Goal: Task Accomplishment & Management: Use online tool/utility

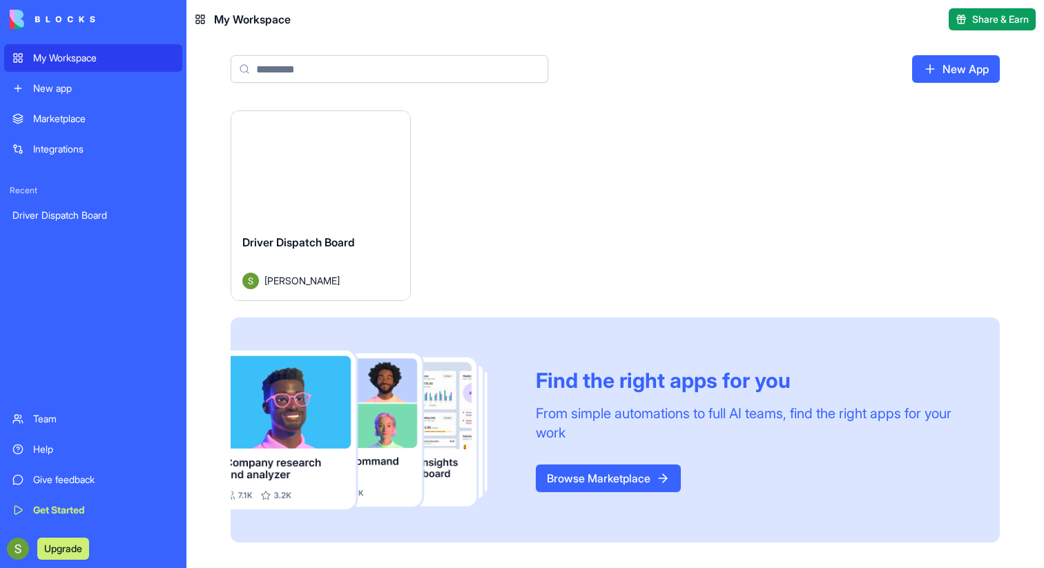
click at [353, 189] on div "Launch" at bounding box center [320, 167] width 179 height 112
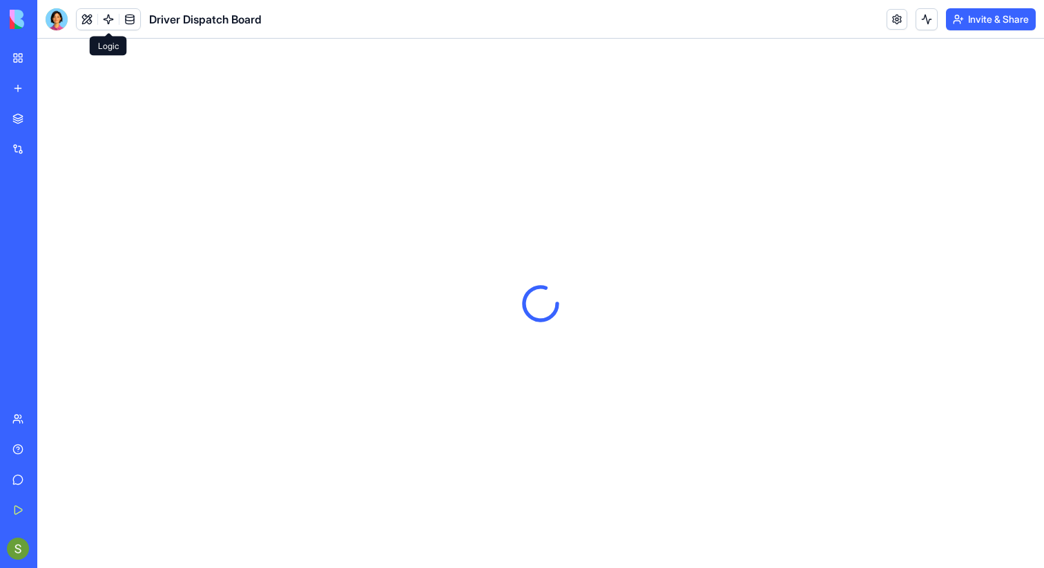
click at [108, 17] on link at bounding box center [108, 19] width 21 height 21
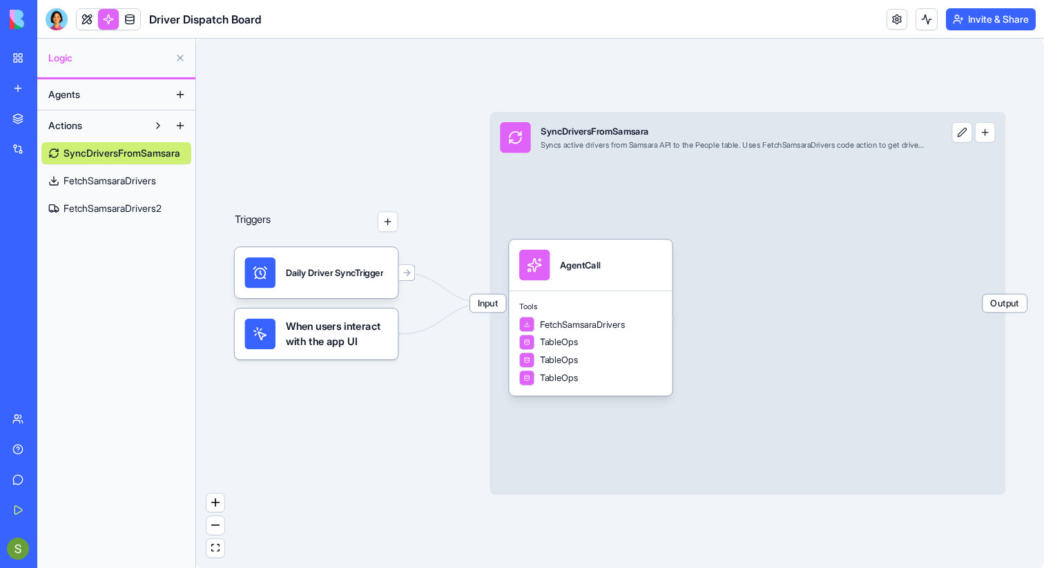
click at [116, 212] on span "FetchSamsaraDrivers2" at bounding box center [113, 209] width 98 height 14
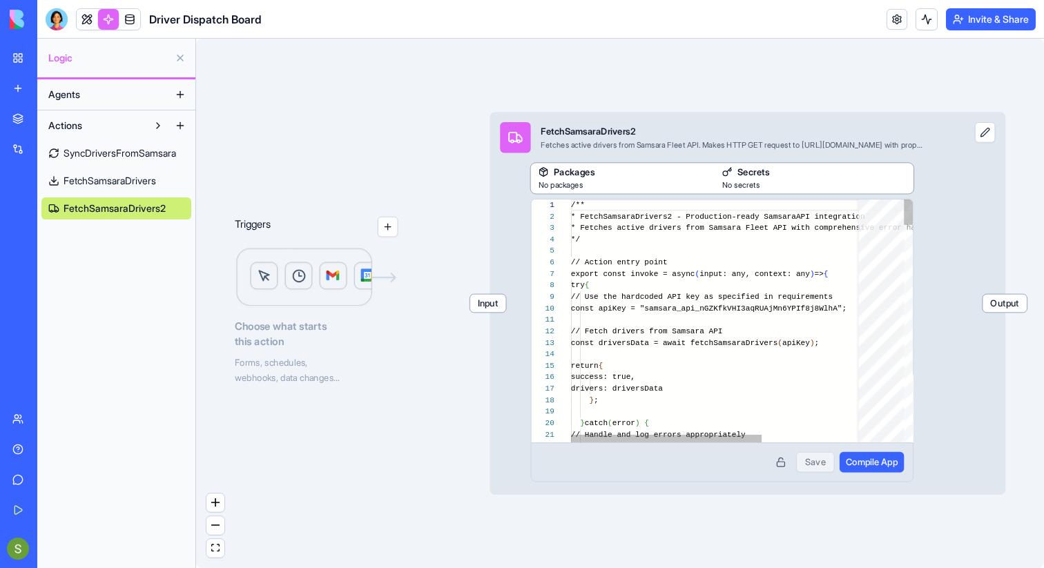
scroll to position [124, 0]
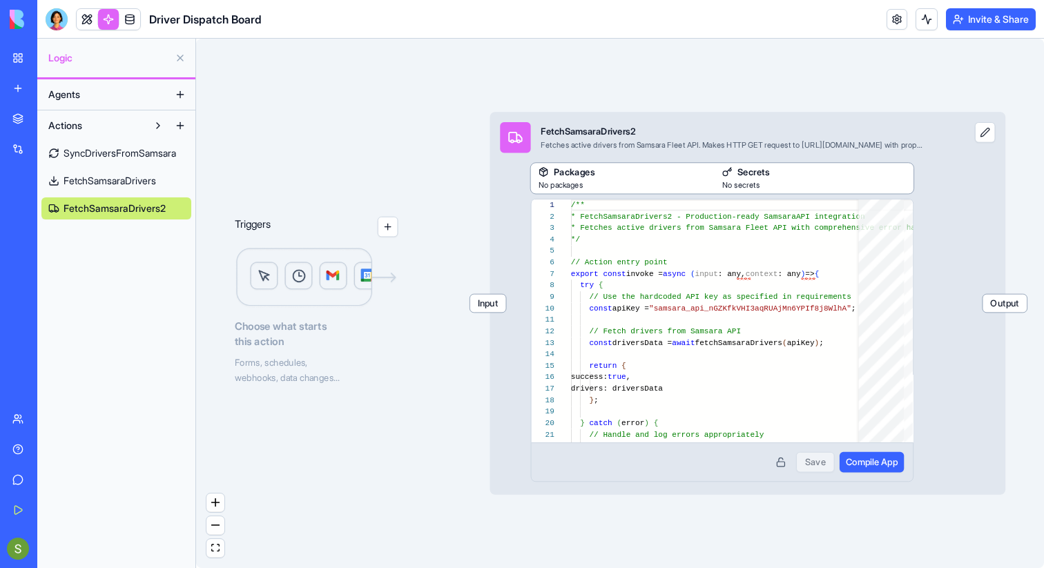
click at [114, 189] on link "FetchSamsaraDrivers" at bounding box center [116, 181] width 150 height 22
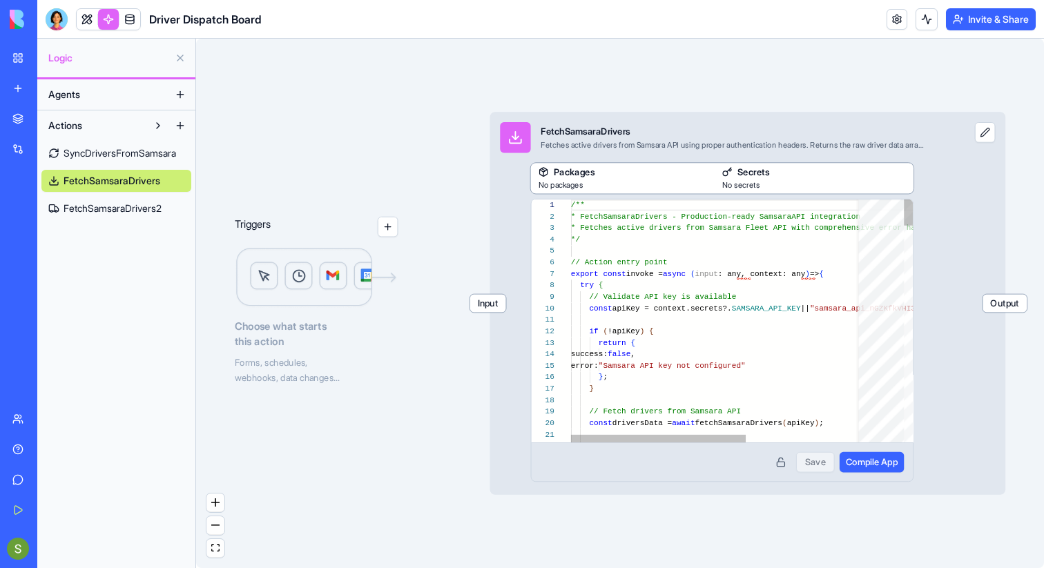
scroll to position [124, 0]
click at [132, 215] on span "FetchSamsaraDrivers2" at bounding box center [113, 209] width 98 height 14
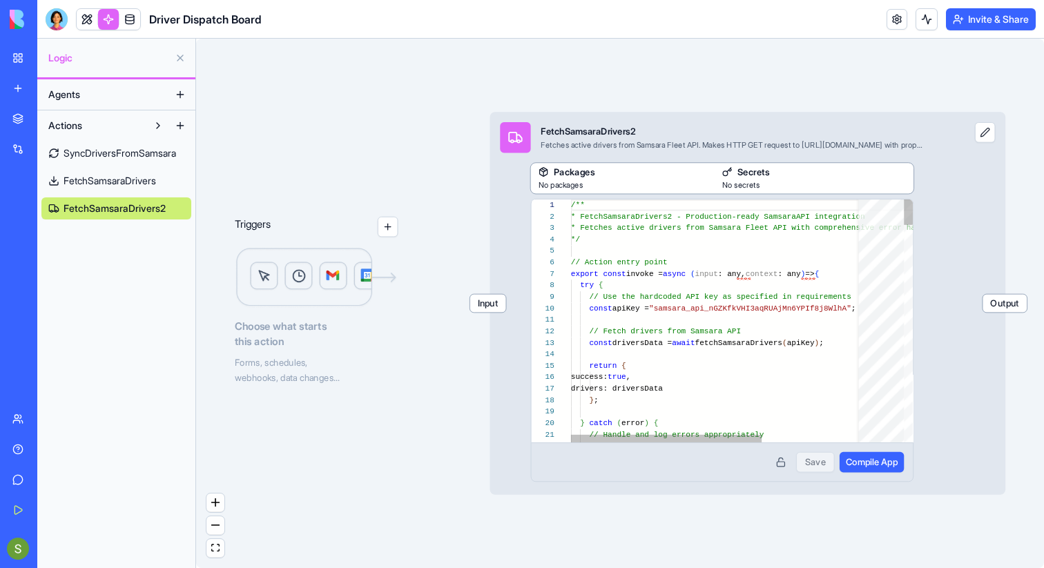
scroll to position [124, 0]
click at [133, 185] on span "FetchSamsaraDrivers" at bounding box center [110, 181] width 93 height 14
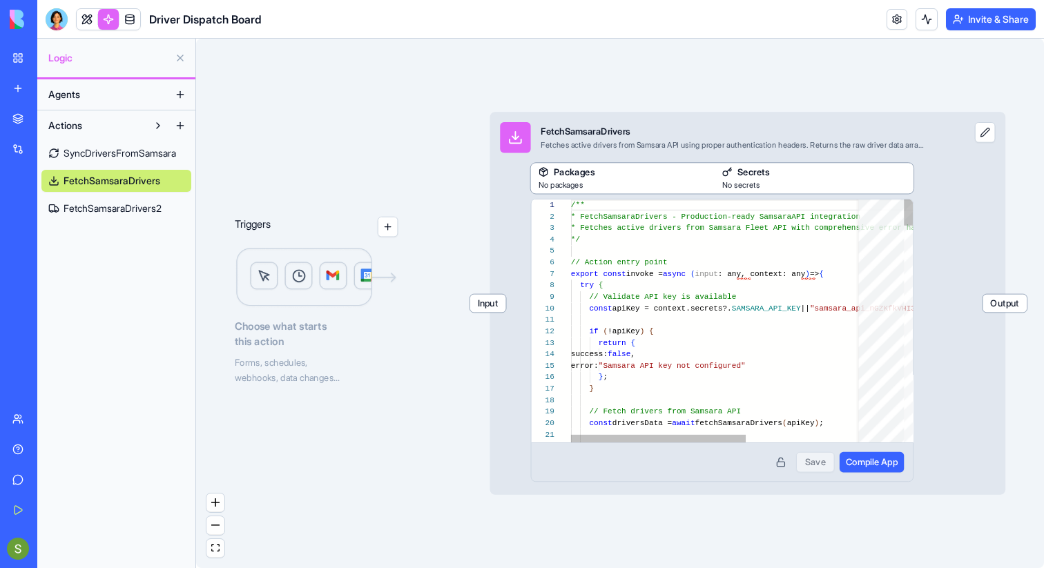
scroll to position [0, 20]
type textarea "**********"
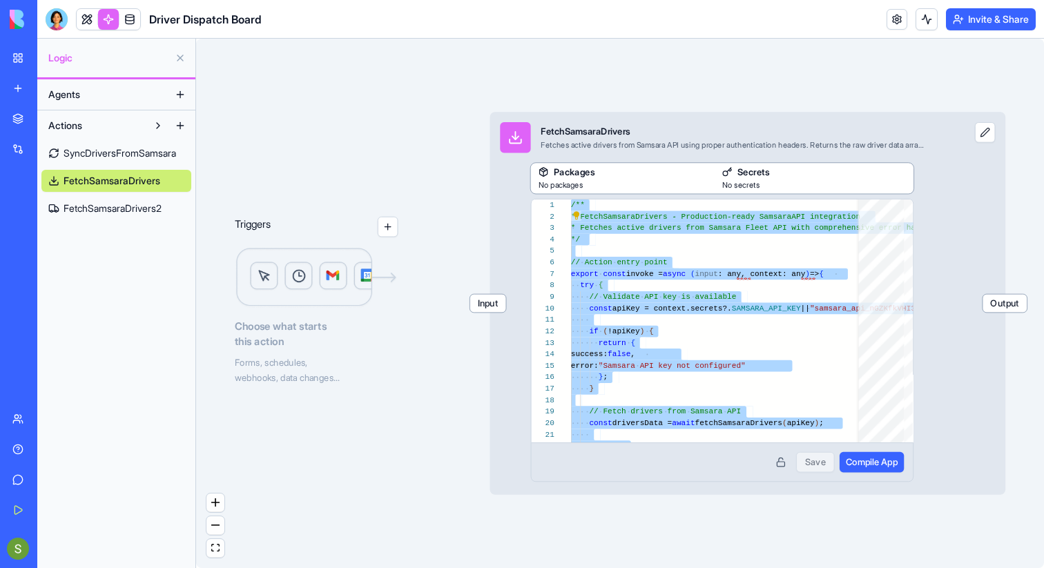
click at [142, 210] on span "FetchSamsaraDrivers2" at bounding box center [113, 209] width 98 height 14
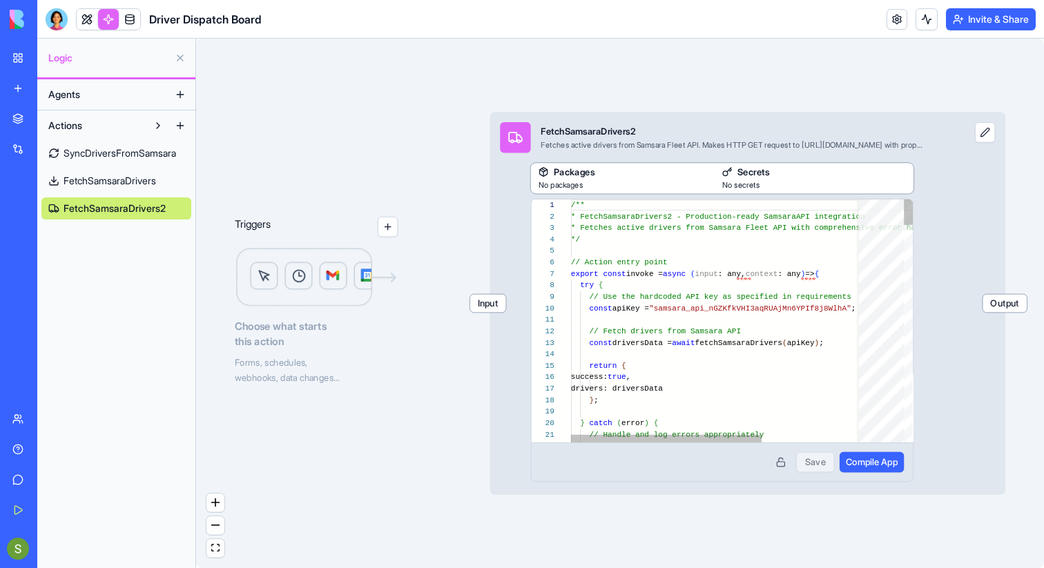
scroll to position [62, 100]
type textarea "**********"
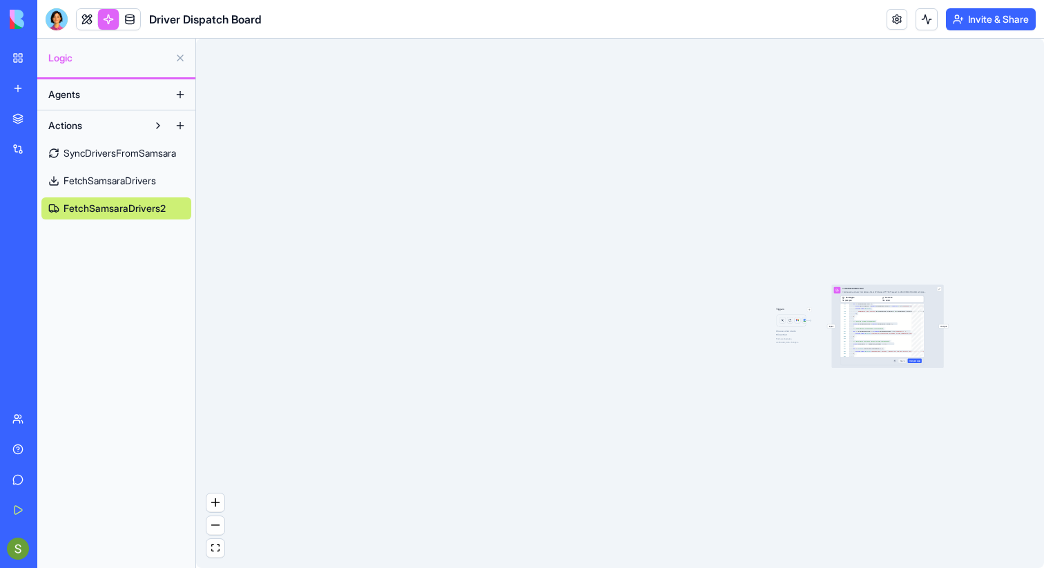
click at [142, 189] on link "FetchSamsaraDrivers" at bounding box center [116, 181] width 150 height 22
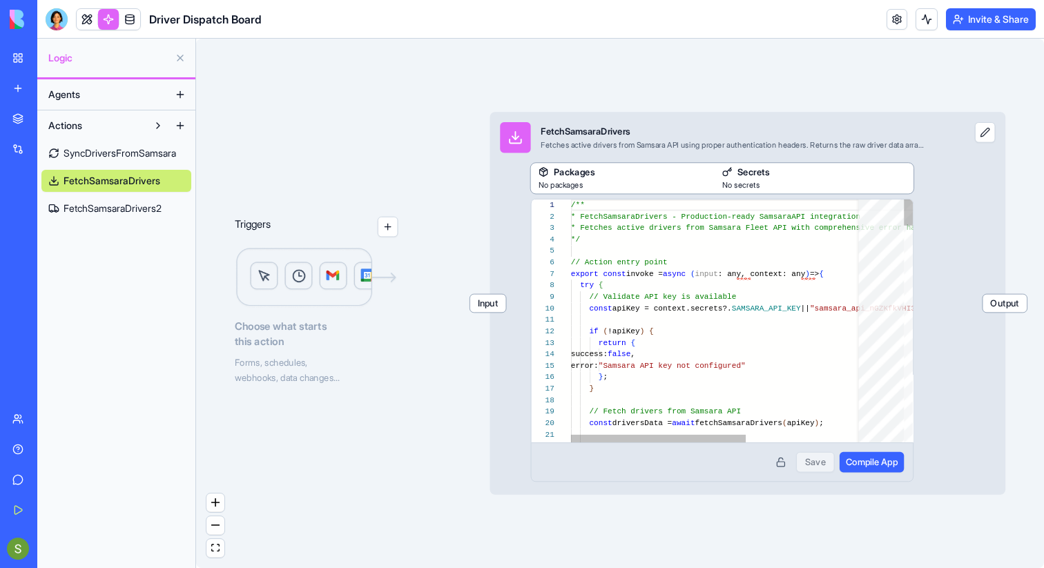
scroll to position [124, 0]
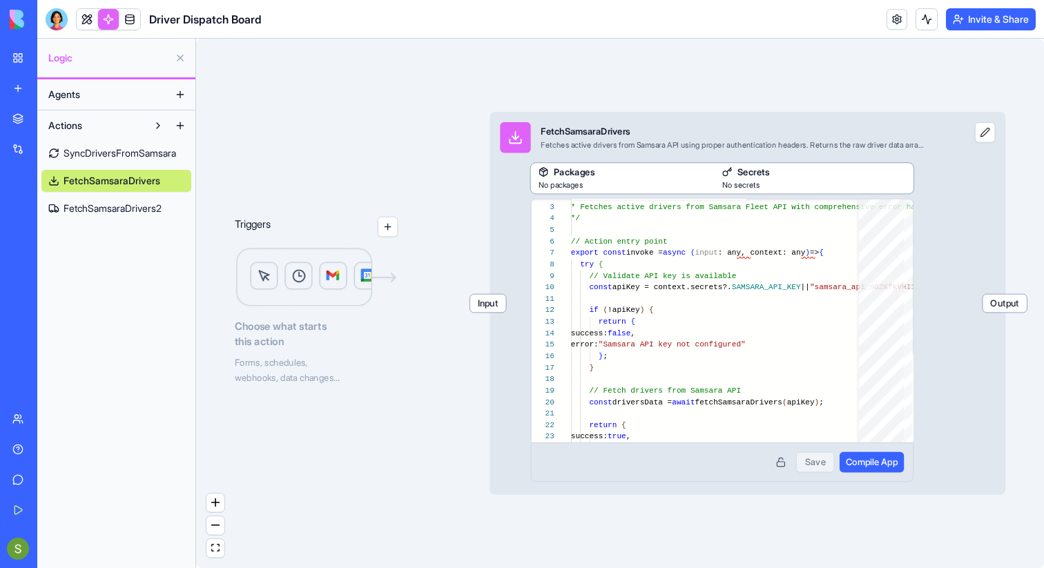
click at [494, 312] on span "Input" at bounding box center [488, 304] width 36 height 18
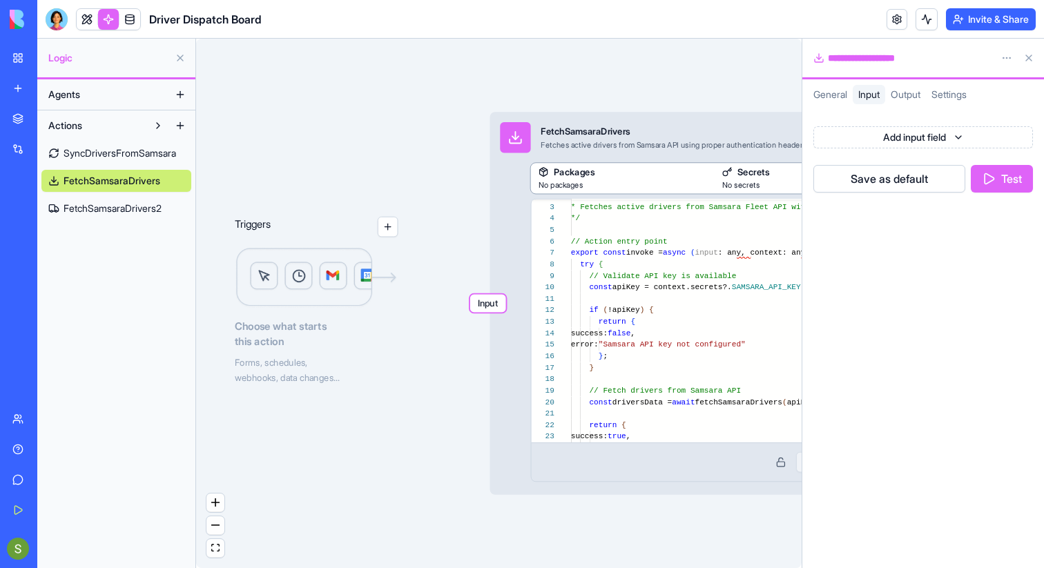
click at [1010, 176] on button "Test" at bounding box center [1002, 179] width 62 height 28
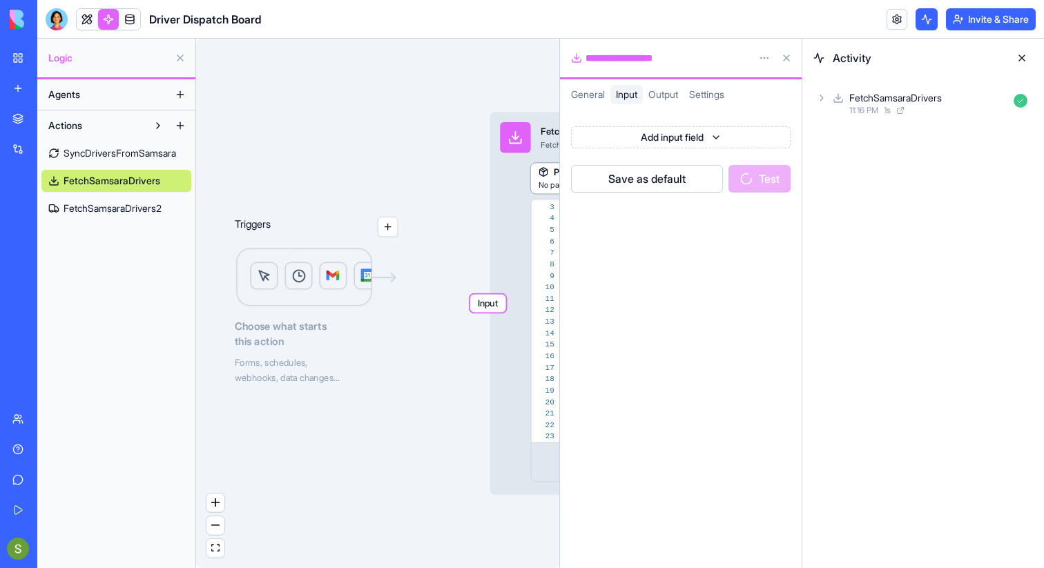
click at [913, 97] on div "FetchSamsaraDrivers" at bounding box center [896, 98] width 93 height 14
click at [119, 160] on link "SyncDriversFromSamsara" at bounding box center [116, 153] width 150 height 22
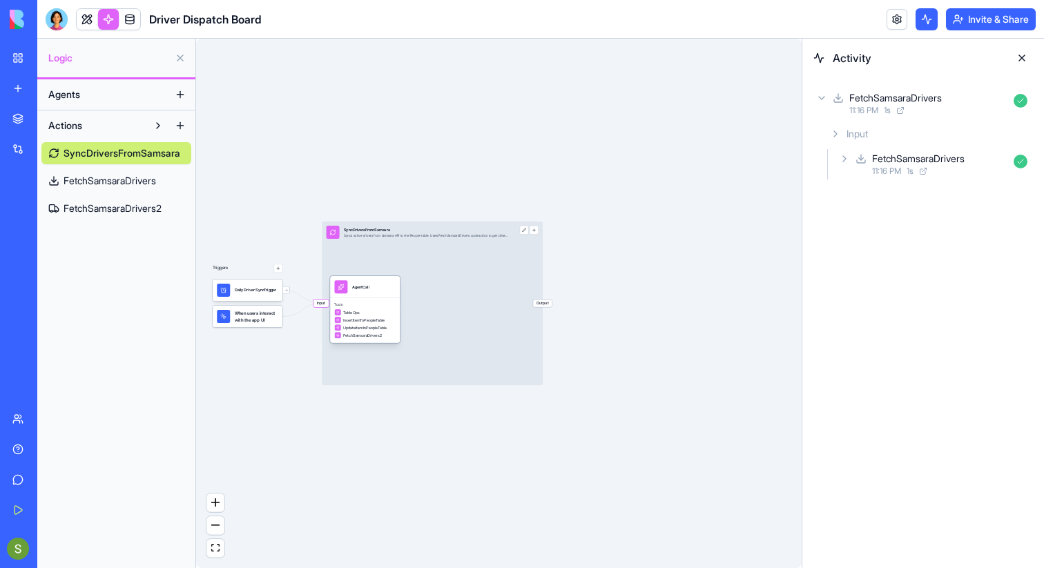
click at [377, 309] on div "TableOps" at bounding box center [364, 312] width 61 height 7
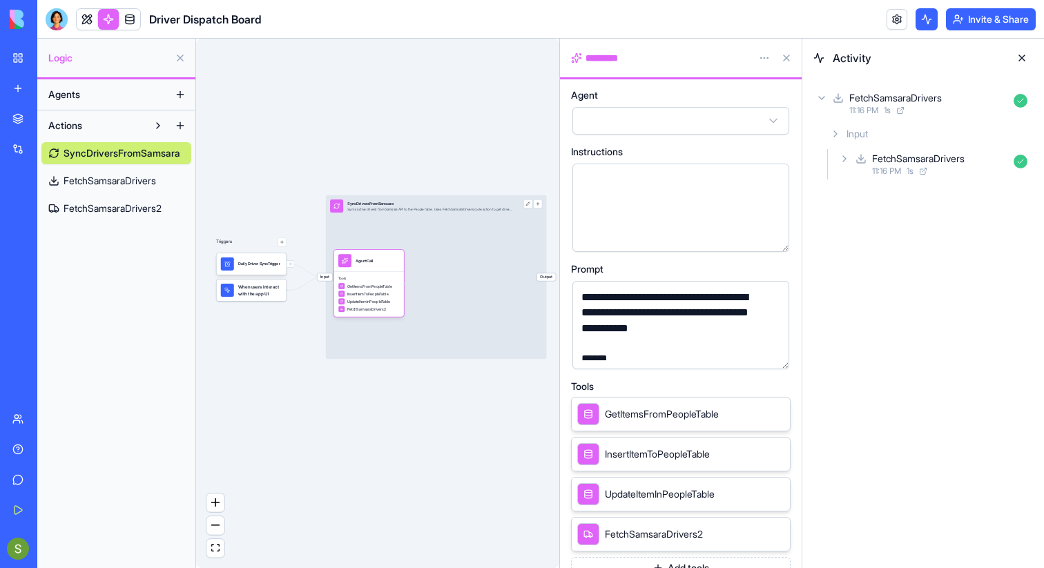
click at [153, 216] on link "FetchSamsaraDrivers2" at bounding box center [116, 209] width 150 height 22
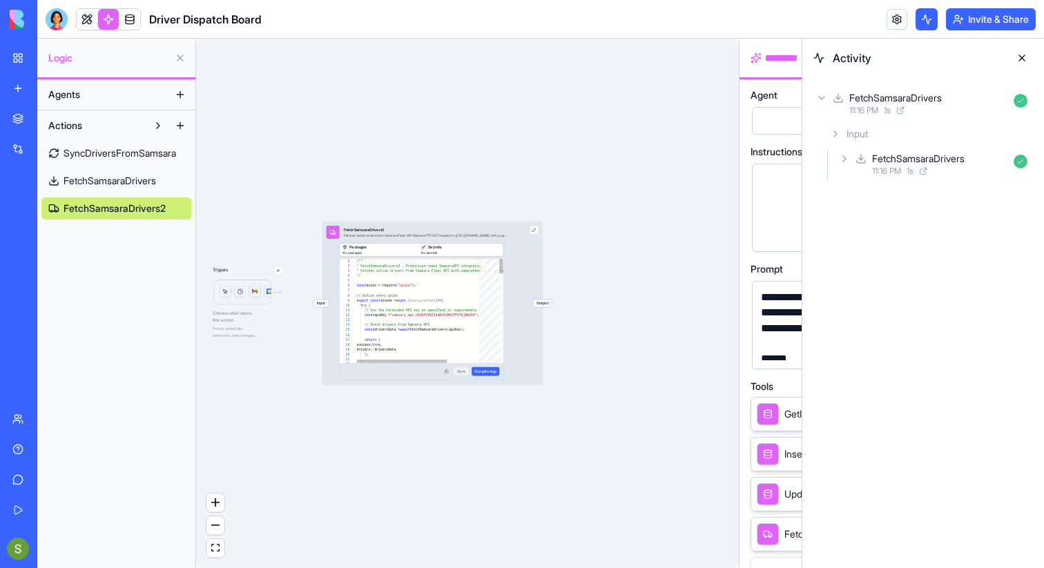
scroll to position [124, 0]
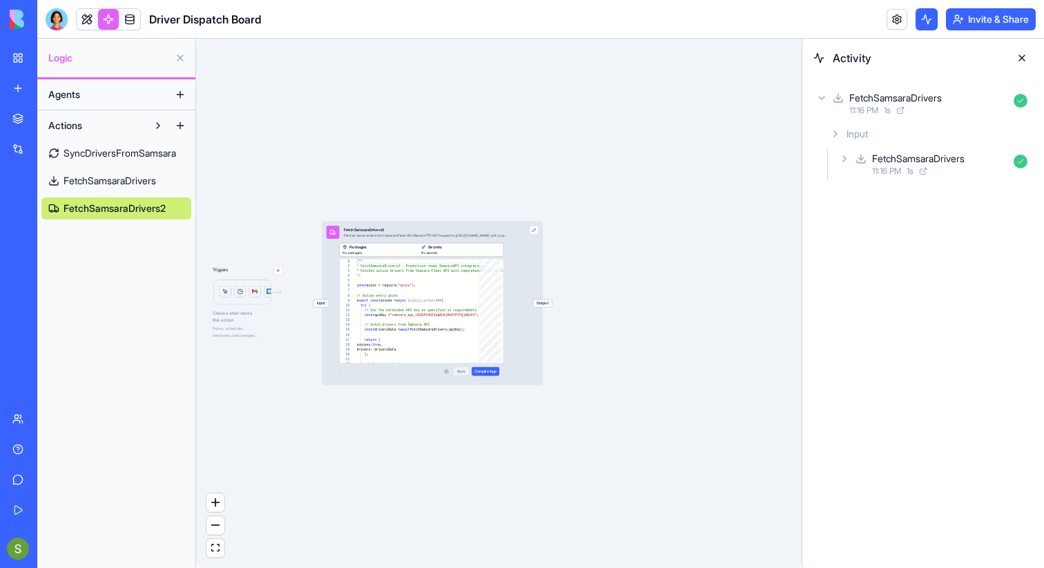
click at [321, 303] on span "Input" at bounding box center [321, 304] width 15 height 8
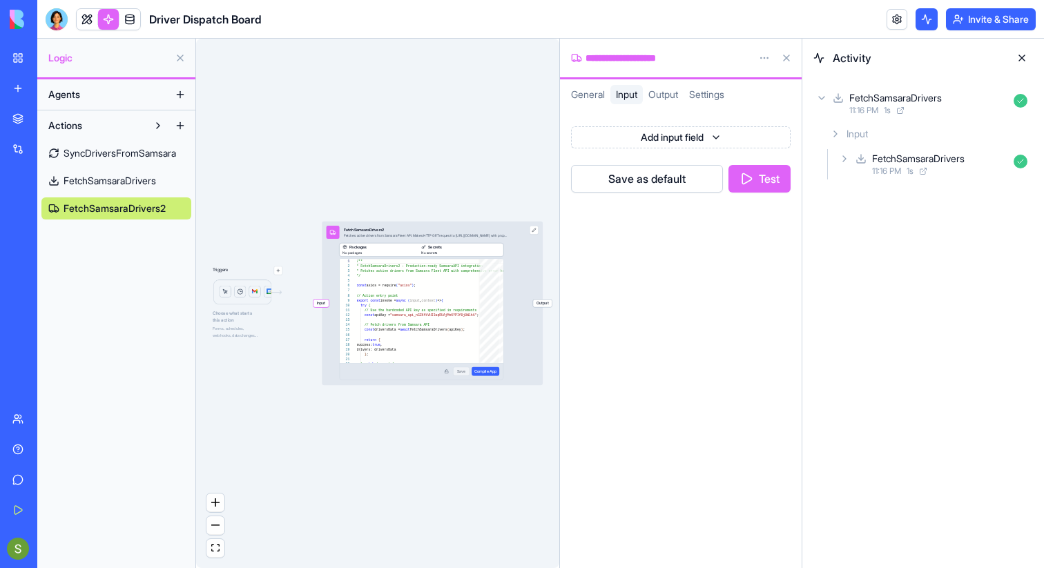
click at [745, 178] on button "Test" at bounding box center [760, 179] width 62 height 28
click at [969, 108] on div "11:18 PM 1 s" at bounding box center [929, 110] width 159 height 11
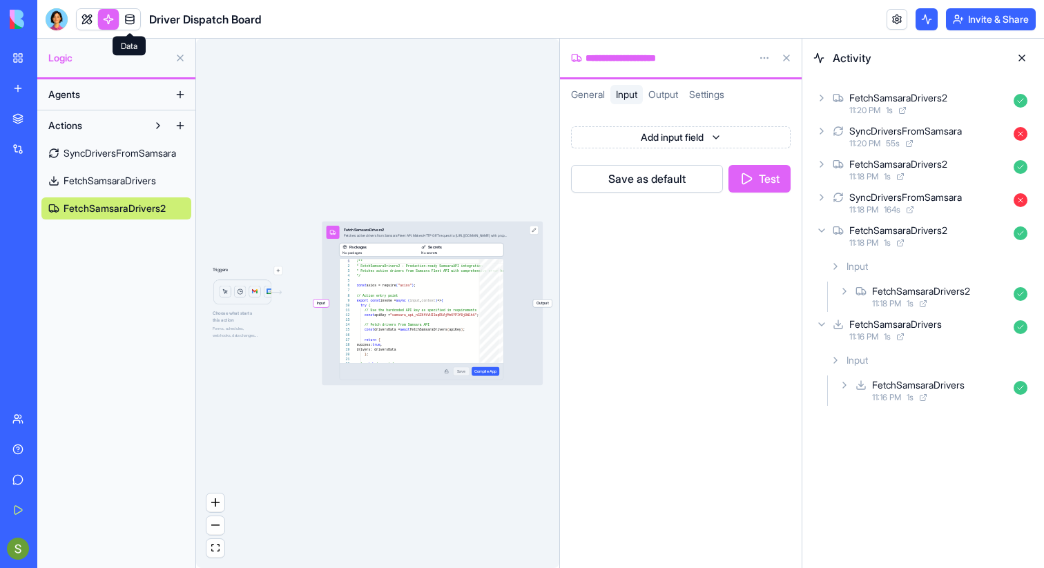
click at [131, 19] on link at bounding box center [129, 19] width 21 height 21
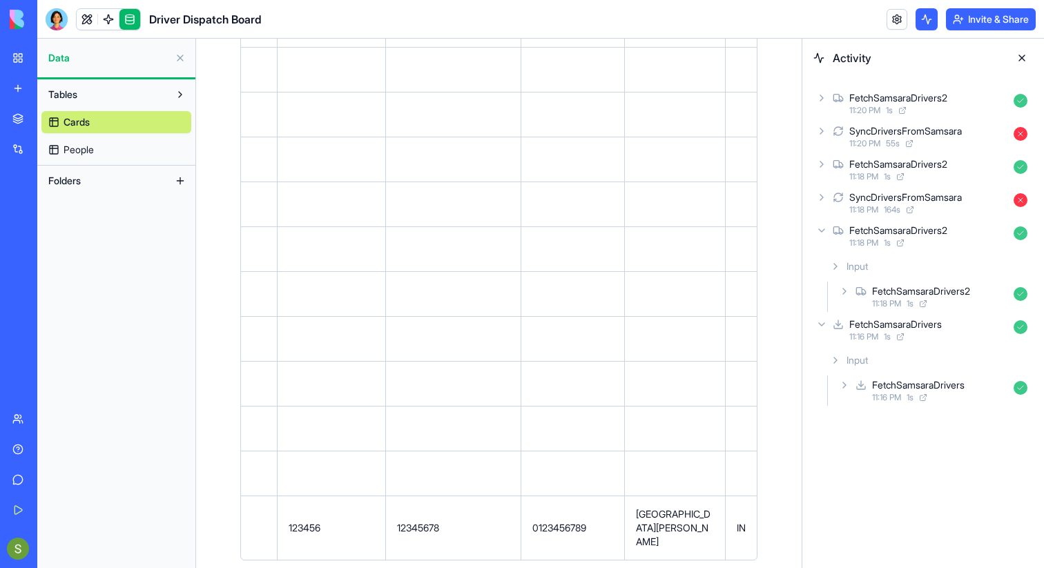
scroll to position [0, 301]
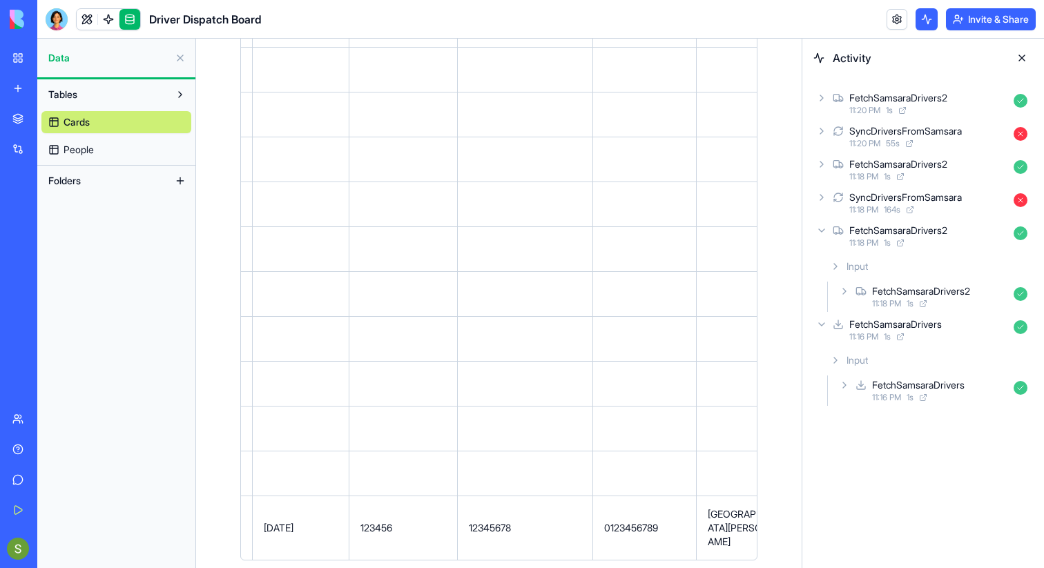
click at [62, 145] on link "People" at bounding box center [116, 150] width 150 height 22
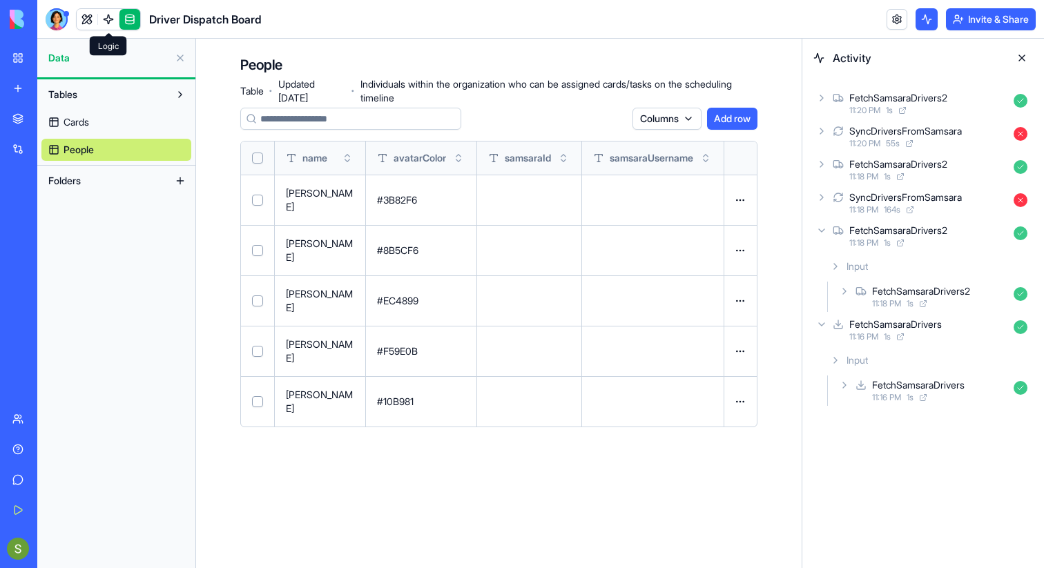
click at [110, 21] on span at bounding box center [108, 19] width 39 height 39
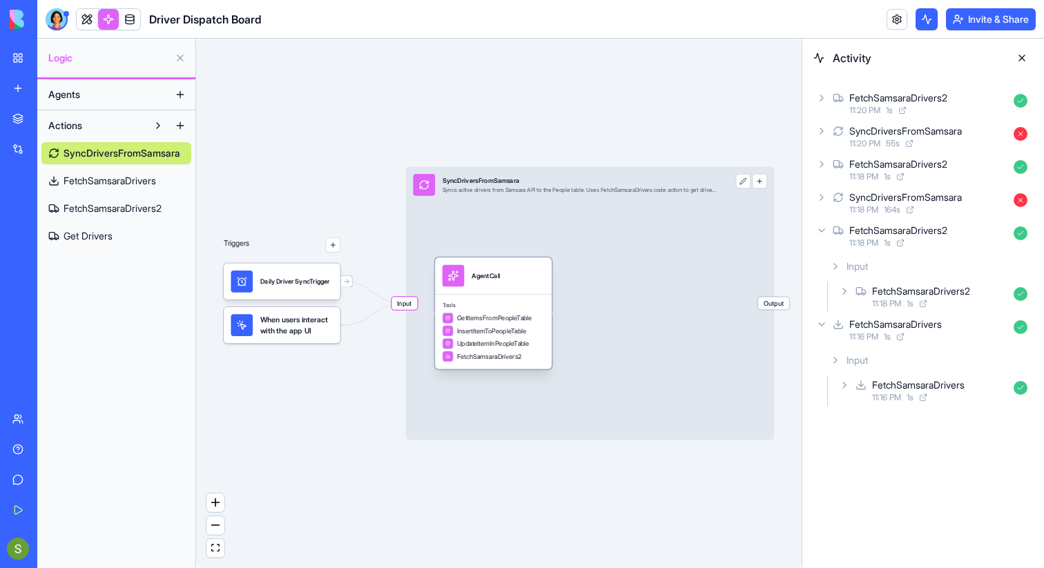
click at [524, 288] on div "AgentCall" at bounding box center [493, 276] width 117 height 37
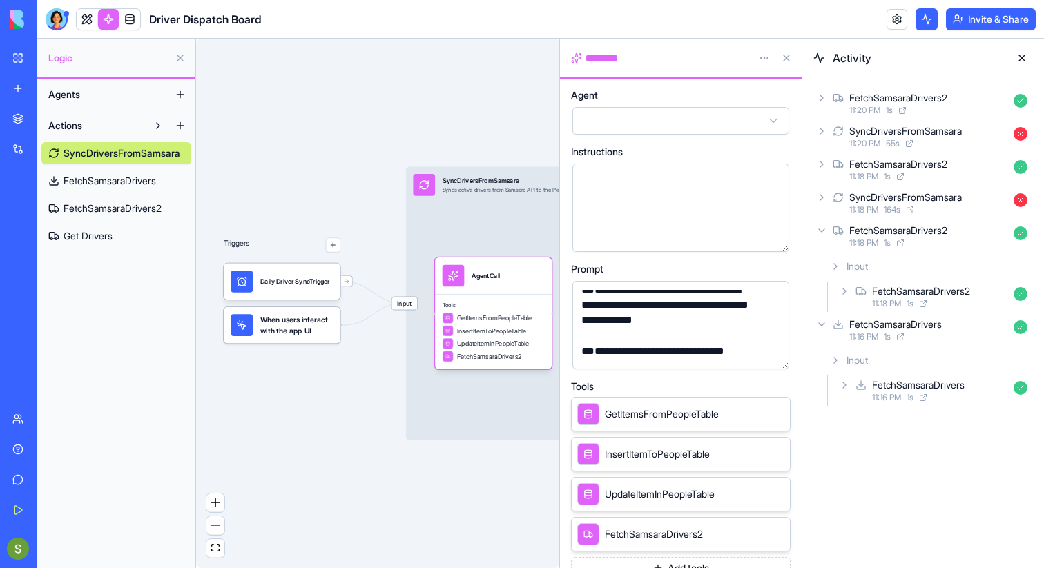
scroll to position [219, 0]
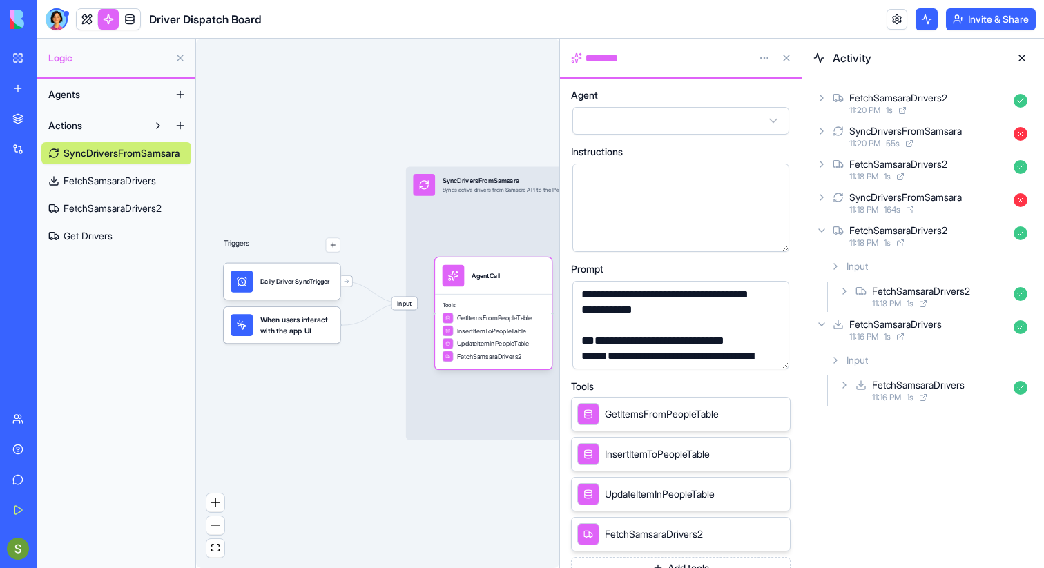
click at [138, 184] on span "FetchSamsaraDrivers" at bounding box center [110, 181] width 93 height 14
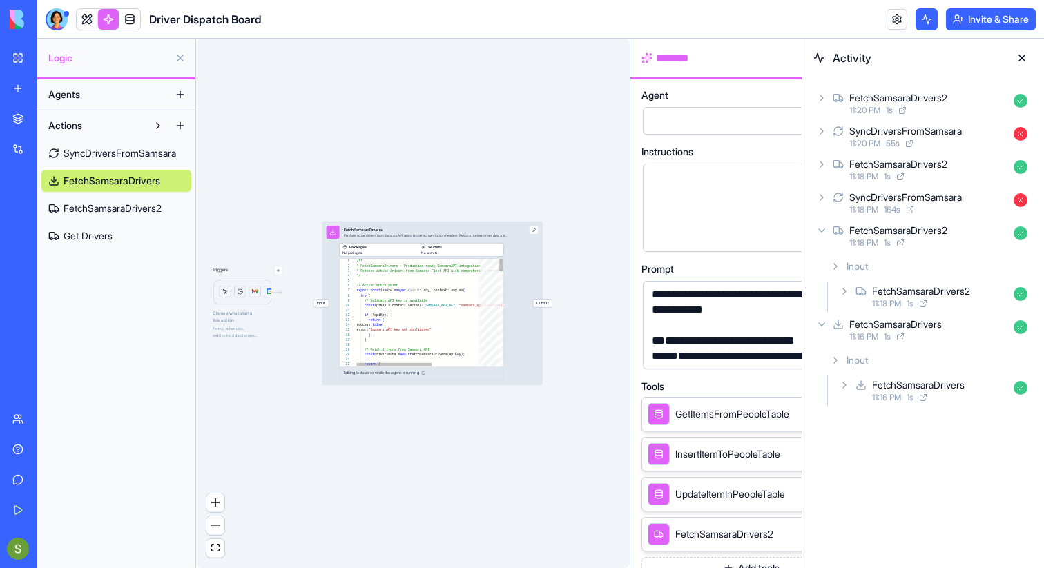
scroll to position [124, 0]
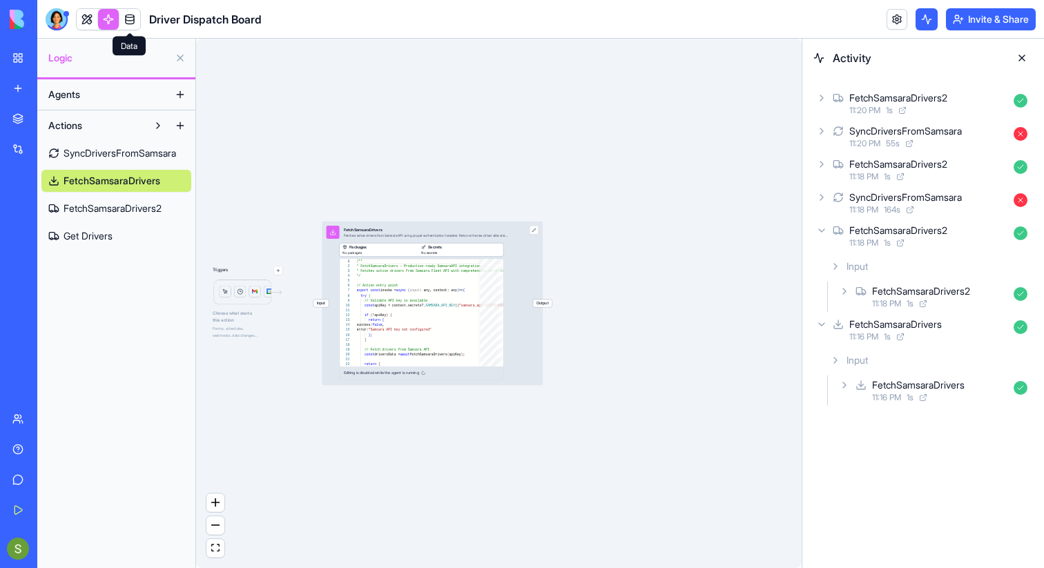
click at [131, 18] on link at bounding box center [129, 19] width 21 height 21
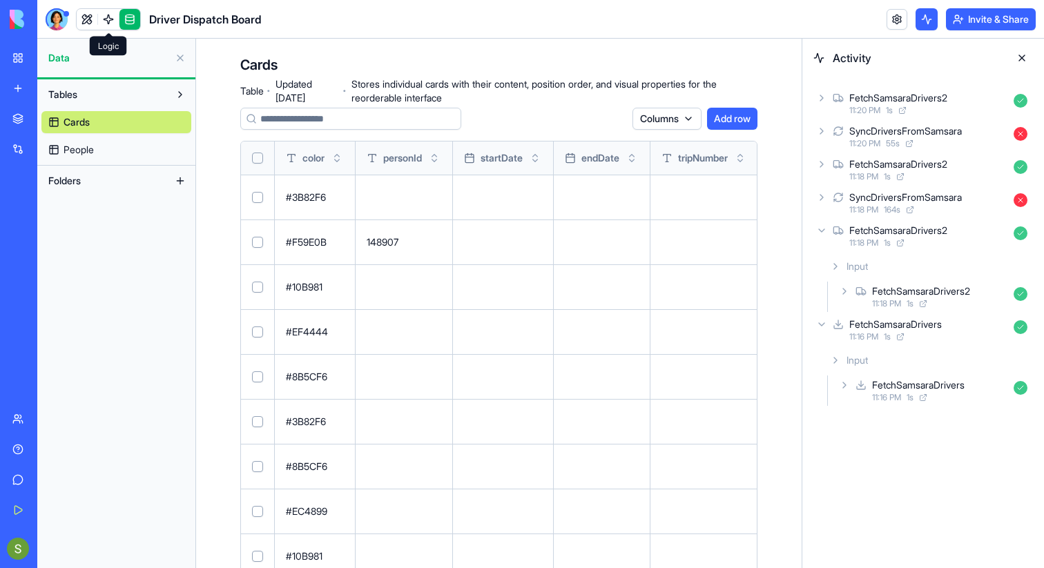
click at [137, 144] on link "People" at bounding box center [116, 150] width 150 height 22
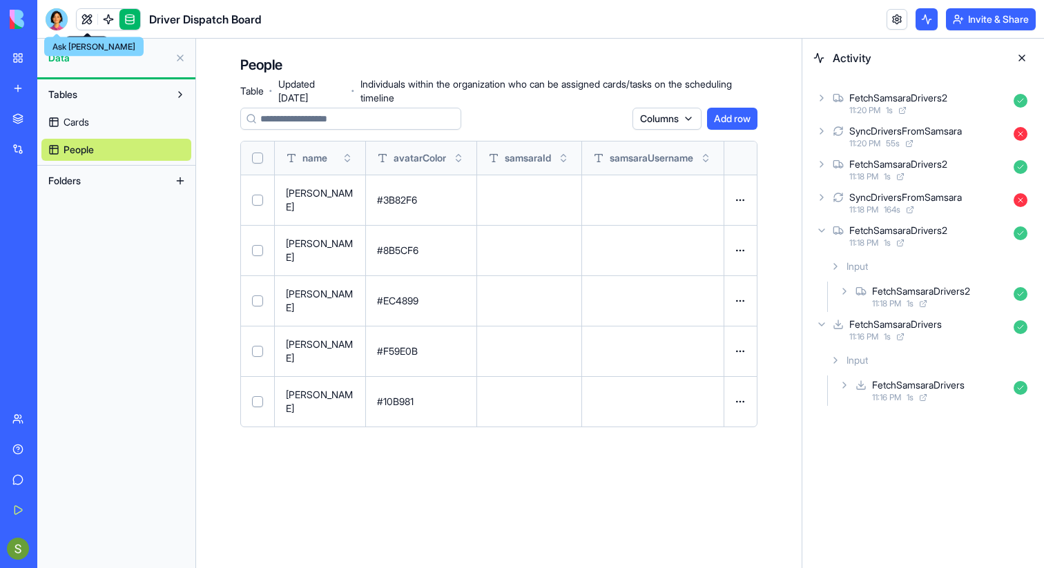
click at [65, 14] on div at bounding box center [57, 19] width 22 height 22
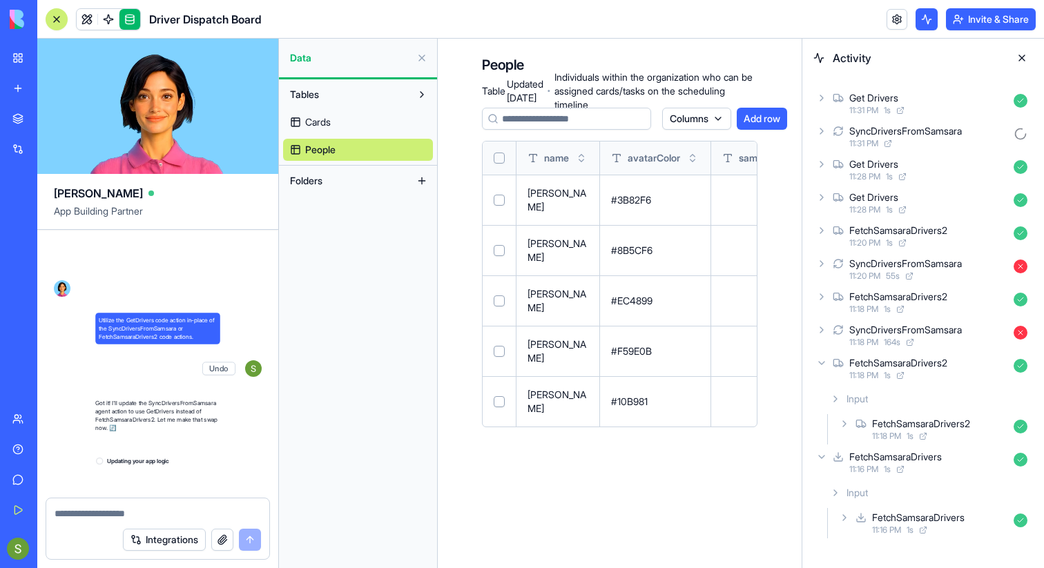
scroll to position [21886, 0]
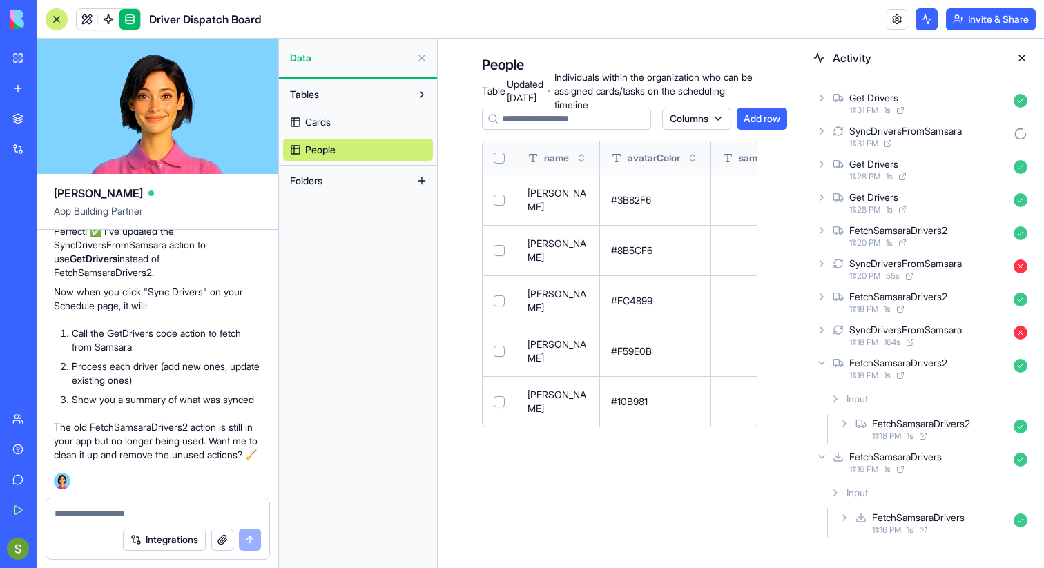
click at [969, 172] on div "11:28 PM 1 s" at bounding box center [929, 176] width 159 height 11
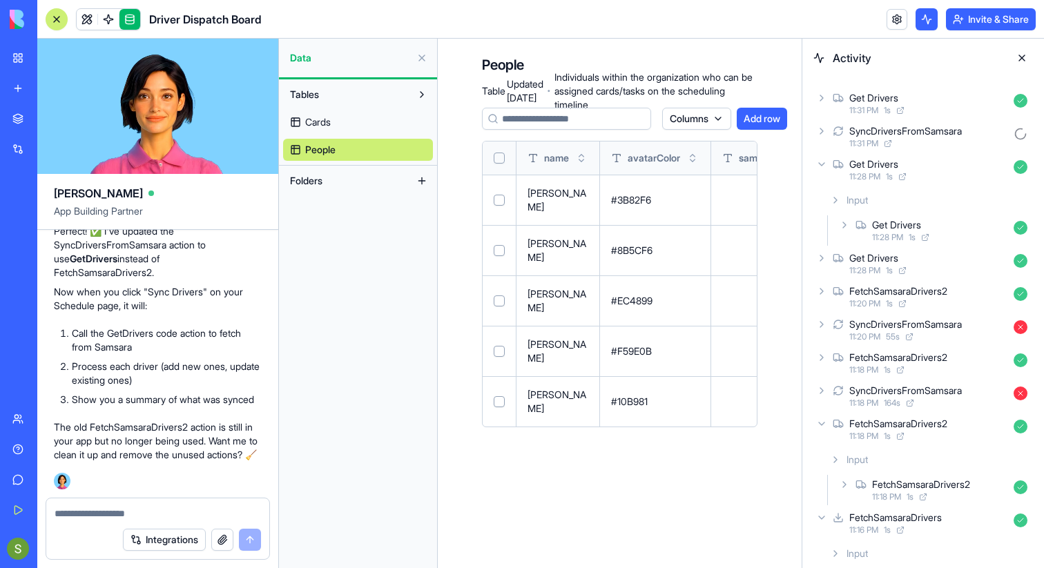
click at [967, 220] on div "Get Drivers" at bounding box center [940, 225] width 136 height 14
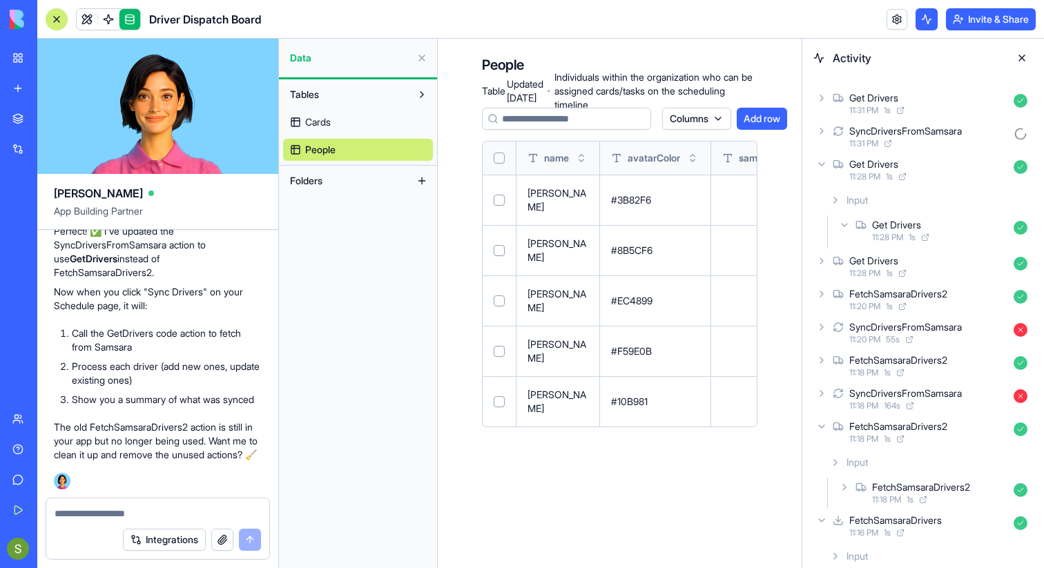
click at [967, 222] on div "Get Drivers" at bounding box center [940, 225] width 136 height 14
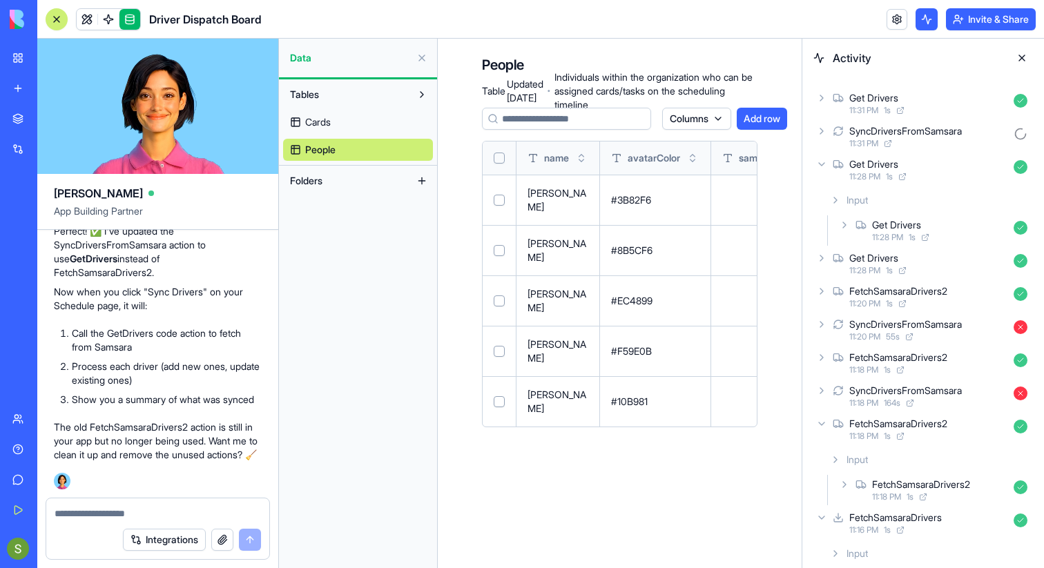
click at [967, 213] on div "Input Get Drivers 11:28 PM 1 s" at bounding box center [929, 217] width 209 height 58
click at [962, 172] on div "11:28 PM 1 s" at bounding box center [929, 176] width 159 height 11
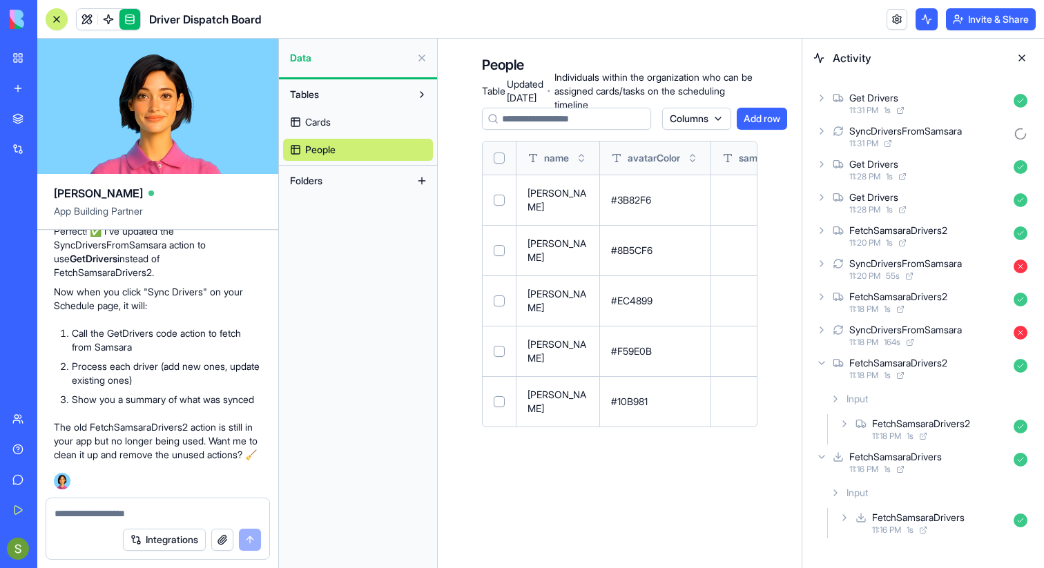
click at [954, 132] on div "SyncDriversFromSamsara" at bounding box center [906, 131] width 113 height 14
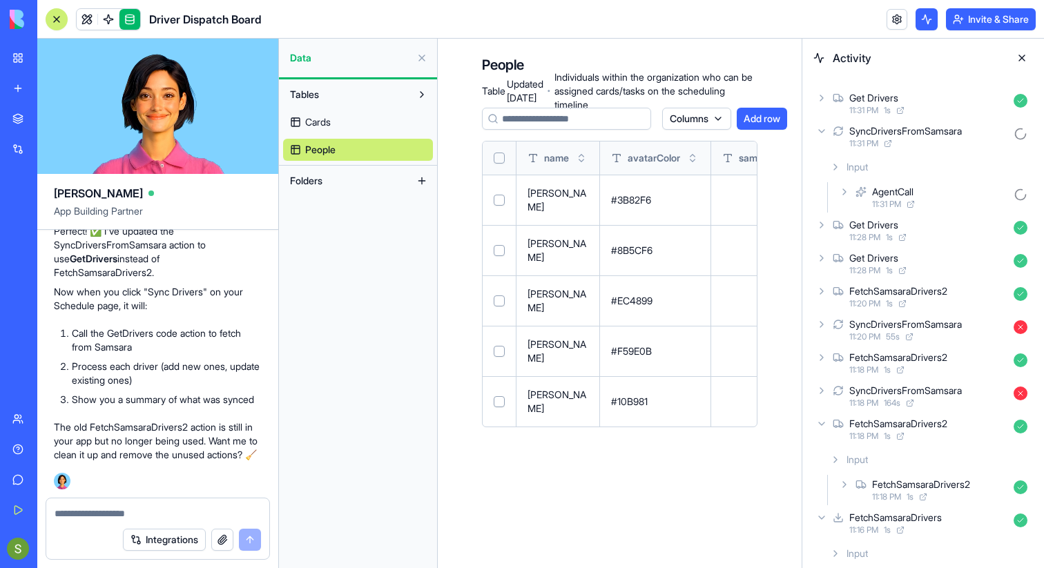
click at [954, 132] on div "SyncDriversFromSamsara" at bounding box center [906, 131] width 113 height 14
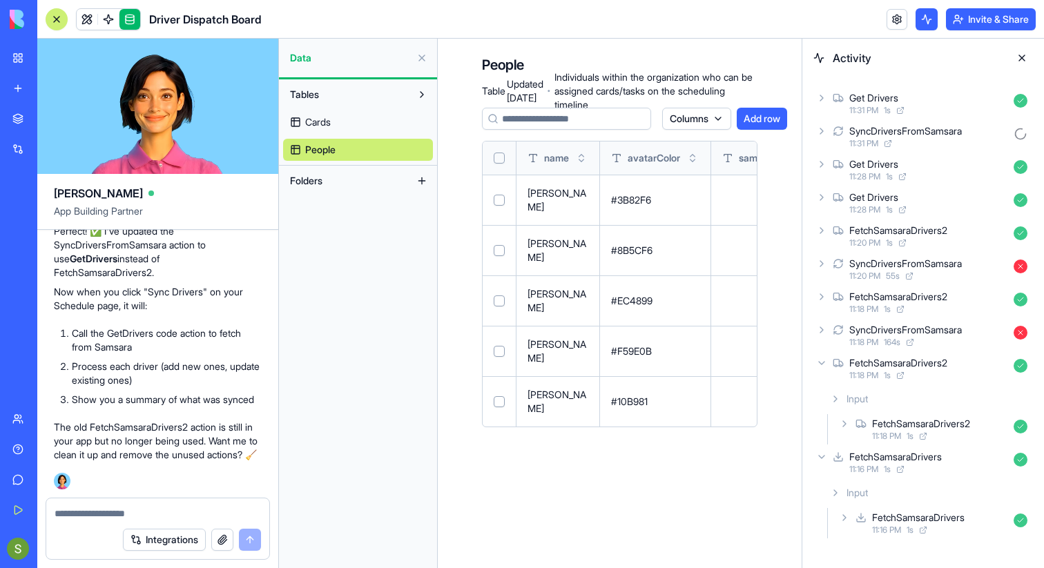
click at [331, 117] on span "Cards" at bounding box center [318, 122] width 26 height 14
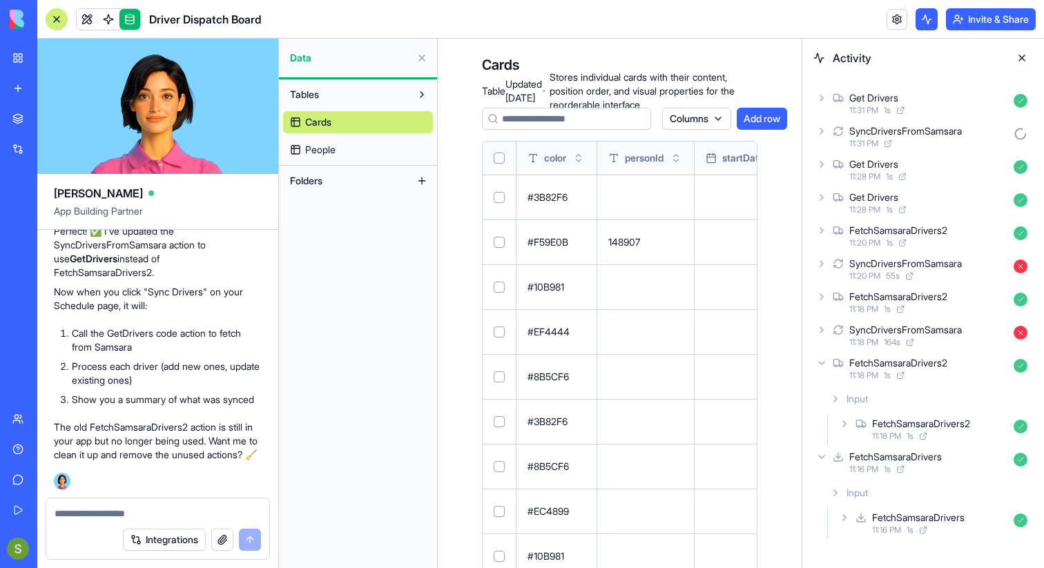
click at [335, 149] on span "People" at bounding box center [320, 150] width 30 height 14
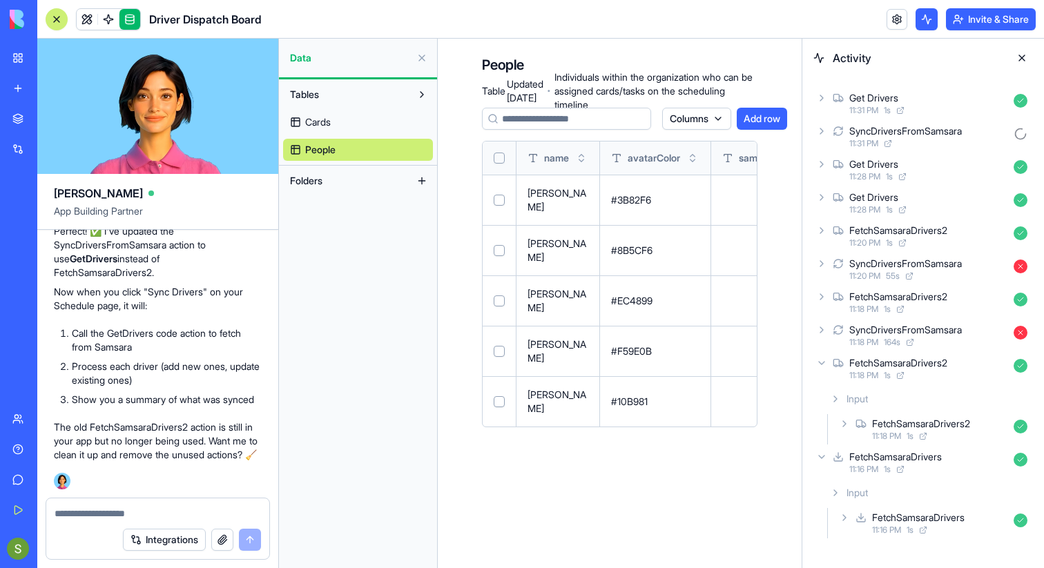
click at [879, 133] on div "SyncDriversFromSamsara" at bounding box center [906, 131] width 113 height 14
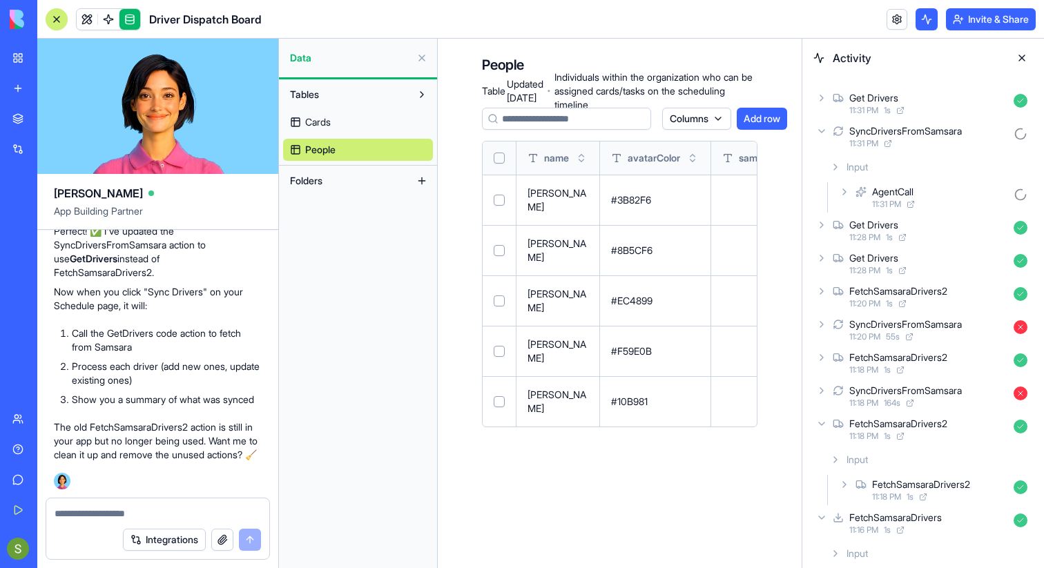
click at [912, 190] on div "AgentCall" at bounding box center [892, 192] width 41 height 14
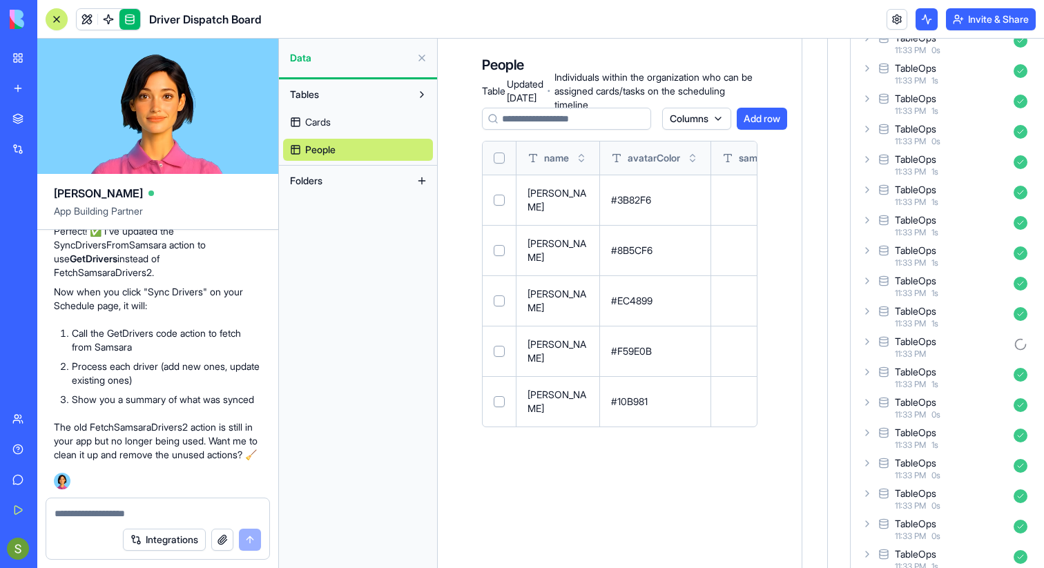
scroll to position [3347, 0]
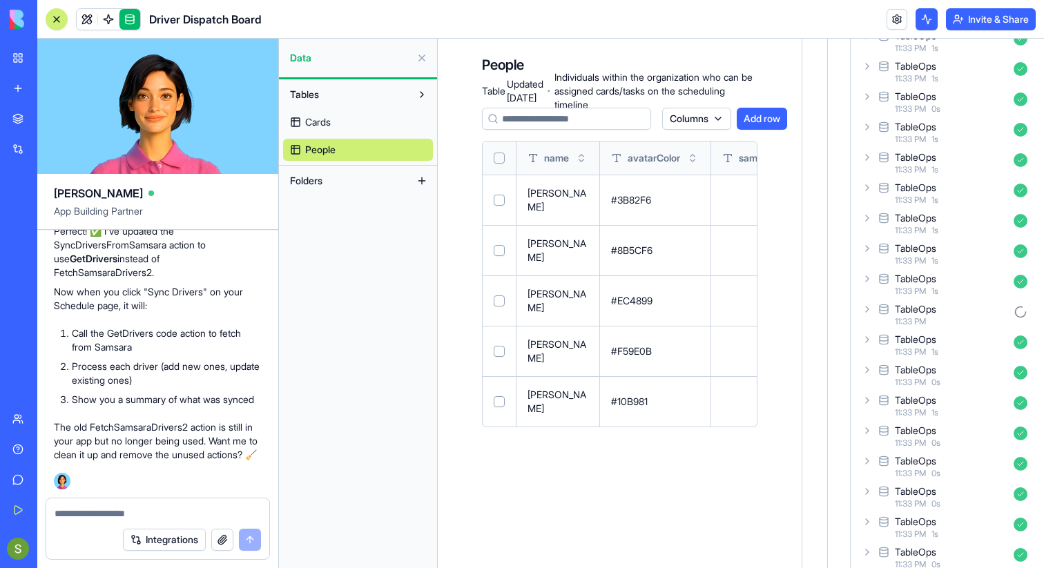
click at [941, 267] on div "TableOps 11:33 PM 1 s" at bounding box center [946, 254] width 174 height 30
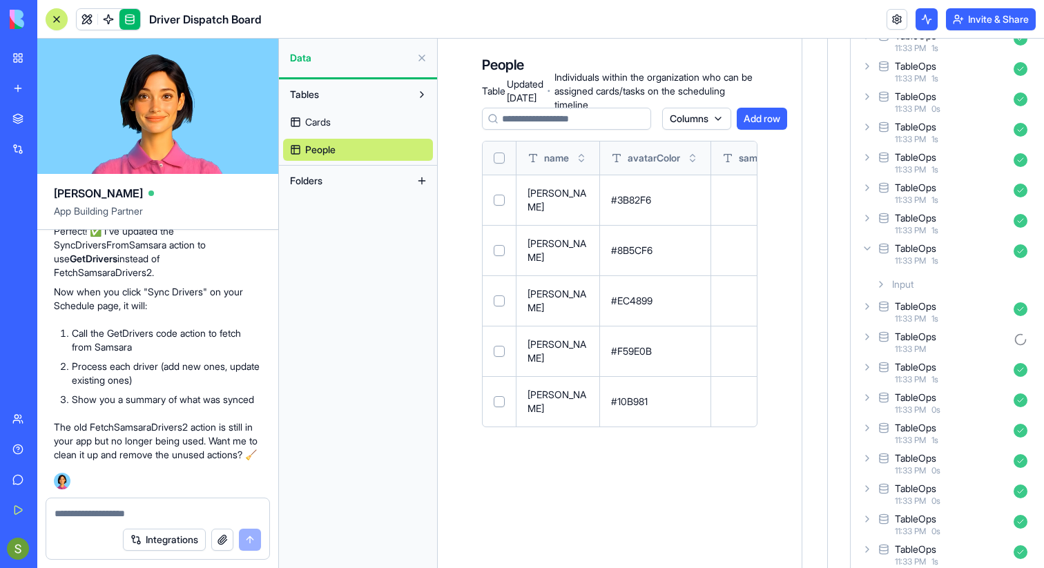
click at [946, 282] on div "Input" at bounding box center [951, 284] width 163 height 25
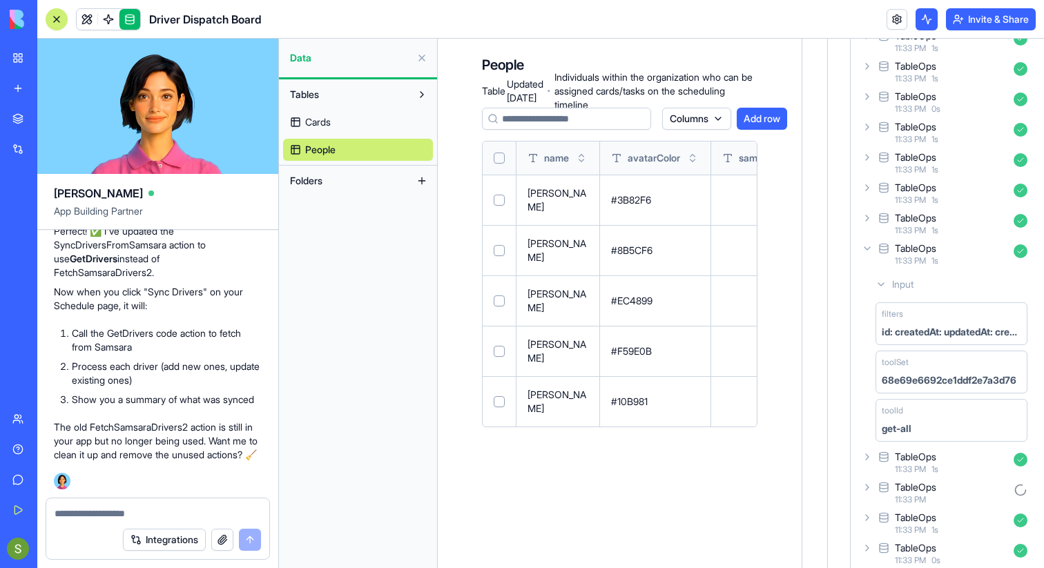
click at [962, 285] on div "Input" at bounding box center [951, 284] width 163 height 25
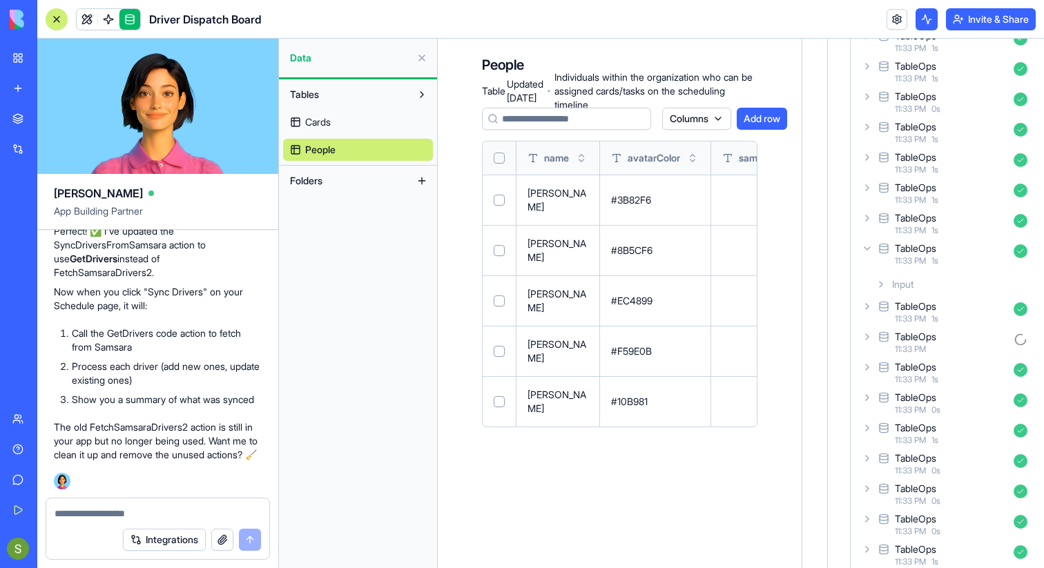
click at [973, 260] on div "11:33 PM 1 s" at bounding box center [951, 261] width 113 height 11
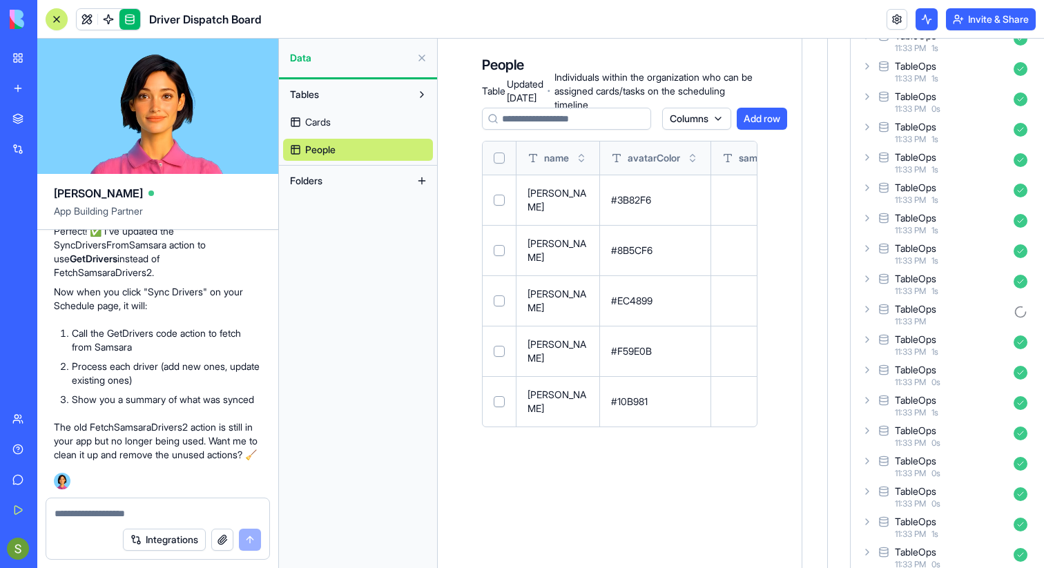
click at [973, 319] on div "11:33 PM" at bounding box center [951, 321] width 113 height 11
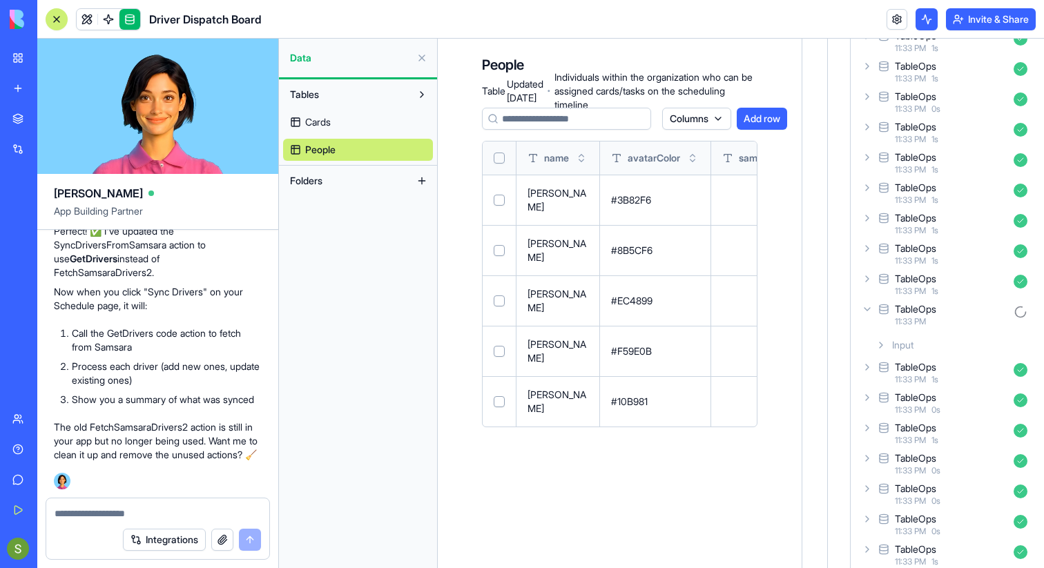
click at [974, 337] on div "Input" at bounding box center [951, 345] width 163 height 25
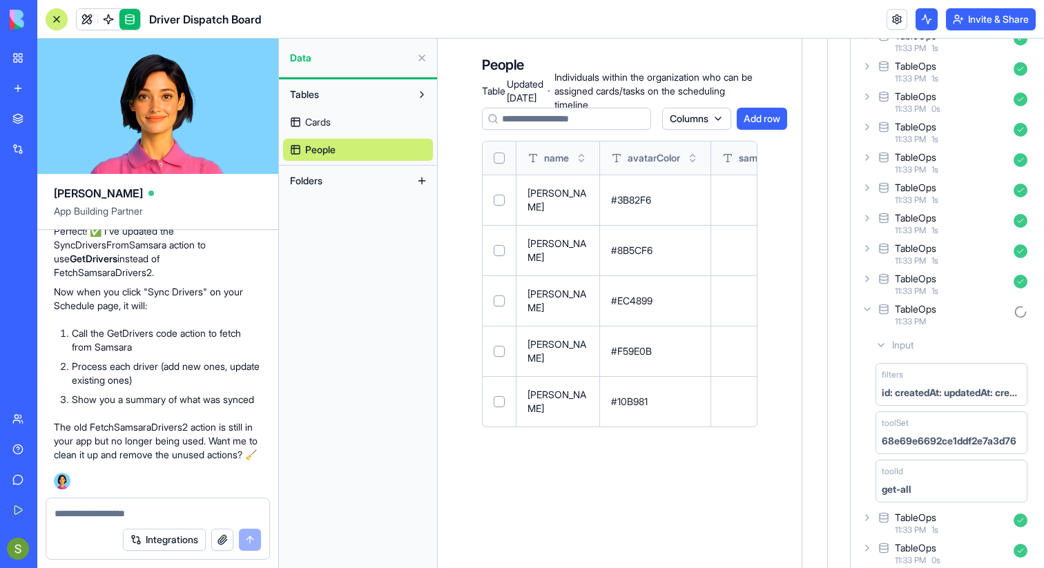
click at [972, 314] on div "TableOps" at bounding box center [951, 310] width 113 height 14
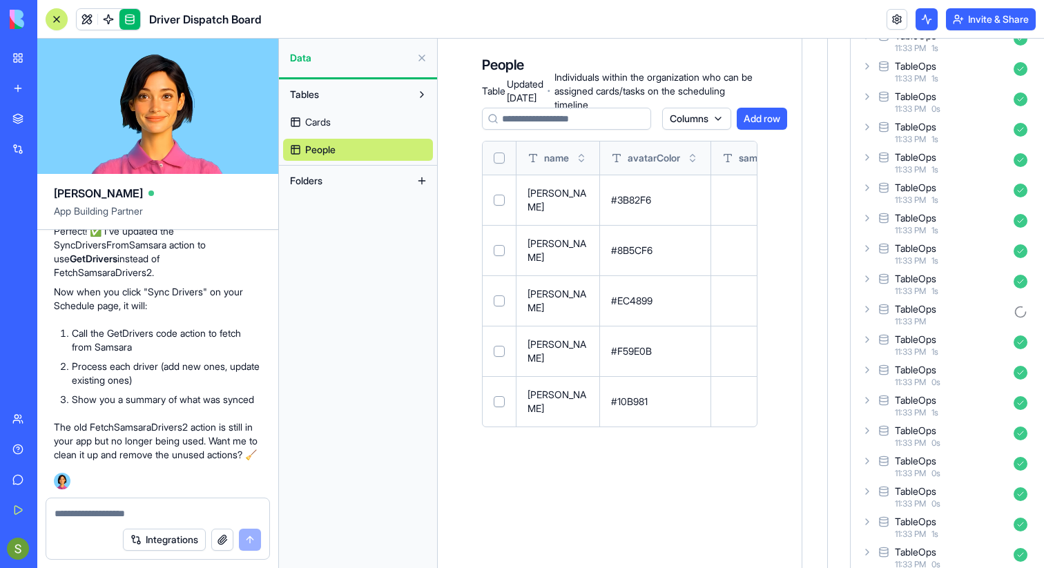
click at [979, 369] on div "TableOps" at bounding box center [951, 370] width 113 height 14
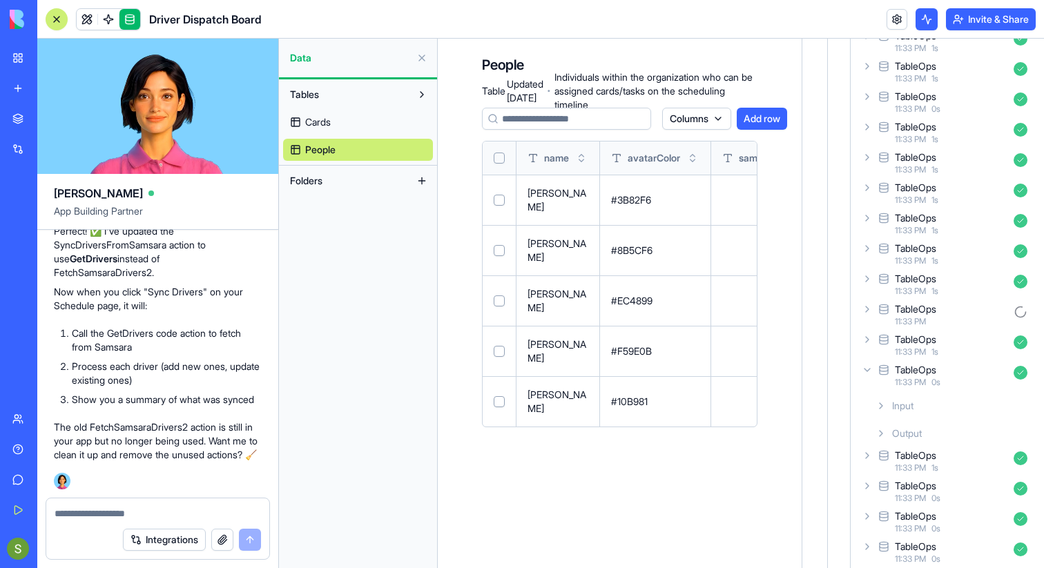
click at [957, 429] on div "Output" at bounding box center [951, 433] width 163 height 25
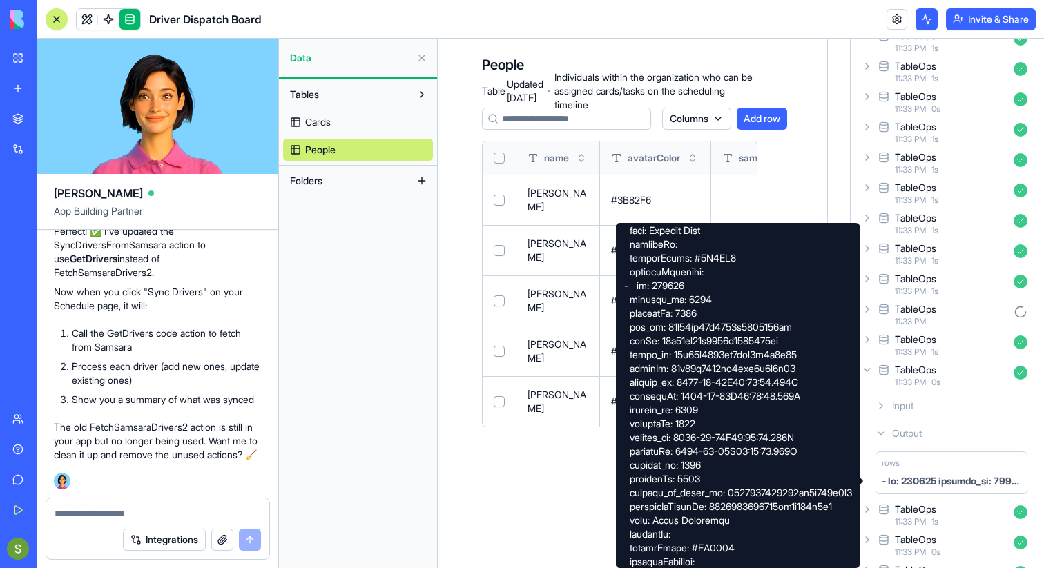
scroll to position [579, 0]
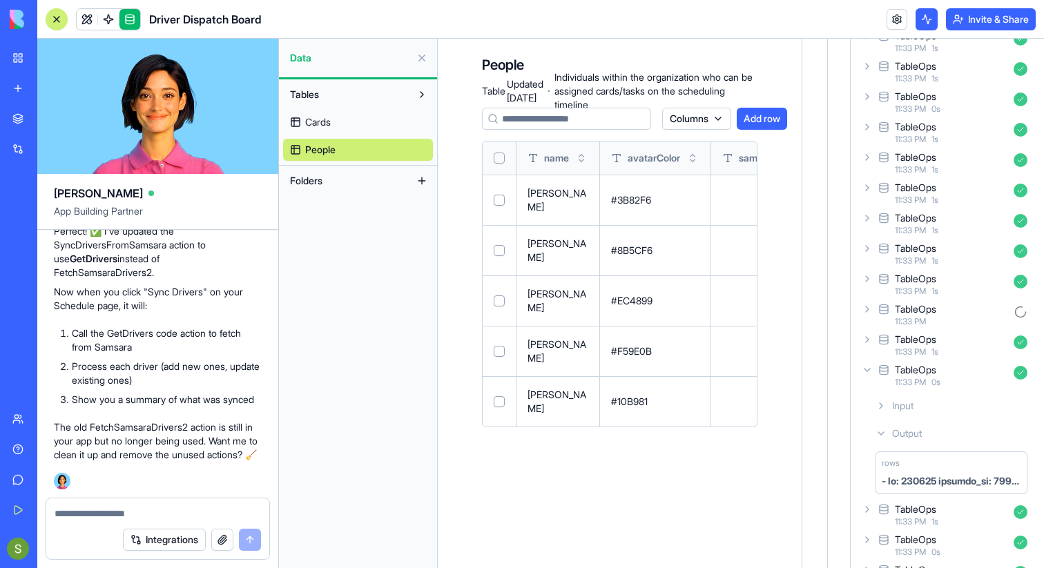
click at [915, 352] on span "11:33 PM" at bounding box center [910, 352] width 31 height 11
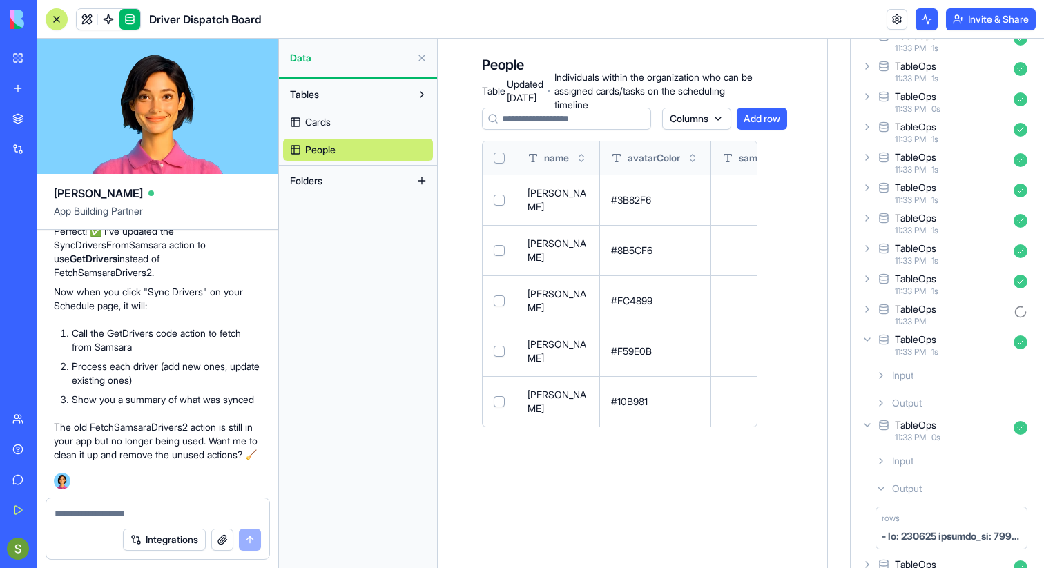
click at [941, 404] on div "Output" at bounding box center [951, 403] width 163 height 25
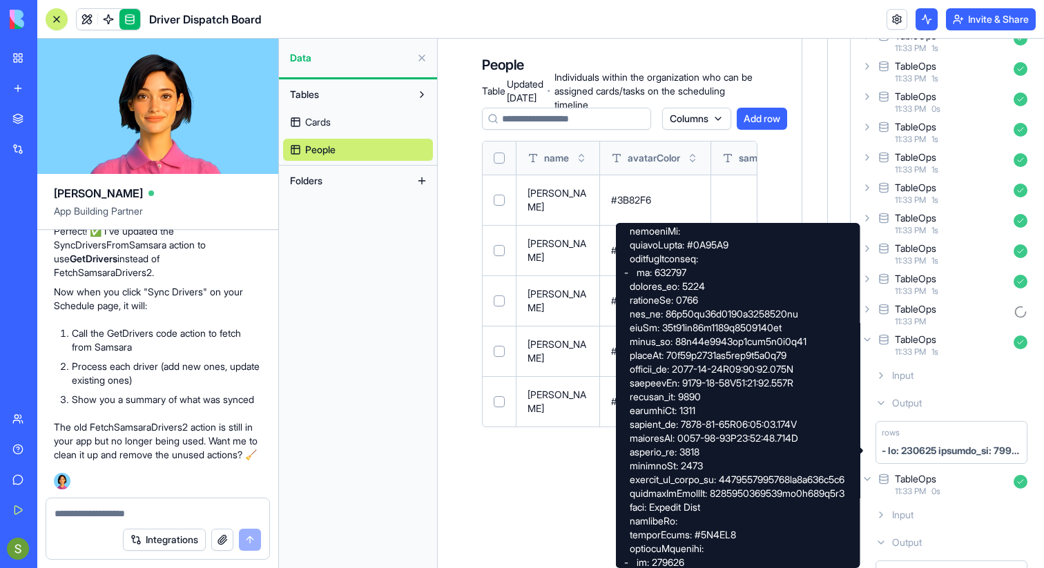
scroll to position [258, 0]
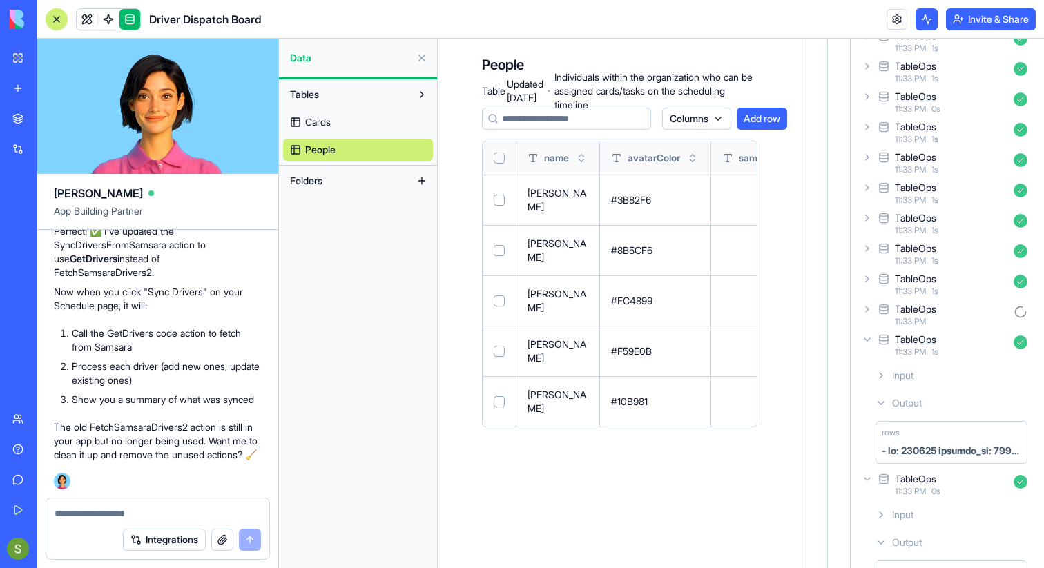
click at [952, 387] on div "Input" at bounding box center [951, 375] width 163 height 25
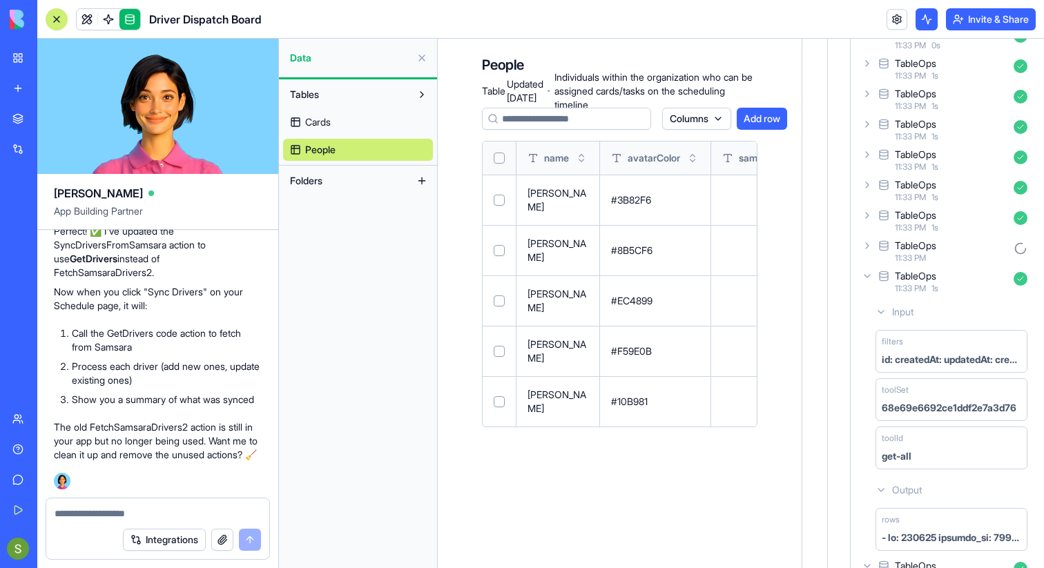
scroll to position [3454, 0]
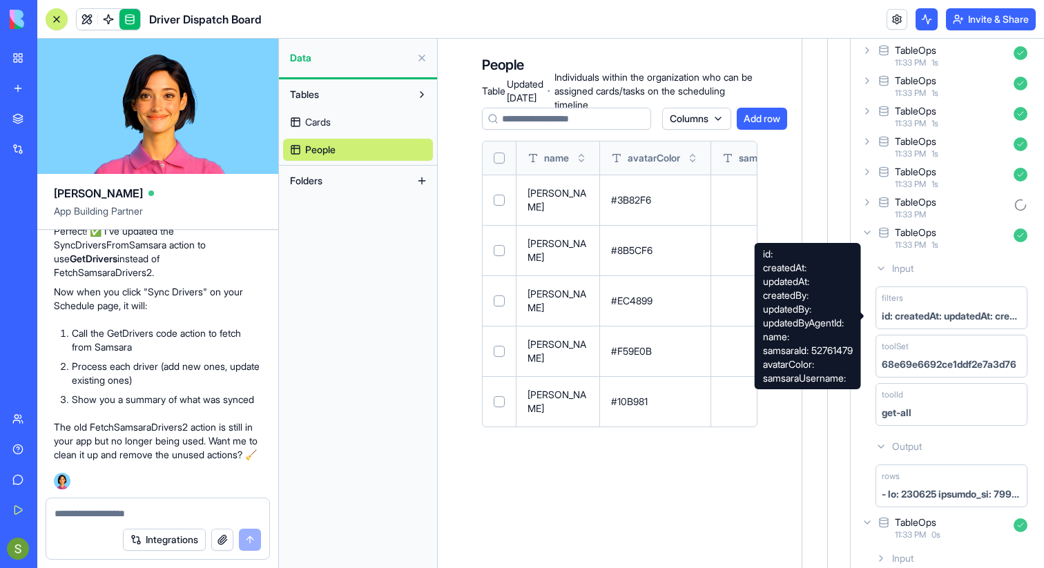
click at [832, 354] on div "id: createdAt: updatedAt: createdBy: updatedBy: updatedByAgentId: name: samsara…" at bounding box center [808, 316] width 106 height 146
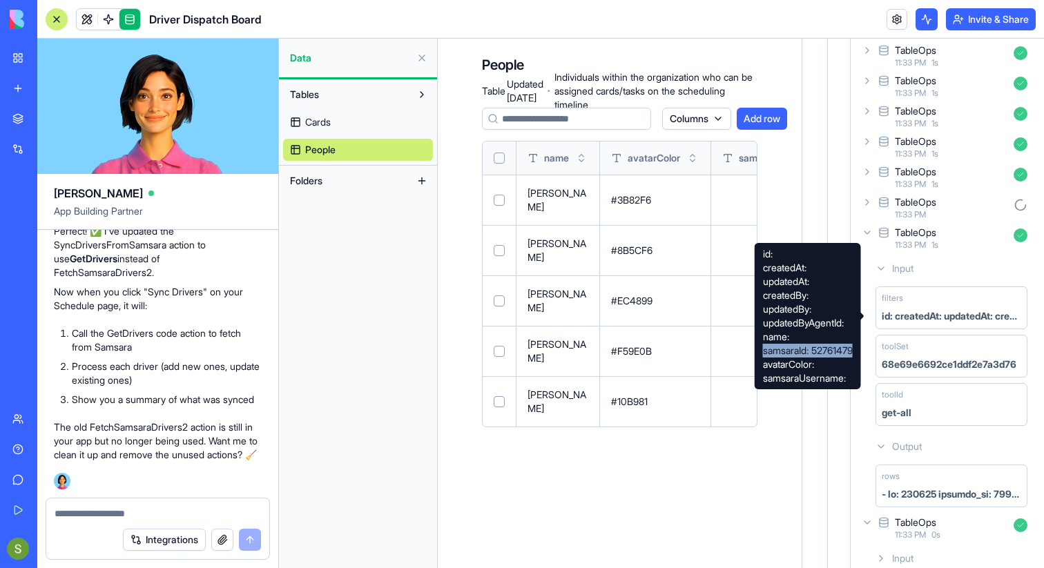
drag, startPoint x: 832, startPoint y: 354, endPoint x: 767, endPoint y: 356, distance: 64.3
click at [767, 356] on div "id: createdAt: updatedAt: createdBy: updatedBy: updatedByAgentId: name: samsara…" at bounding box center [808, 316] width 106 height 146
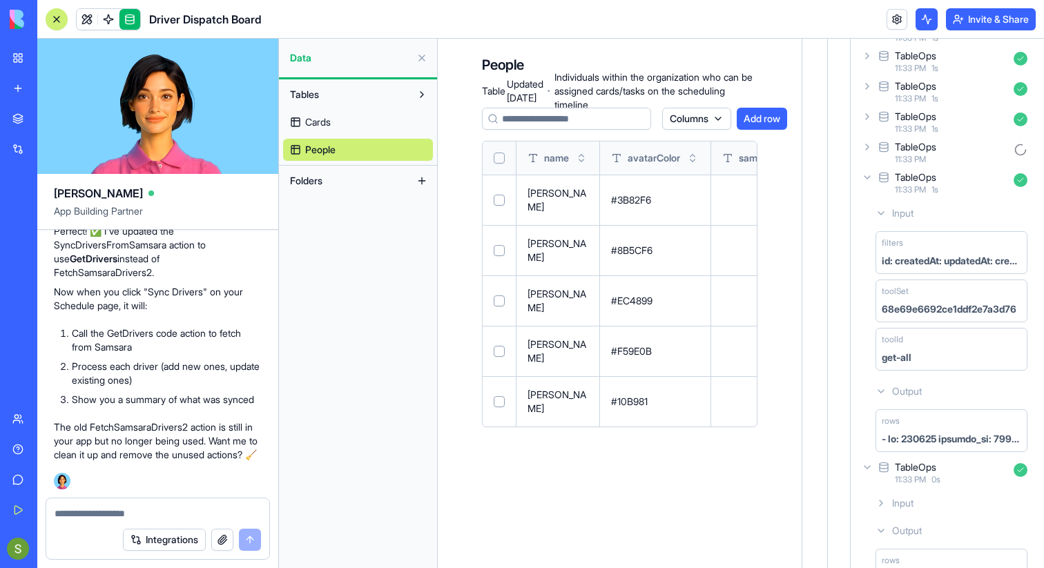
scroll to position [3561, 0]
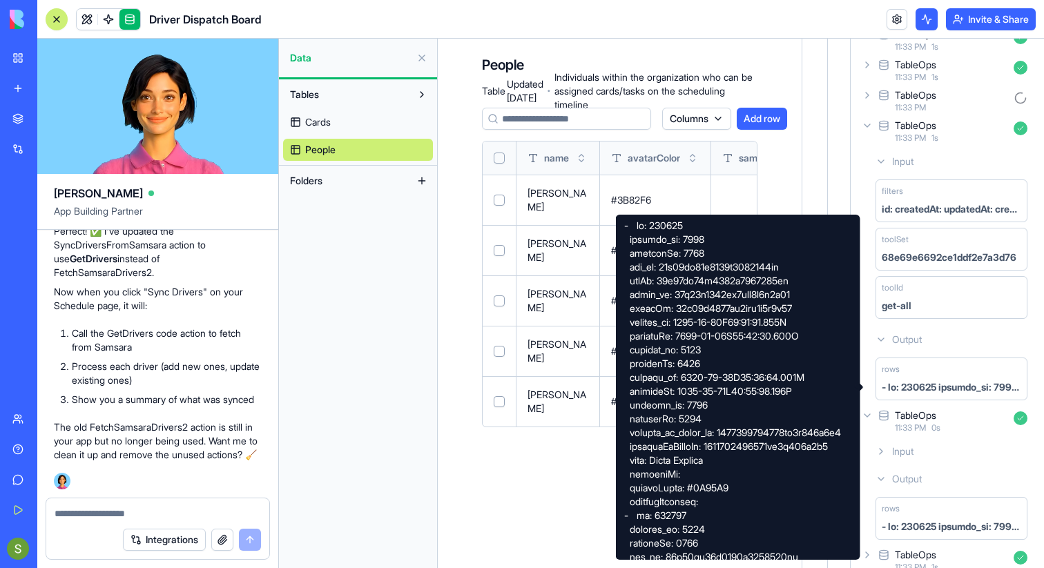
click at [659, 475] on div at bounding box center [738, 387] width 245 height 345
drag, startPoint x: 659, startPoint y: 475, endPoint x: 693, endPoint y: 475, distance: 33.8
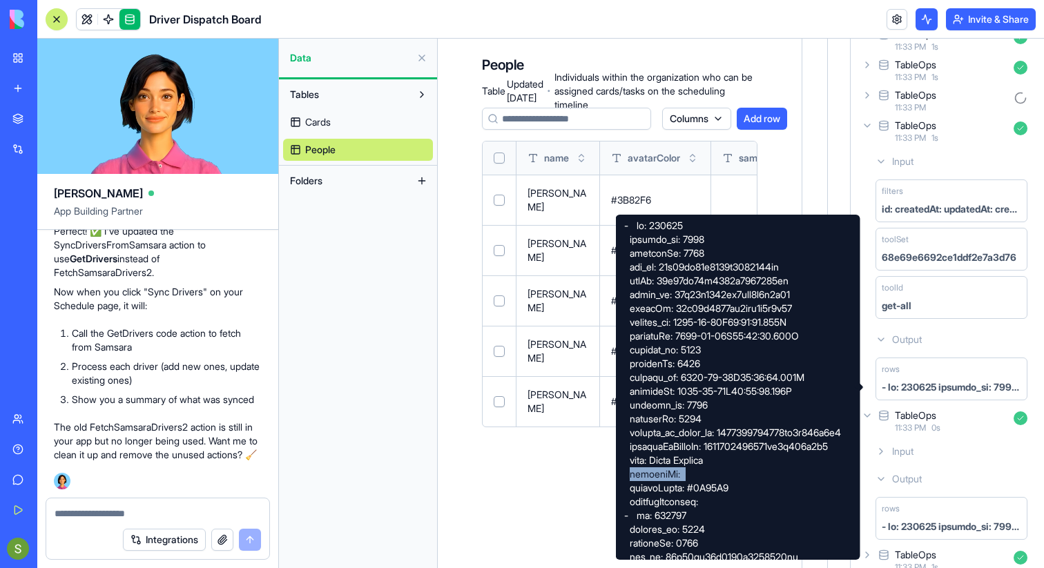
click at [693, 475] on div at bounding box center [738, 387] width 245 height 345
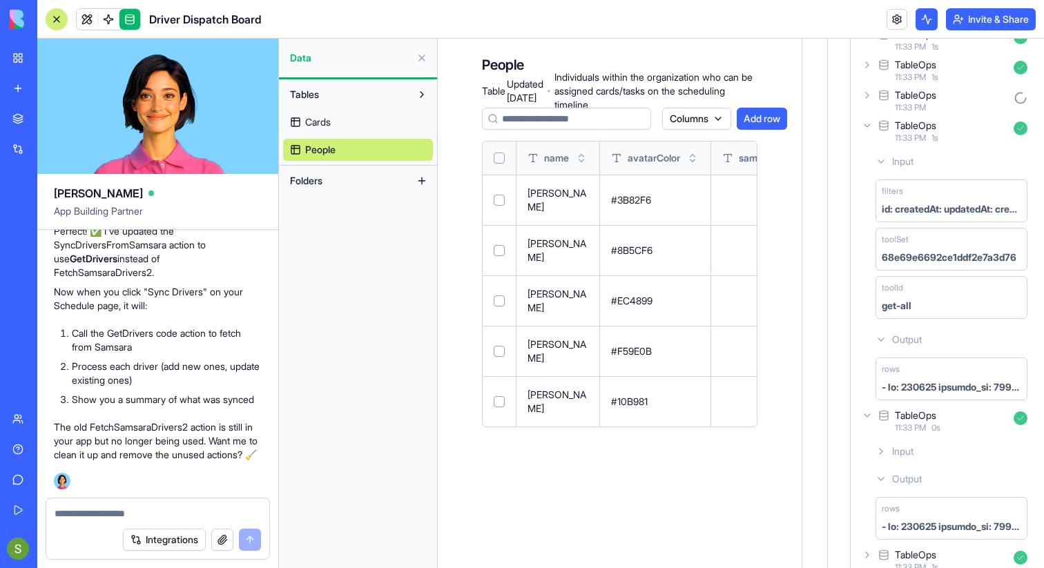
scroll to position [21587, 0]
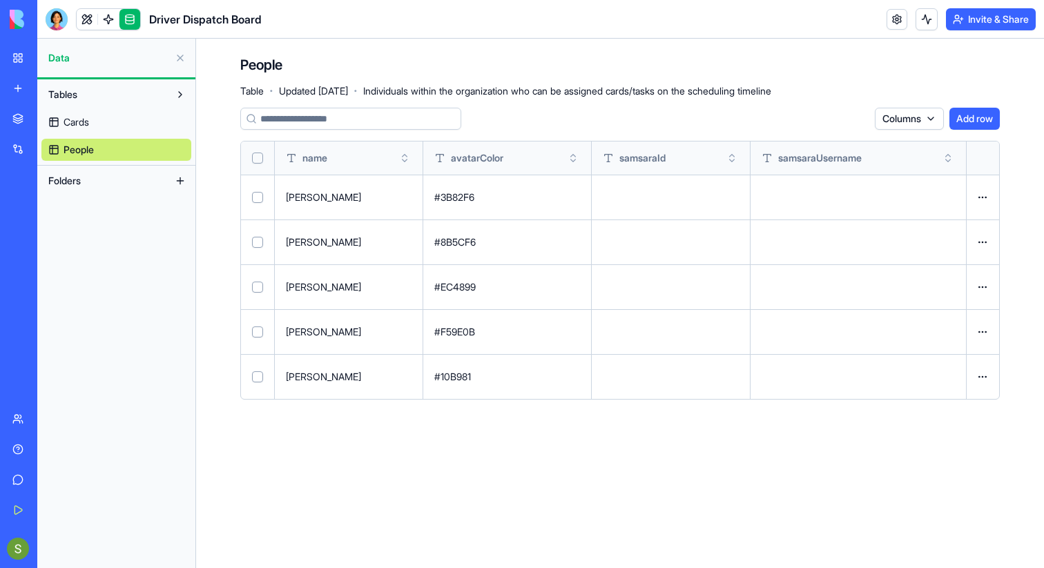
click at [63, 8] on div at bounding box center [57, 19] width 22 height 22
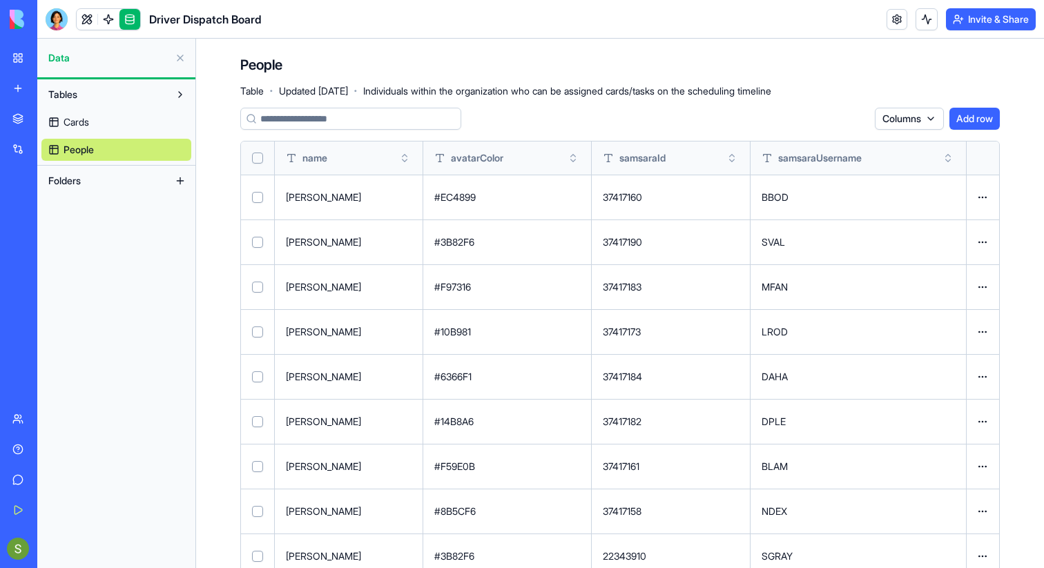
scroll to position [128, 0]
click at [254, 153] on button "Select all" at bounding box center [257, 158] width 11 height 11
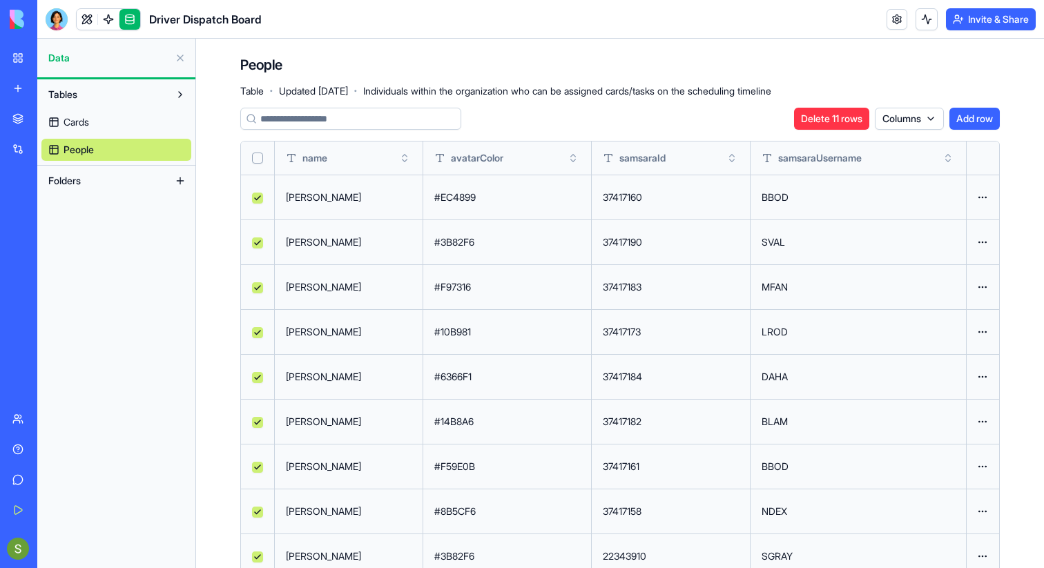
click at [256, 157] on button "Select all" at bounding box center [257, 158] width 11 height 11
type button "on"
click at [102, 26] on link at bounding box center [108, 19] width 21 height 21
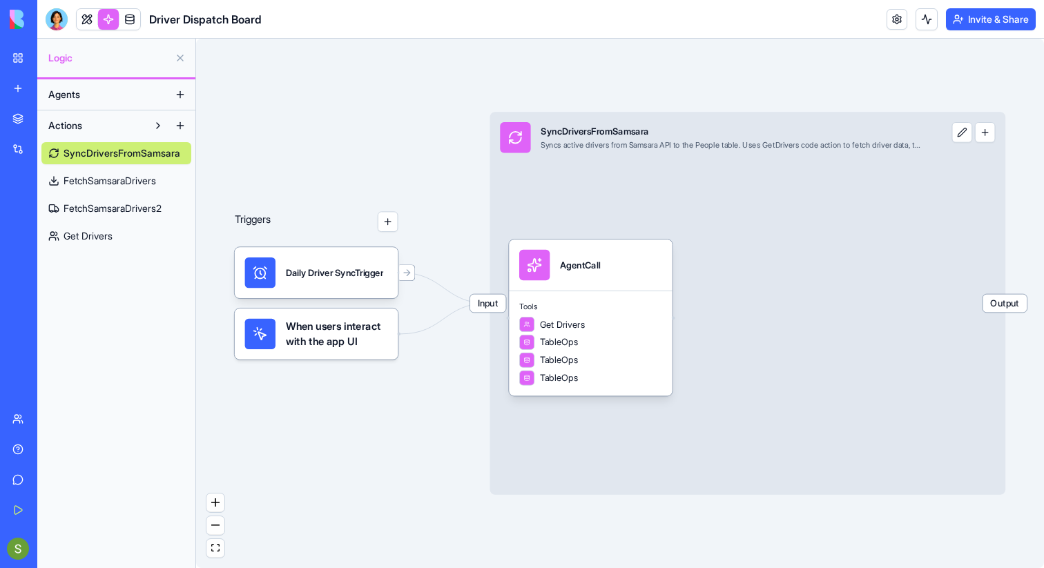
click at [126, 247] on link "Get Drivers" at bounding box center [116, 236] width 150 height 22
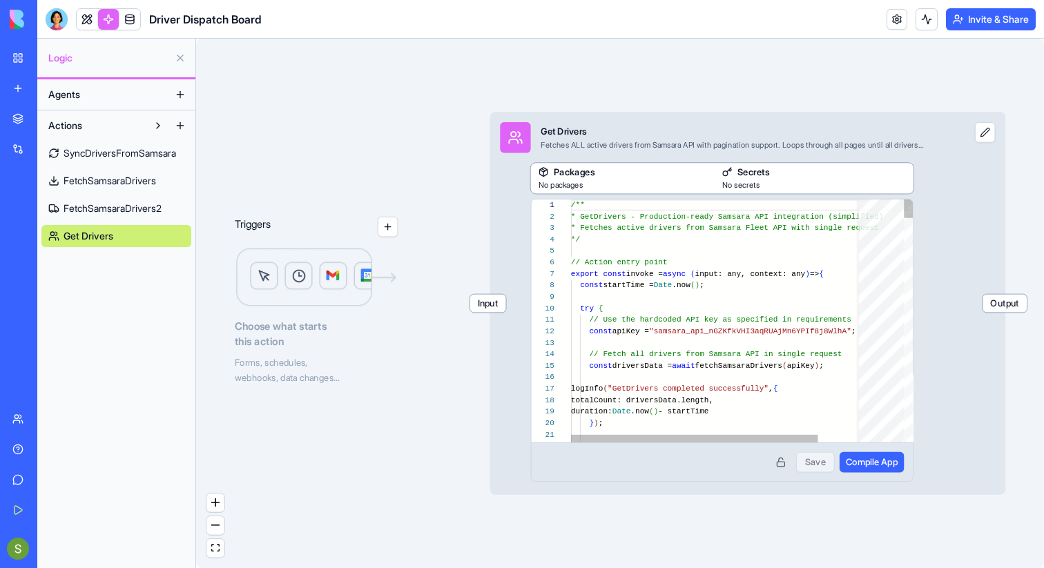
scroll to position [124, 0]
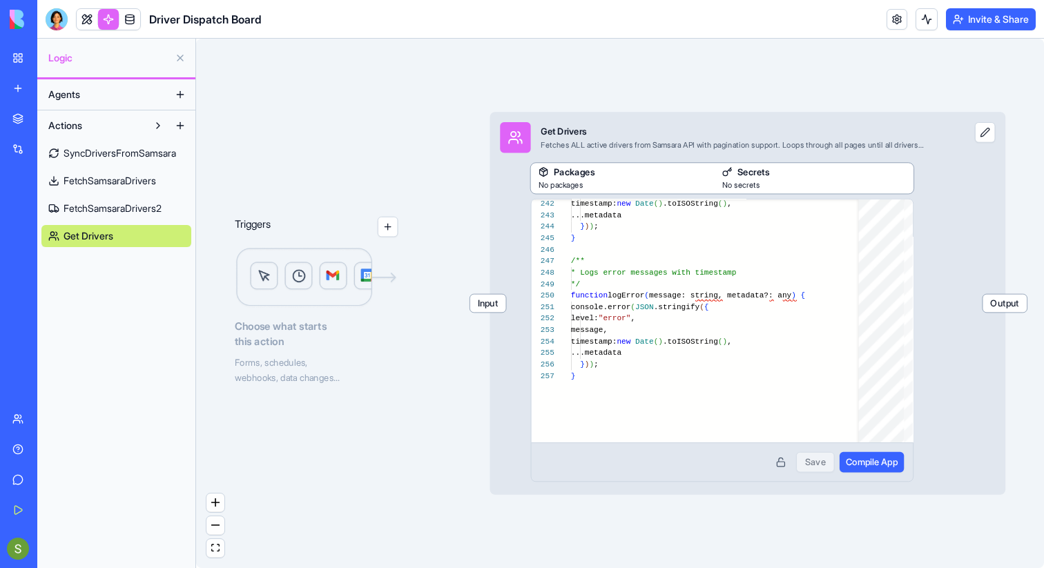
click at [120, 147] on span "SyncDriversFromSamsara" at bounding box center [120, 153] width 113 height 14
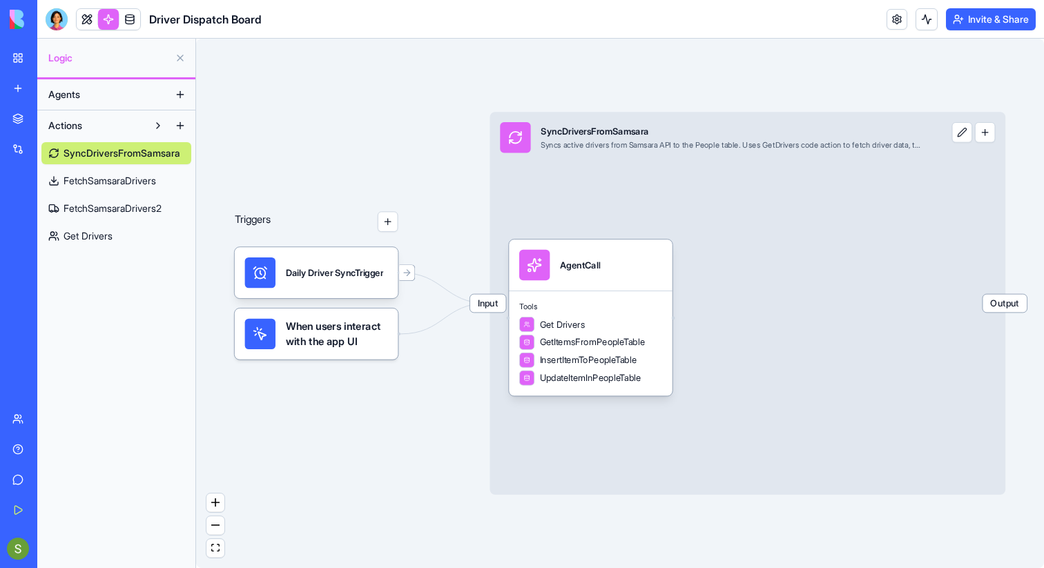
click at [137, 242] on link "Get Drivers" at bounding box center [116, 236] width 150 height 22
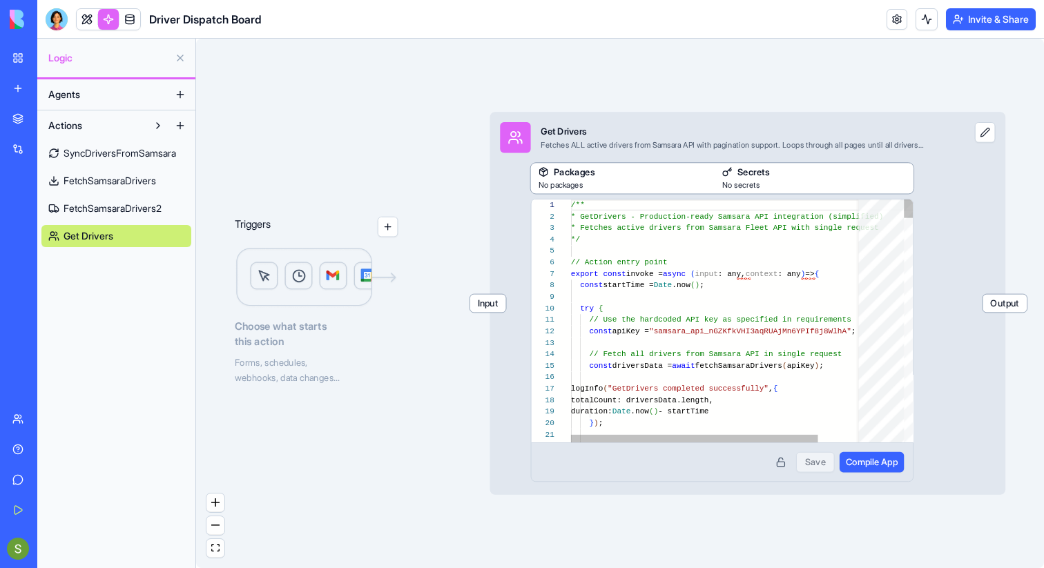
scroll to position [124, 0]
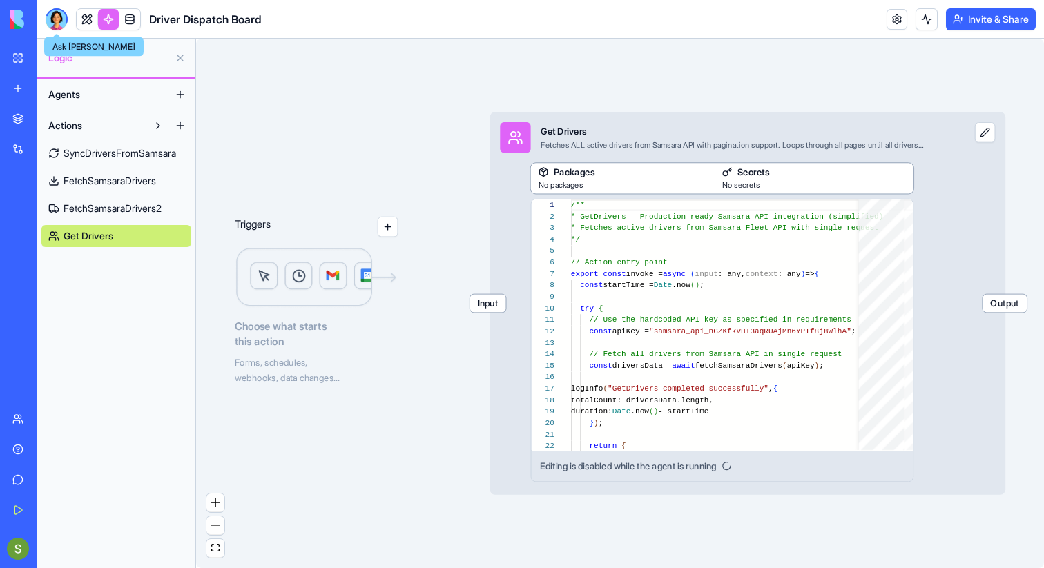
click at [55, 17] on div at bounding box center [57, 19] width 22 height 22
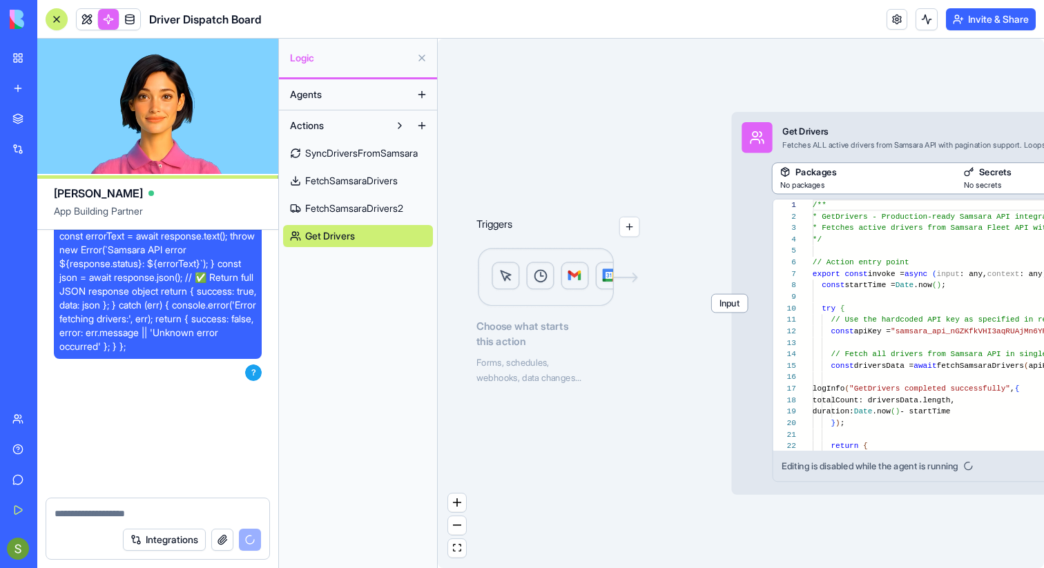
scroll to position [25173, 0]
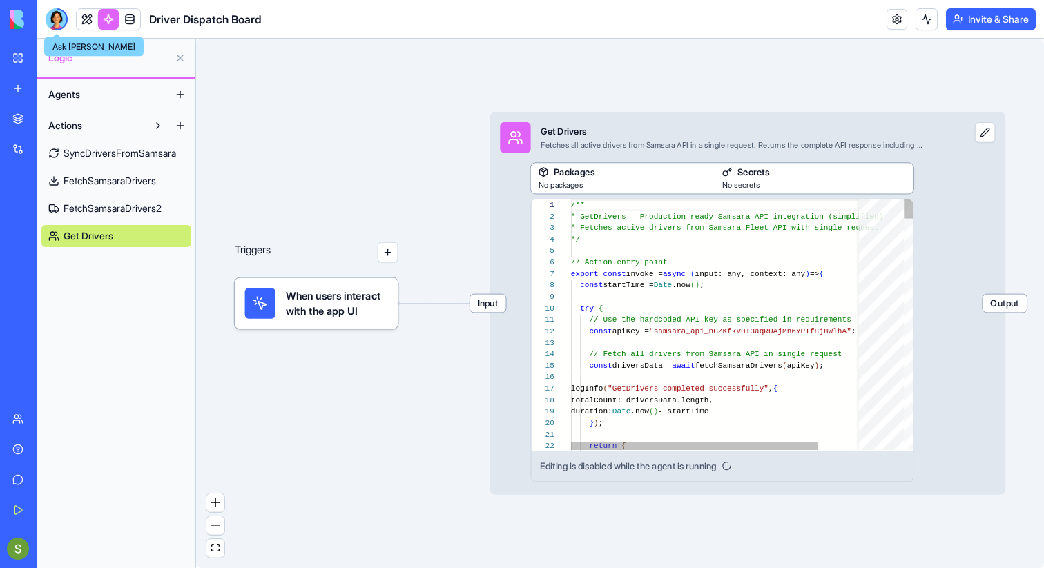
scroll to position [124, 0]
click at [53, 19] on div at bounding box center [57, 19] width 22 height 22
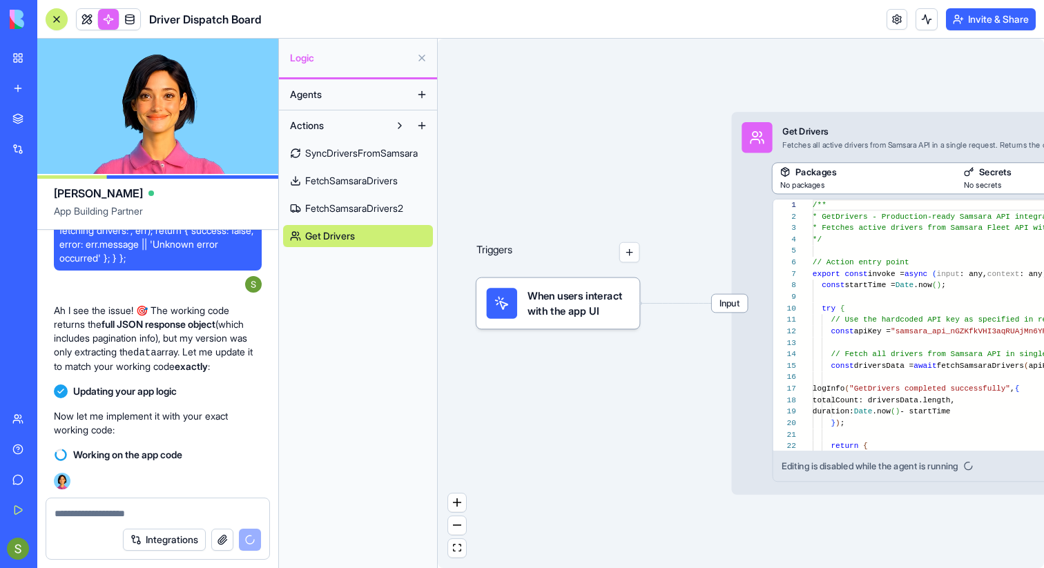
scroll to position [25236, 0]
type textarea "**********"
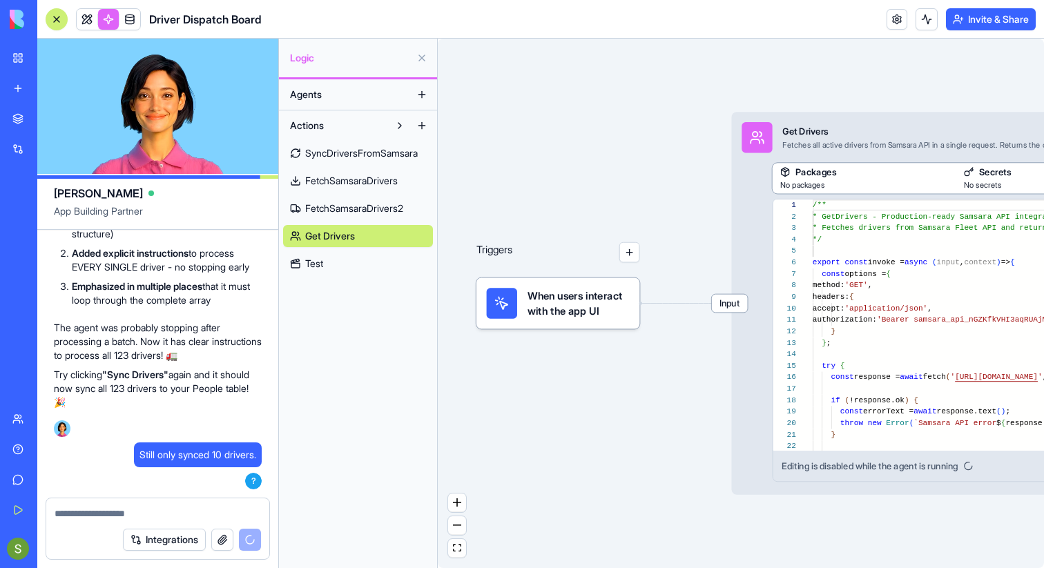
scroll to position [26062, 0]
click at [627, 316] on span "When users interact with the app UI" at bounding box center [579, 303] width 102 height 30
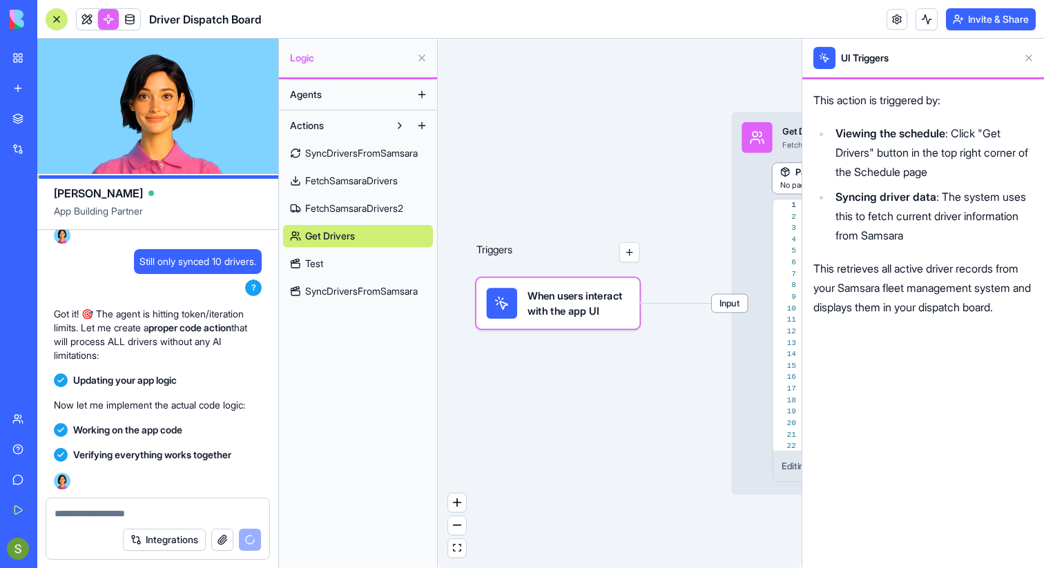
scroll to position [26515, 0]
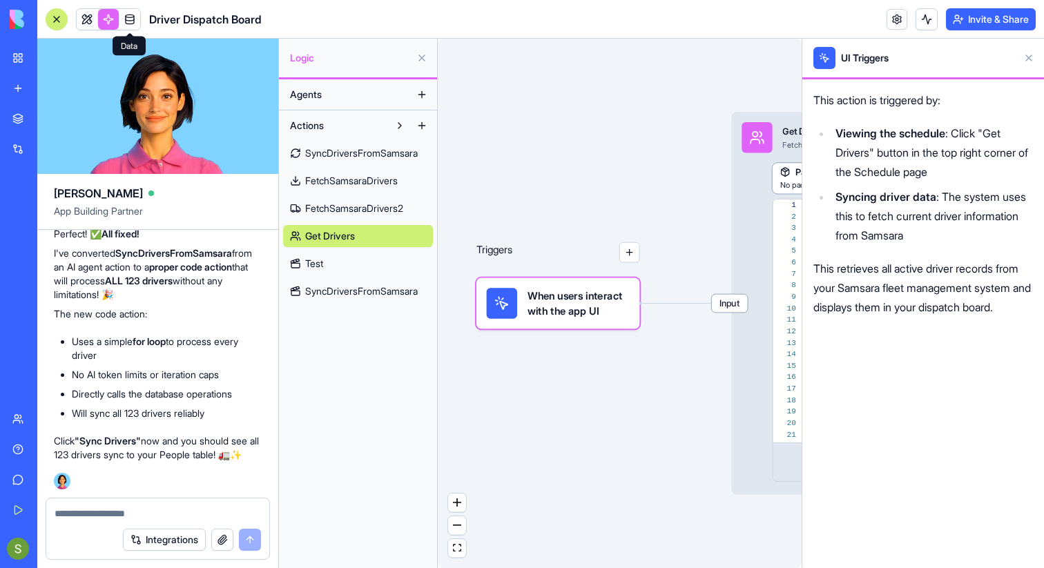
click at [133, 18] on link at bounding box center [129, 19] width 21 height 21
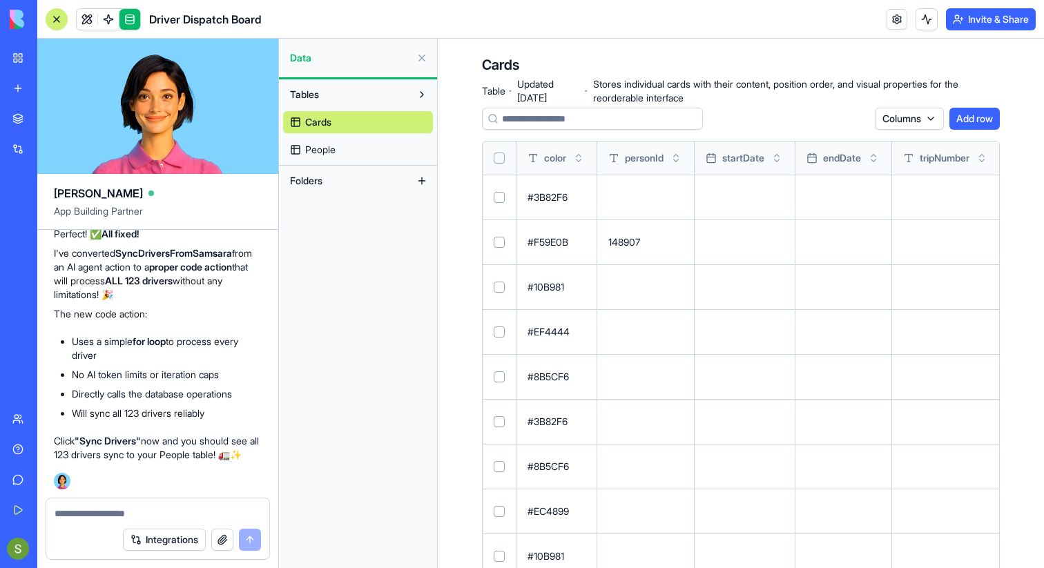
click at [340, 154] on link "People" at bounding box center [358, 150] width 150 height 22
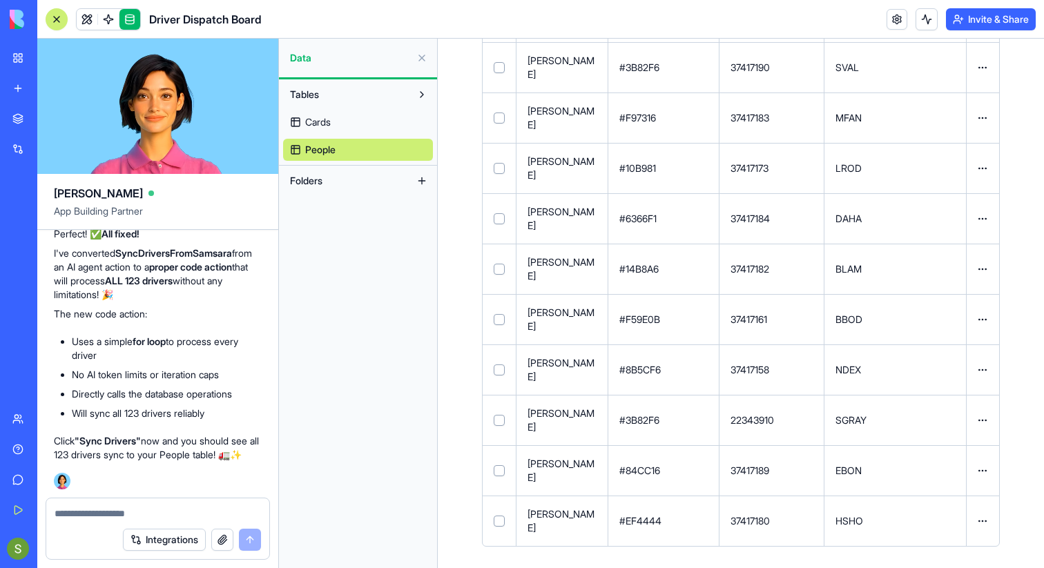
scroll to position [26369, 0]
click at [105, 20] on span at bounding box center [108, 19] width 39 height 39
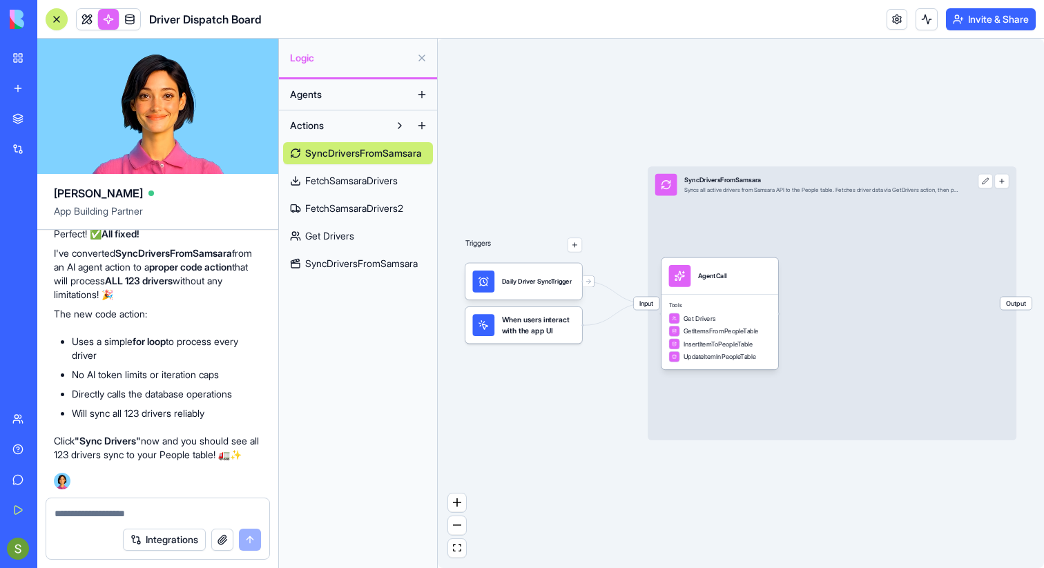
click at [379, 262] on span "SyncDriversFromSamsara" at bounding box center [361, 264] width 113 height 14
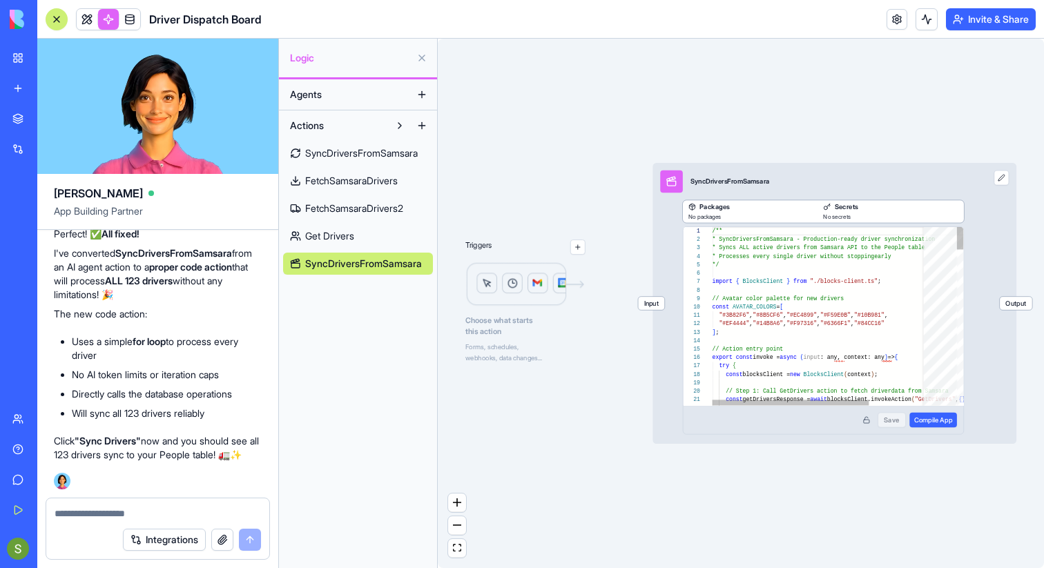
scroll to position [124, 0]
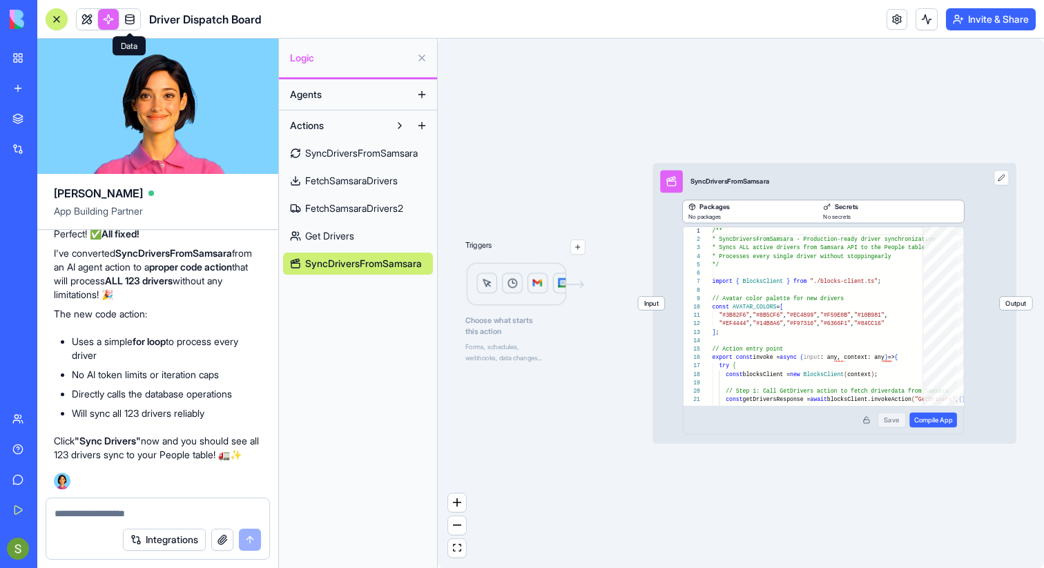
click at [135, 21] on link at bounding box center [129, 19] width 21 height 21
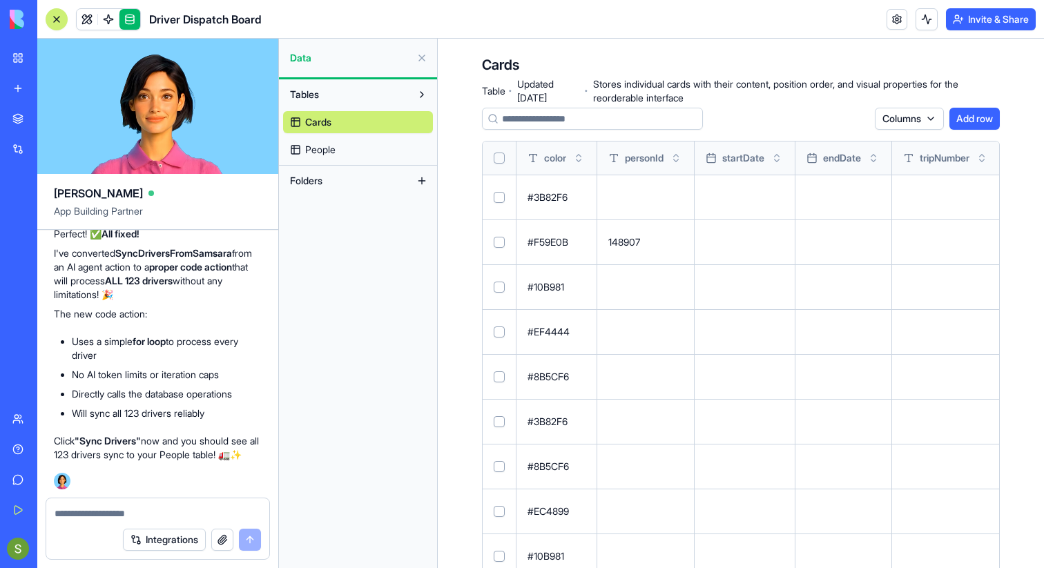
click at [338, 150] on link "People" at bounding box center [358, 150] width 150 height 22
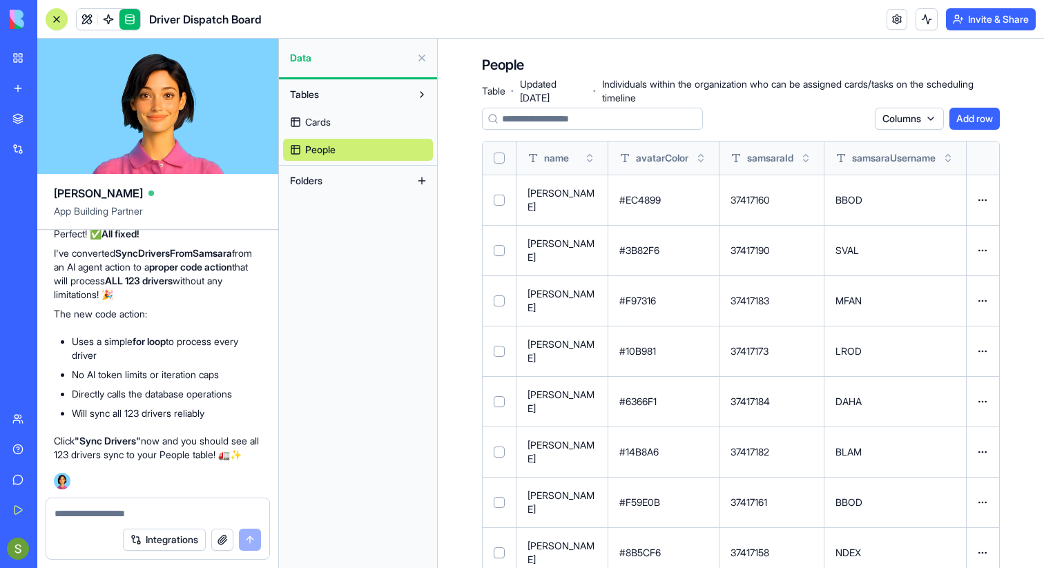
click at [379, 132] on link "Cards" at bounding box center [358, 122] width 150 height 22
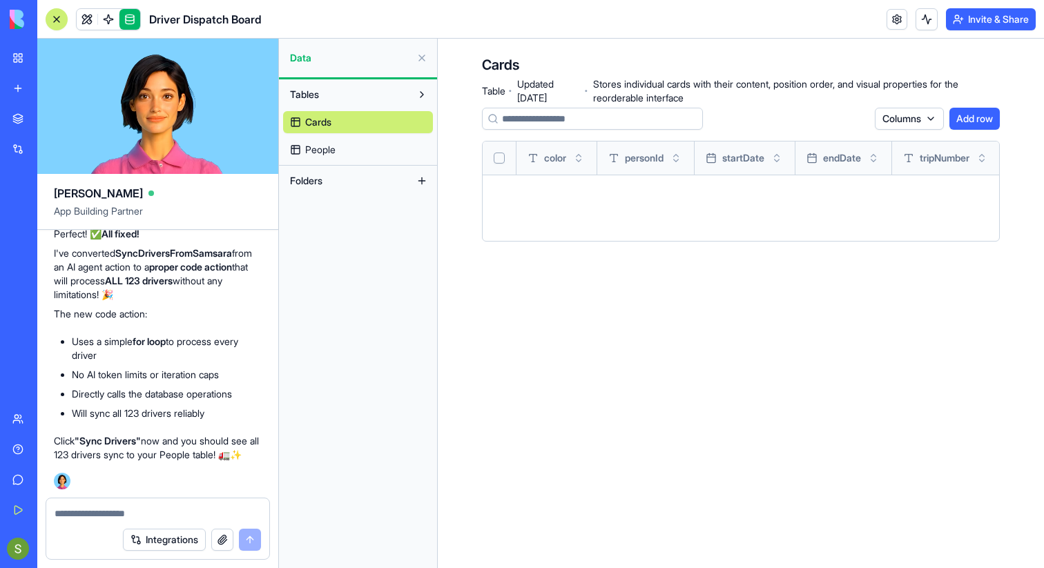
click at [379, 148] on link "People" at bounding box center [358, 150] width 150 height 22
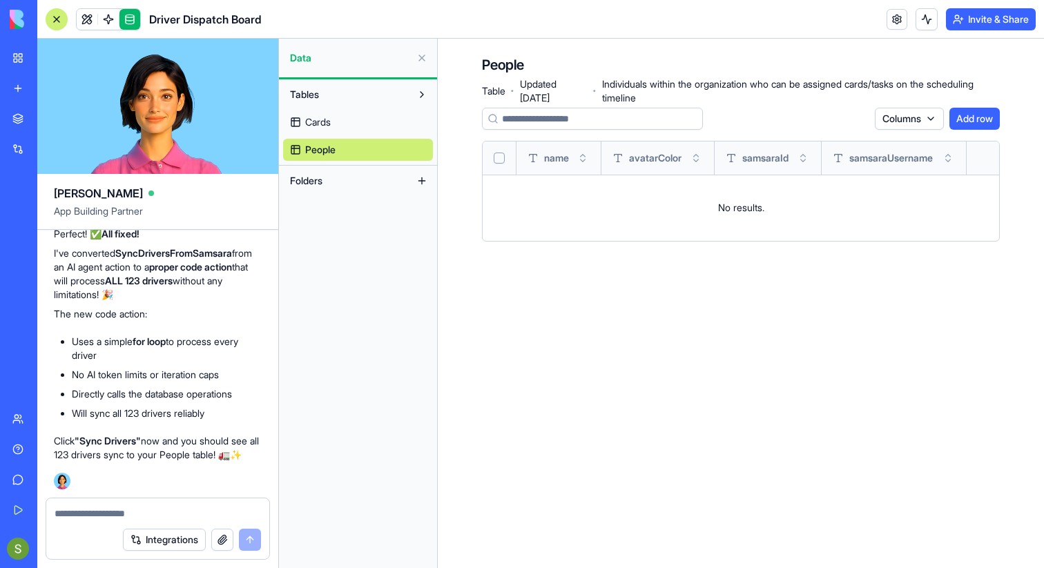
click at [351, 122] on link "Cards" at bounding box center [358, 122] width 150 height 22
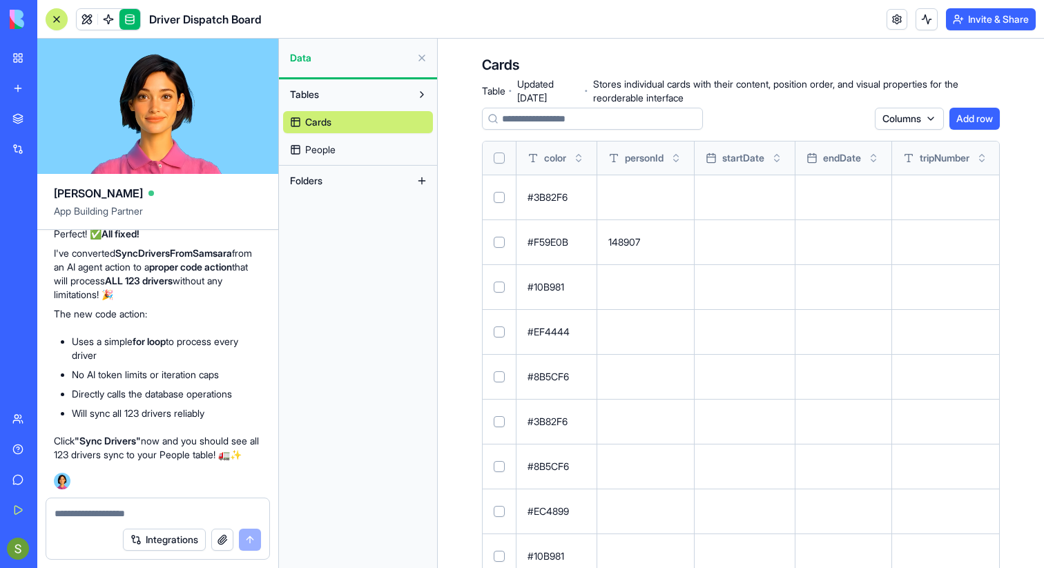
click at [361, 137] on div "Cards People" at bounding box center [358, 133] width 150 height 55
click at [362, 125] on link "Cards" at bounding box center [358, 122] width 150 height 22
click at [362, 141] on link "People" at bounding box center [358, 150] width 150 height 22
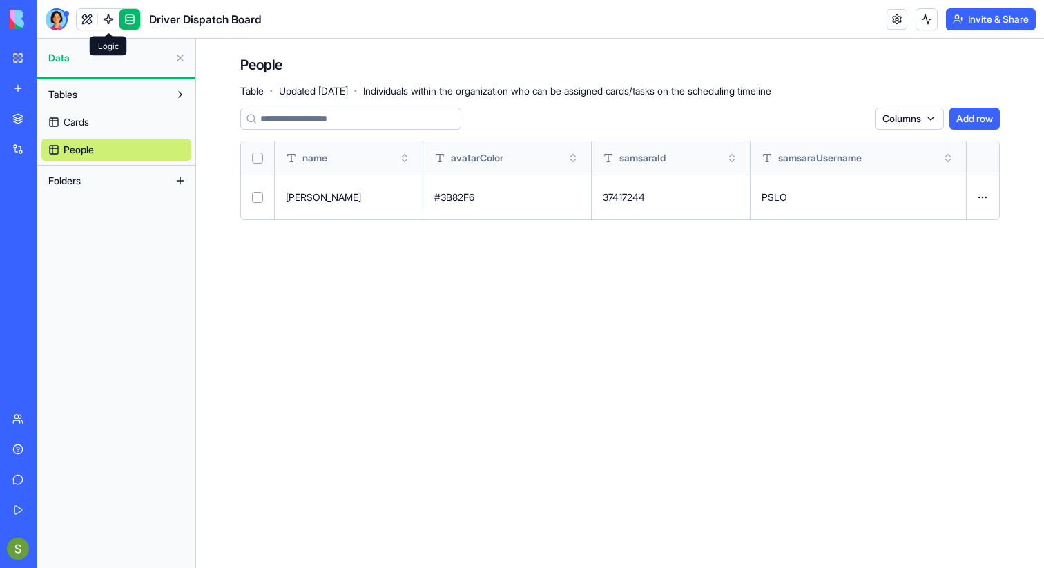
click at [109, 21] on link at bounding box center [108, 19] width 21 height 21
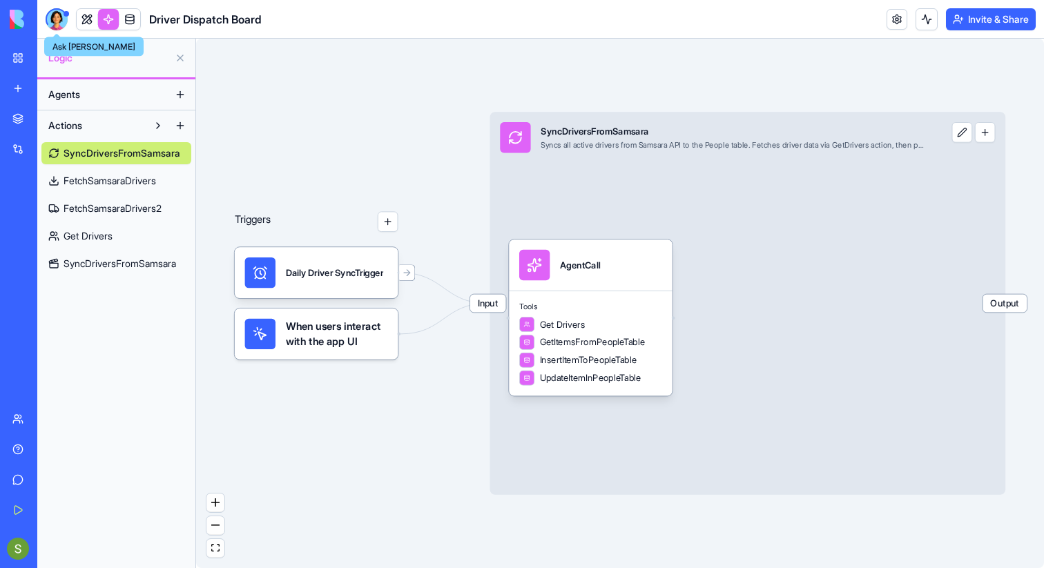
click at [59, 27] on div at bounding box center [57, 19] width 22 height 22
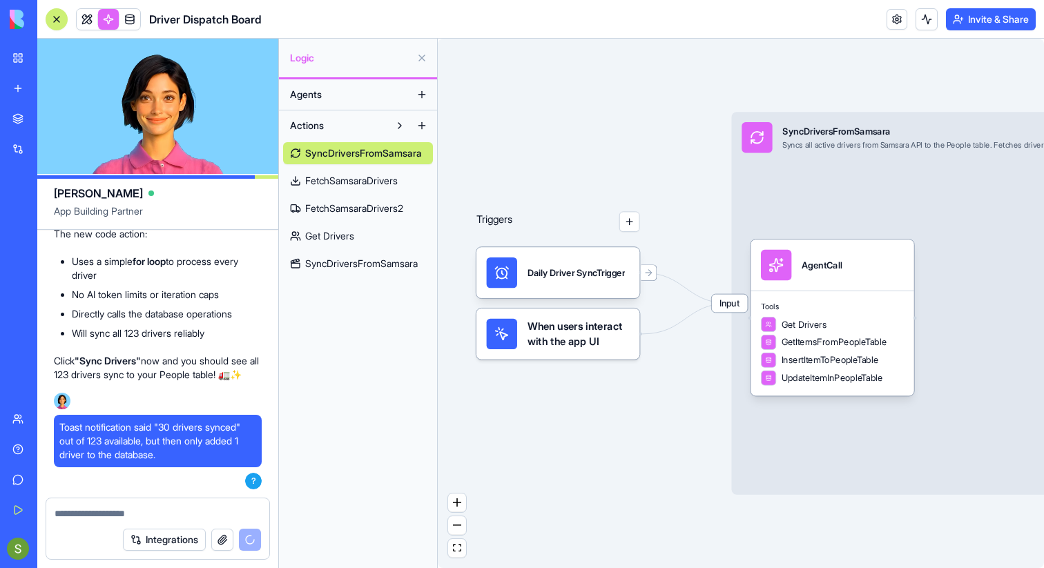
click at [387, 259] on span "SyncDriversFromSamsara" at bounding box center [361, 264] width 113 height 14
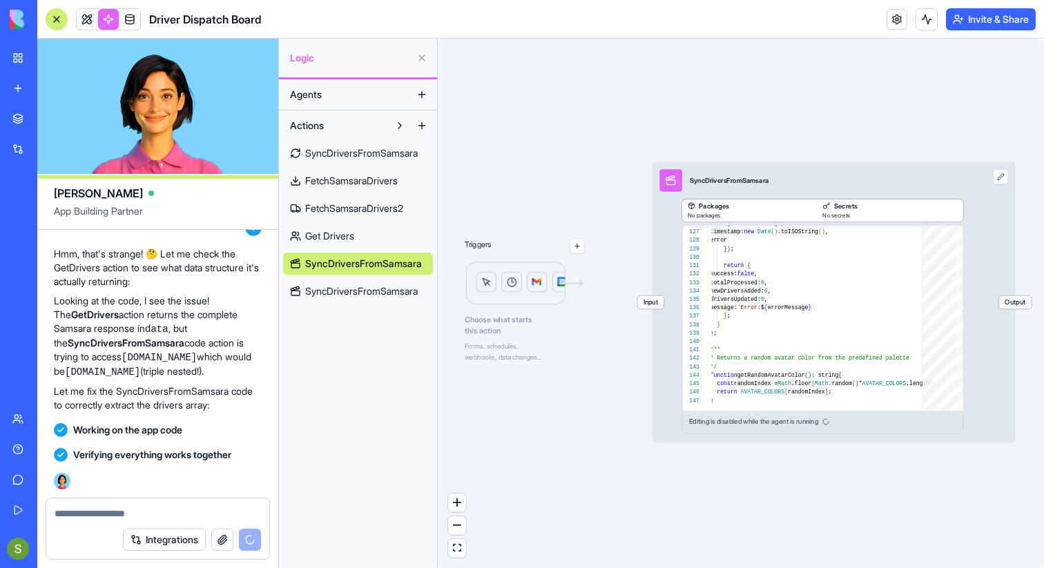
scroll to position [27107, 0]
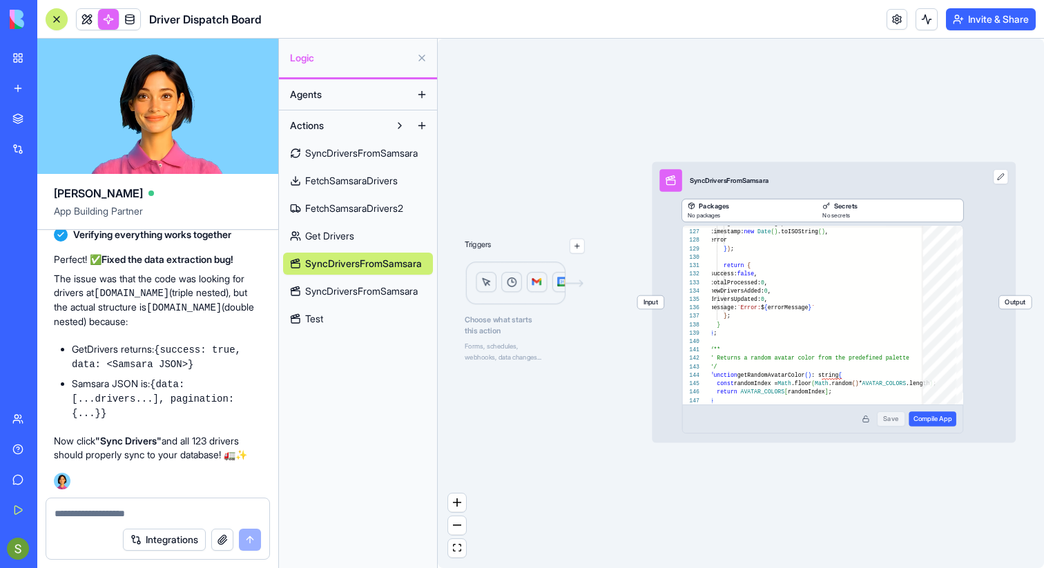
click at [396, 293] on span "SyncDriversFromSamsara" at bounding box center [361, 292] width 113 height 14
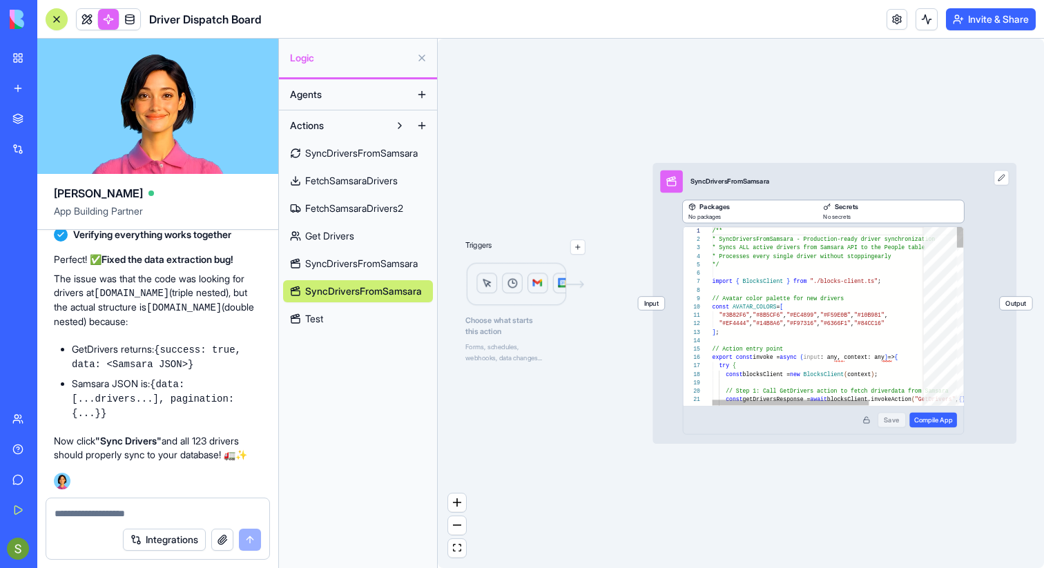
scroll to position [124, 0]
click at [374, 269] on span "SyncDriversFromSamsara" at bounding box center [361, 264] width 113 height 14
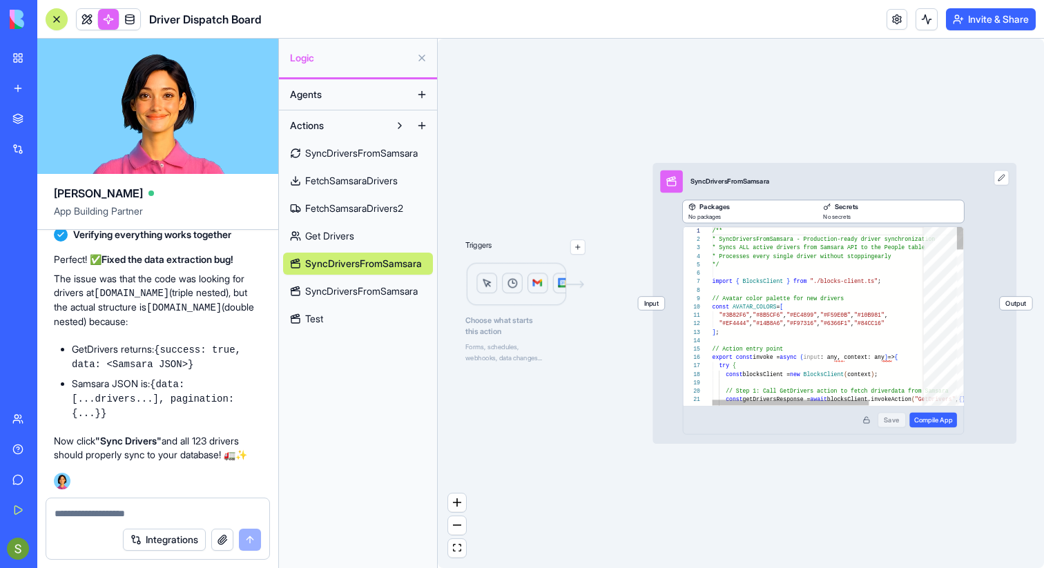
scroll to position [124, 0]
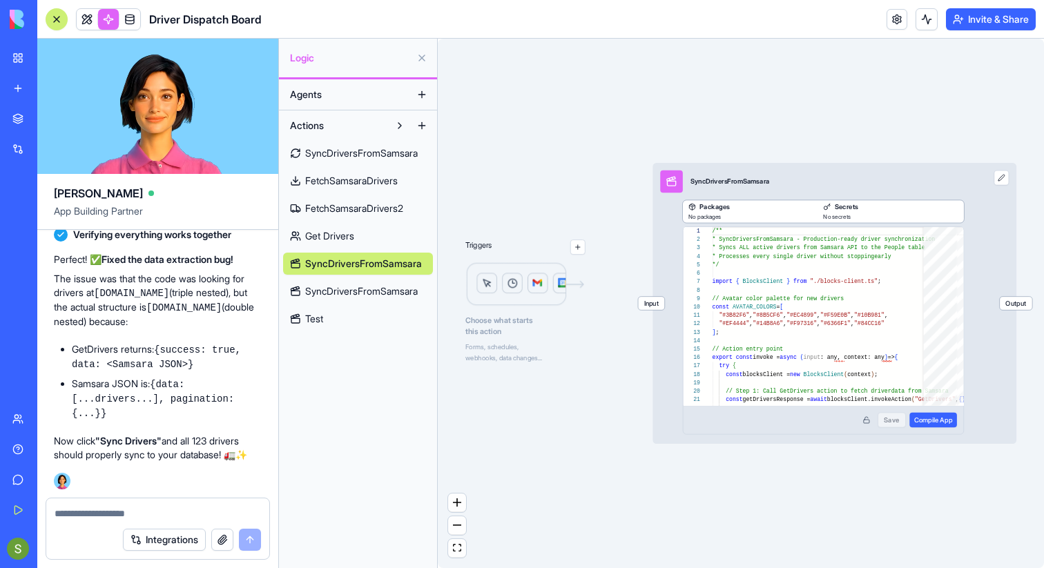
click at [379, 285] on span "SyncDriversFromSamsara" at bounding box center [361, 292] width 113 height 14
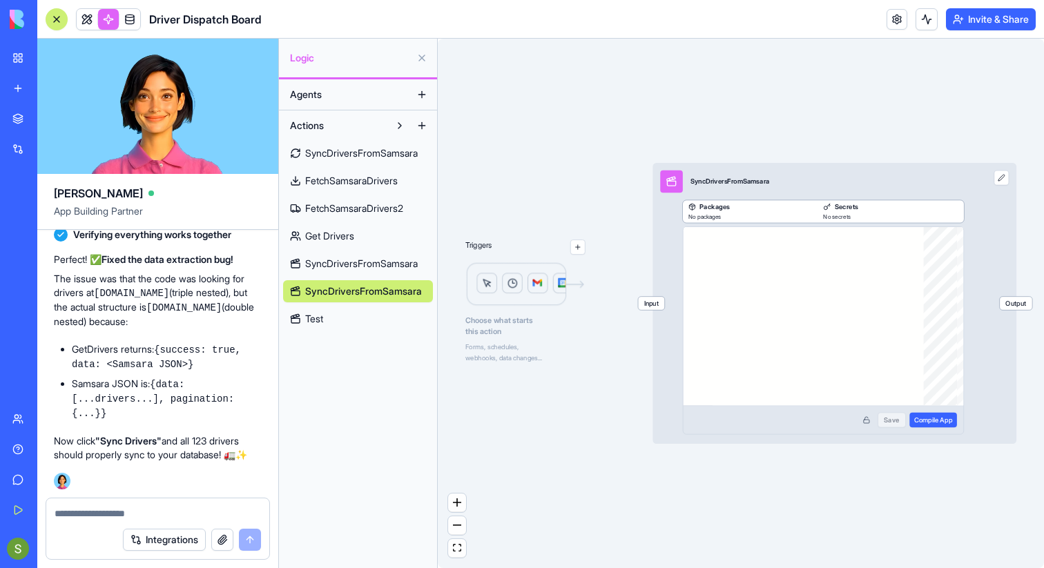
scroll to position [124, 0]
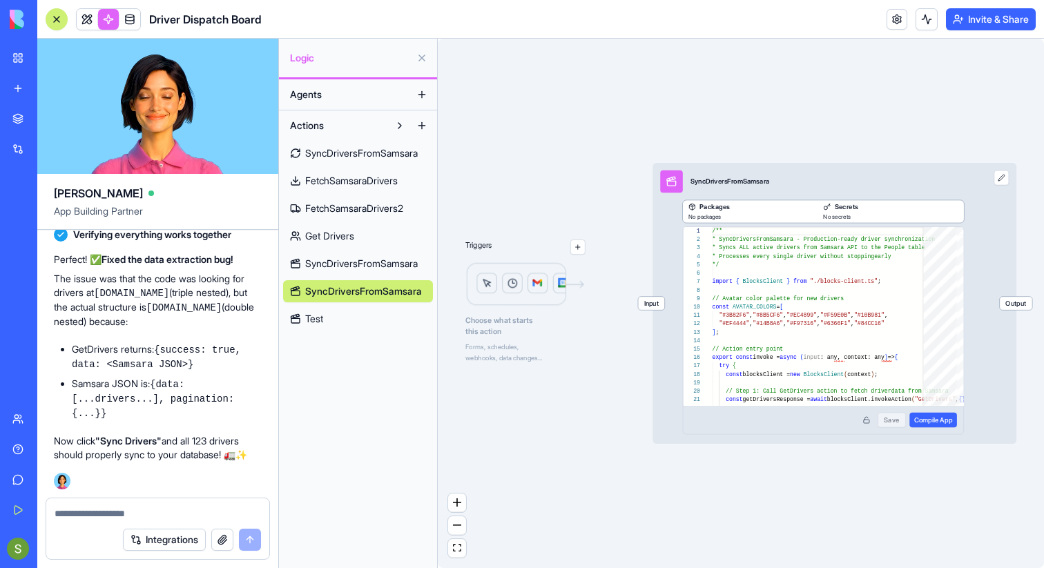
click at [386, 305] on div "SyncDriversFromSamsara FetchSamsaraDrivers FetchSamsaraDrivers2 Get Drivers Syn…" at bounding box center [358, 233] width 150 height 193
click at [385, 312] on link "Test" at bounding box center [358, 319] width 150 height 22
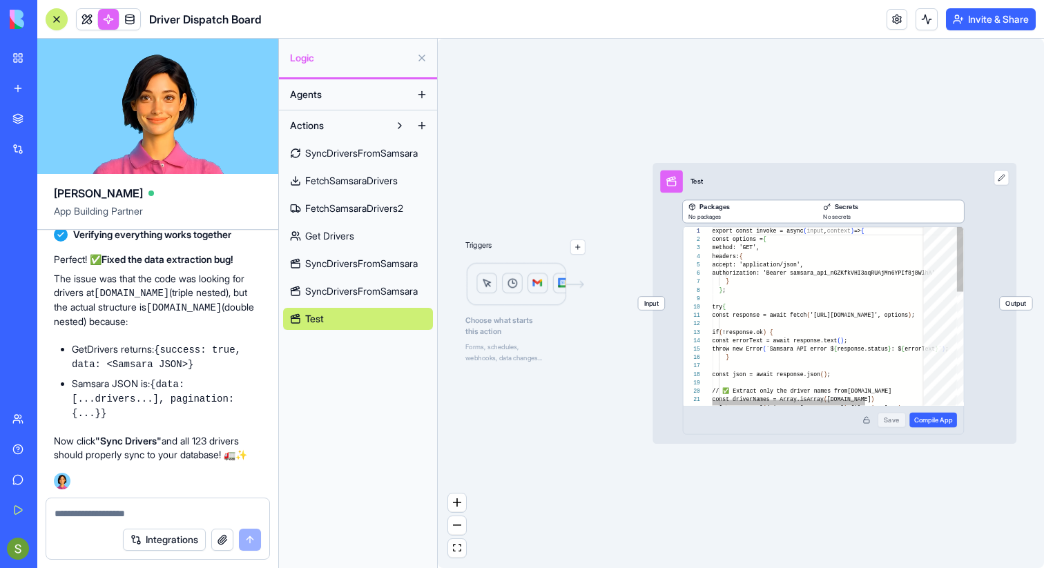
scroll to position [124, 0]
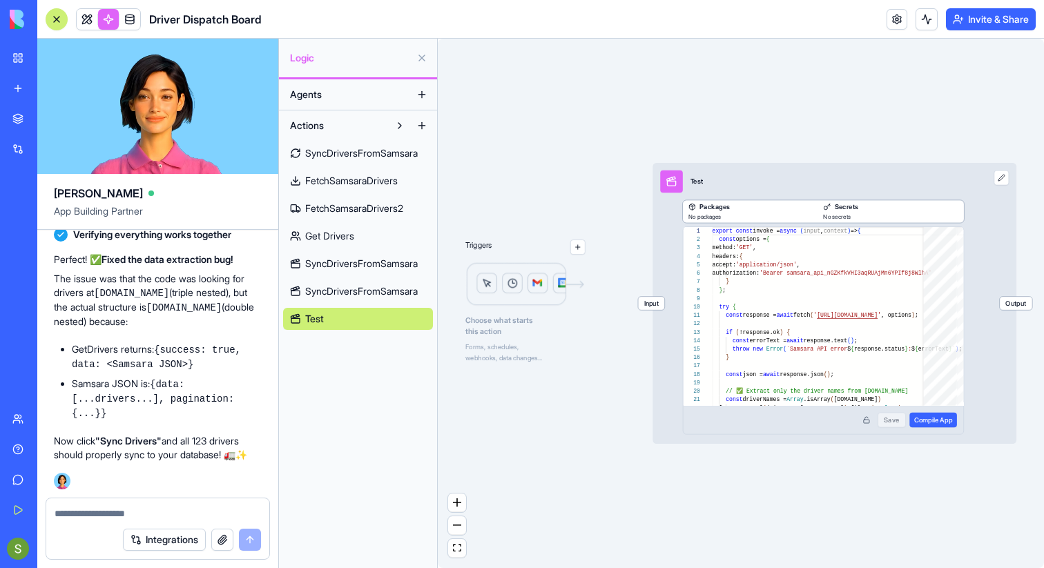
click at [315, 290] on span "SyncDriversFromSamsara" at bounding box center [361, 292] width 113 height 14
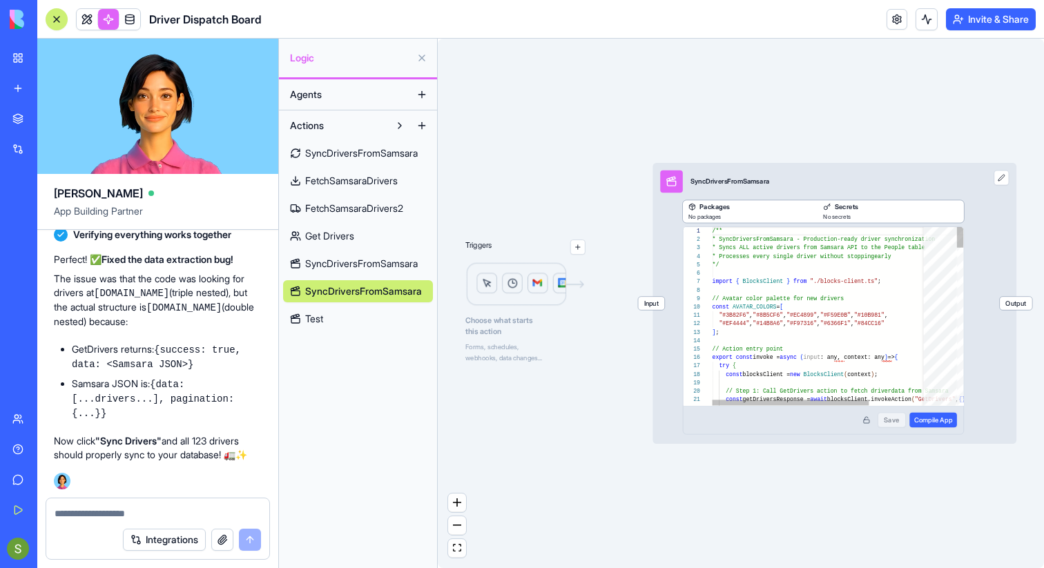
scroll to position [124, 0]
click at [334, 269] on span "SyncDriversFromSamsara" at bounding box center [361, 264] width 113 height 14
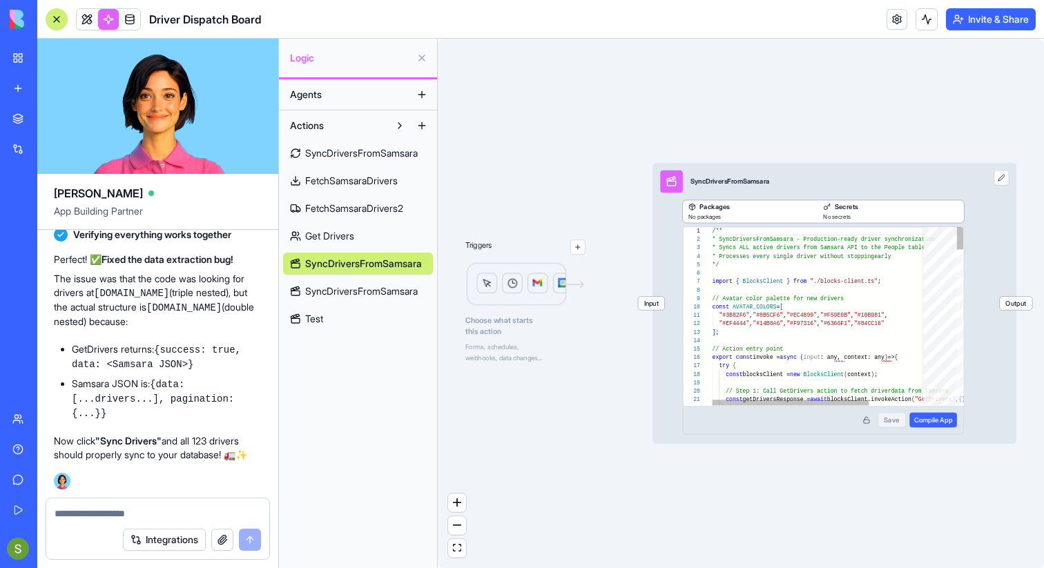
scroll to position [124, 0]
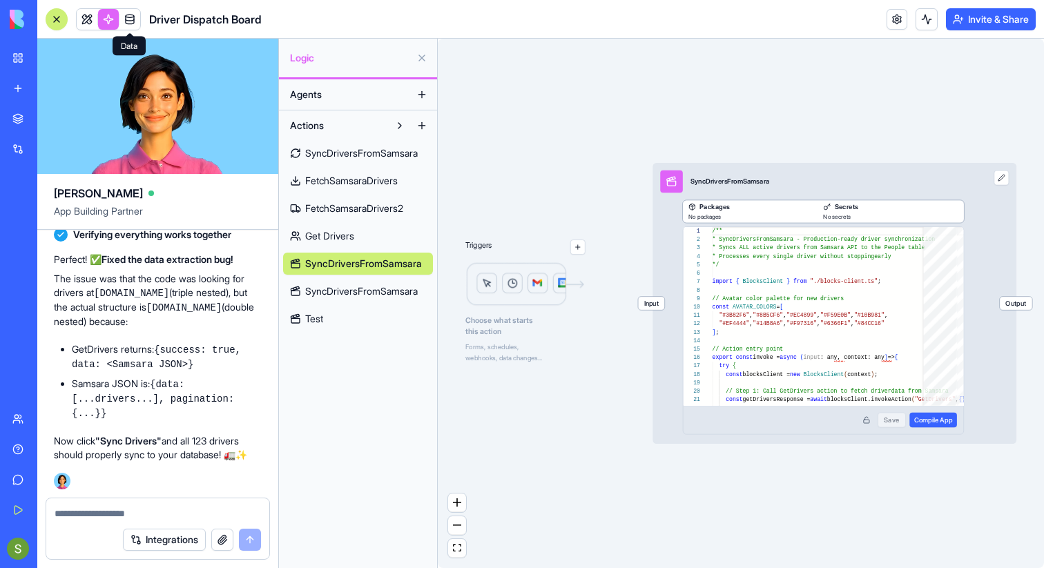
click at [129, 17] on link at bounding box center [129, 19] width 21 height 21
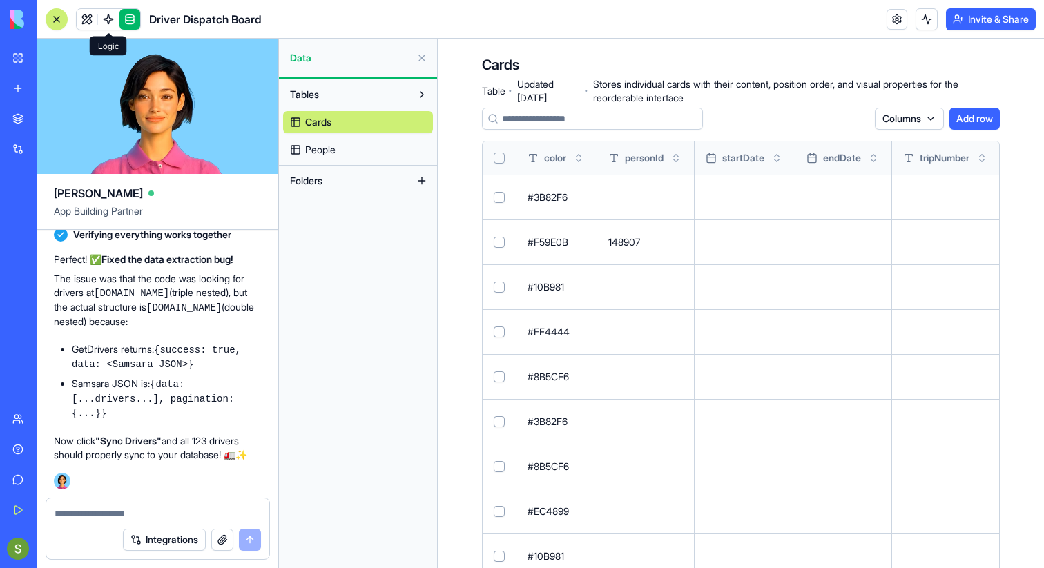
click at [347, 151] on link "People" at bounding box center [358, 150] width 150 height 22
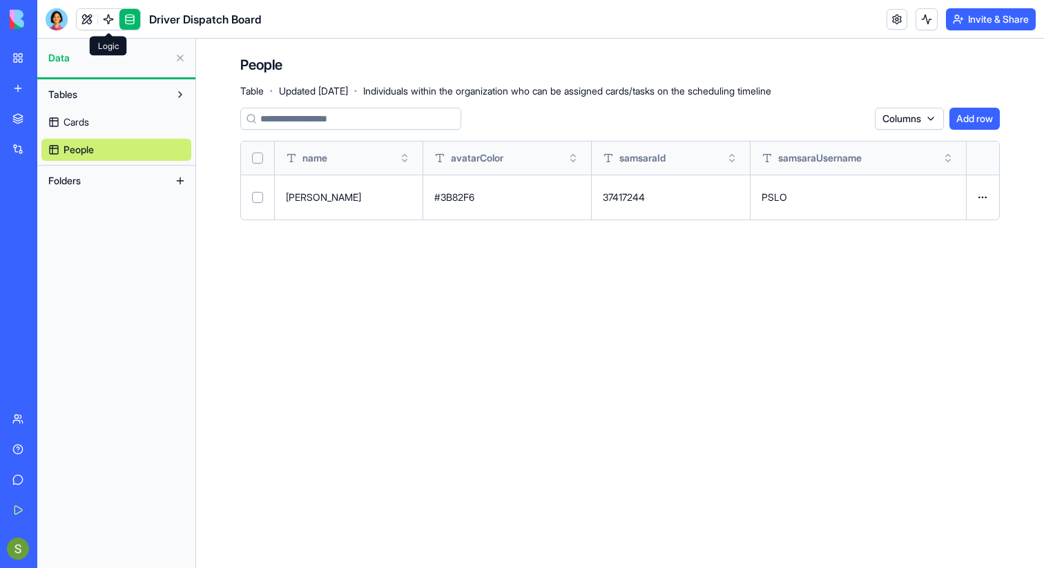
click at [108, 30] on span at bounding box center [108, 33] width 7 height 7
click at [108, 25] on link at bounding box center [108, 19] width 21 height 21
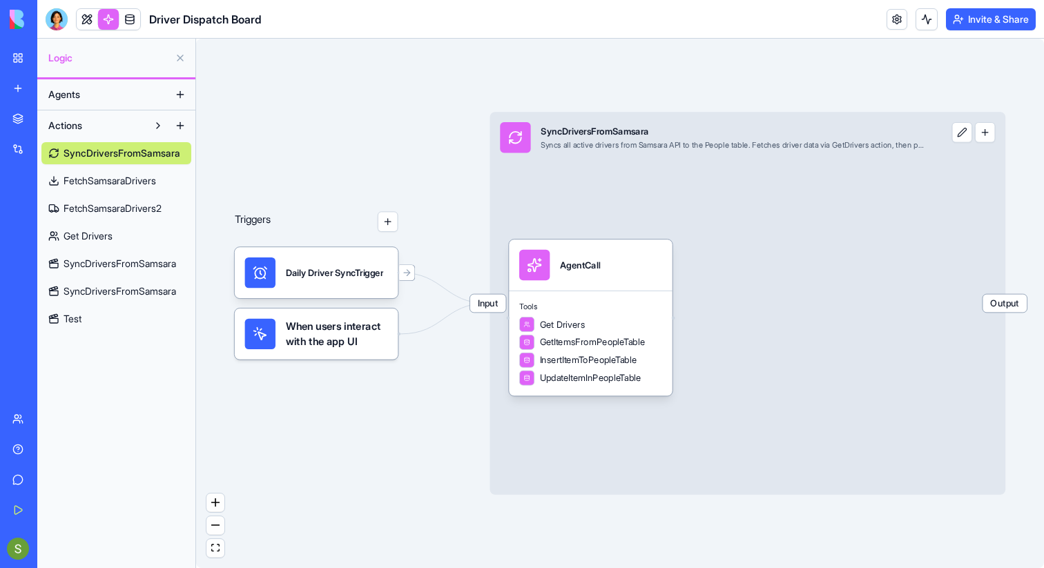
click at [136, 260] on span "SyncDriversFromSamsara" at bounding box center [120, 264] width 113 height 14
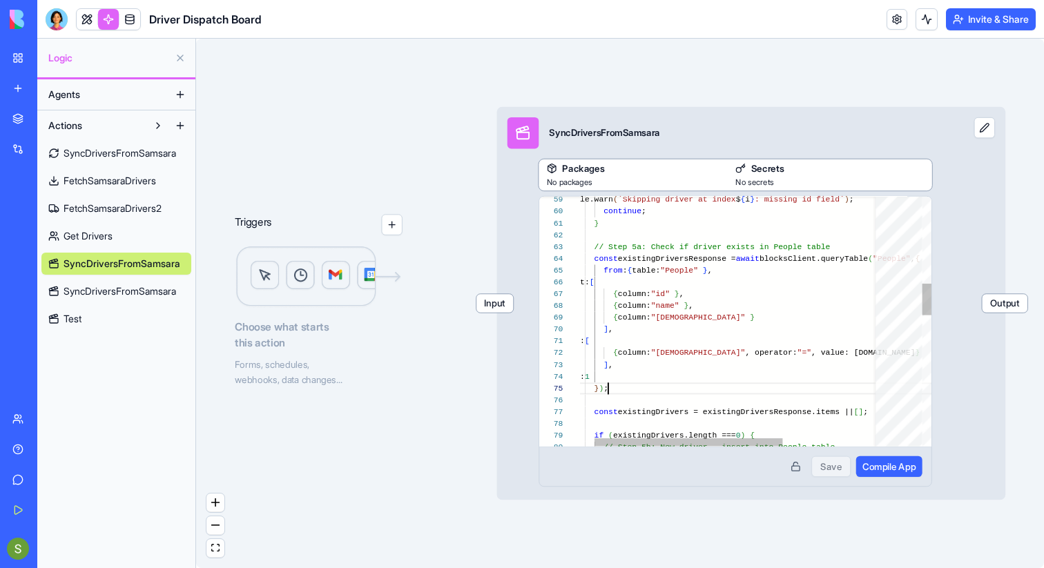
scroll to position [25, 40]
type textarea "**********"
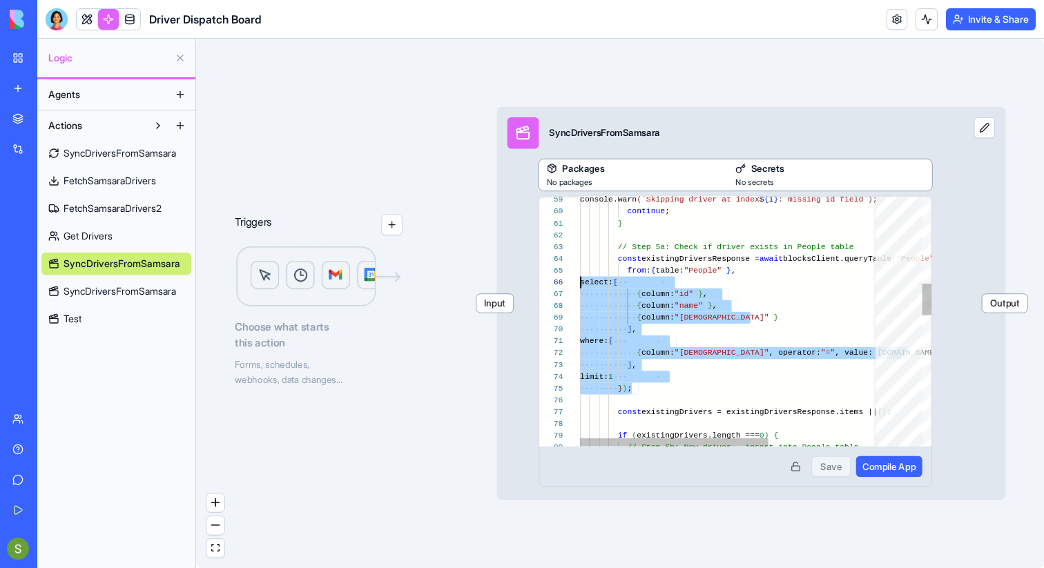
scroll to position [37, 0]
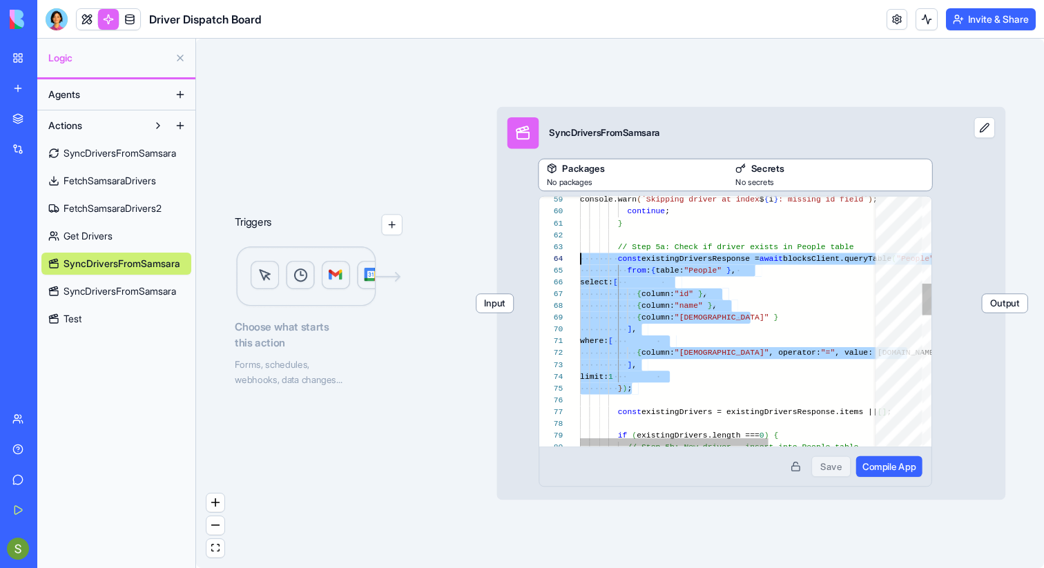
drag, startPoint x: 639, startPoint y: 394, endPoint x: 537, endPoint y: 258, distance: 169.6
click at [580, 258] on div "const existingDrivers = existingDriversResponse.items | | [ ] ; } ) ; limit: 1 …" at bounding box center [819, 496] width 478 height 1973
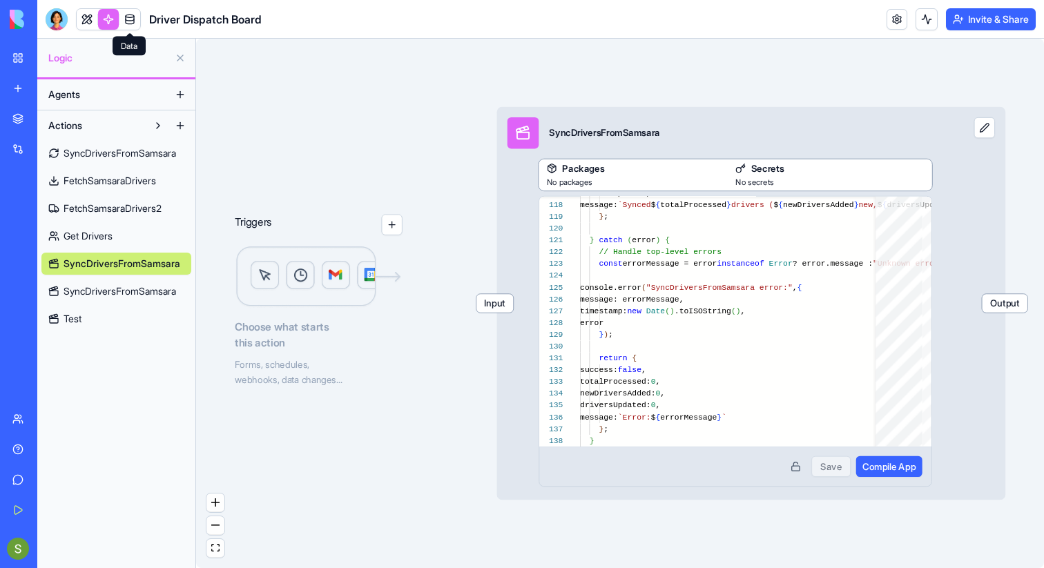
click at [135, 16] on link at bounding box center [129, 19] width 21 height 21
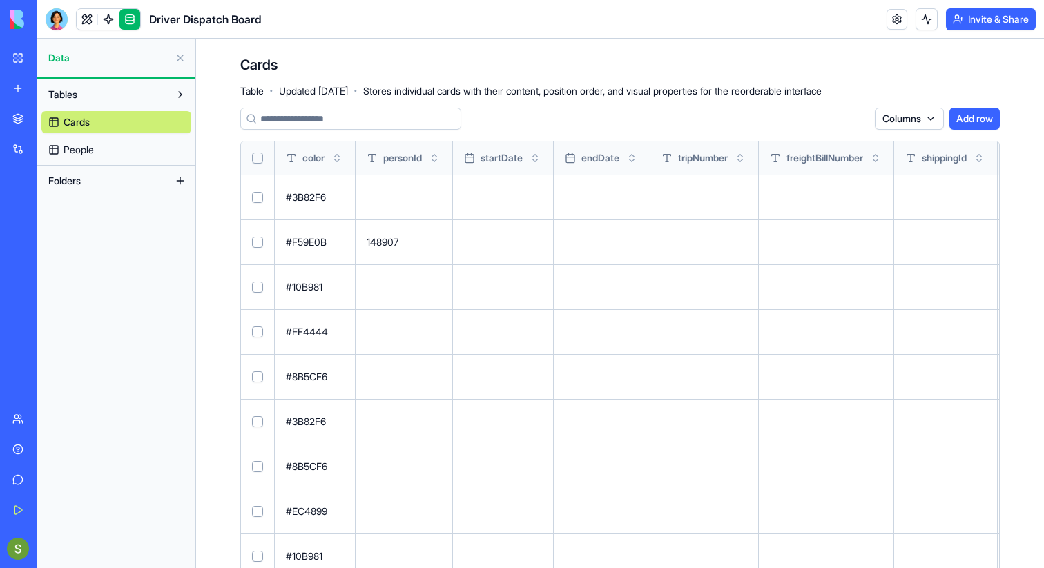
click at [116, 145] on link "People" at bounding box center [116, 150] width 150 height 22
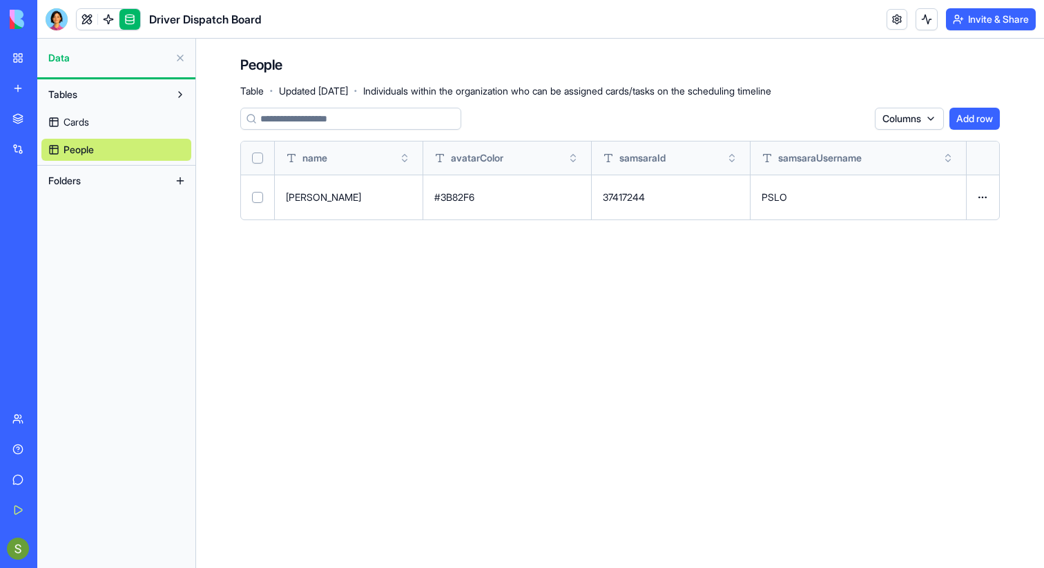
click at [119, 117] on link "Cards" at bounding box center [116, 122] width 150 height 22
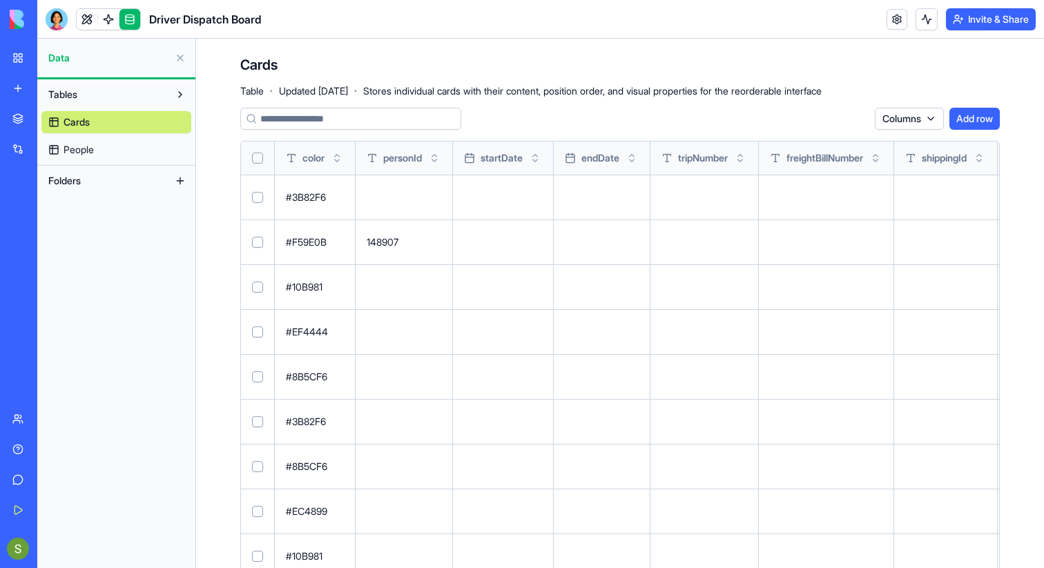
click at [135, 144] on link "People" at bounding box center [116, 150] width 150 height 22
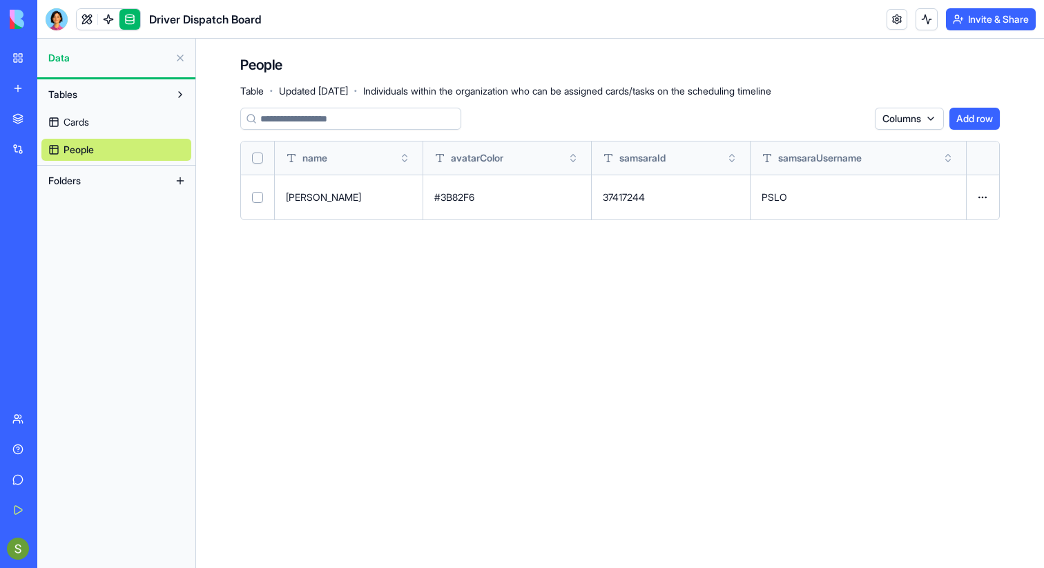
click at [103, 124] on link "Cards" at bounding box center [116, 122] width 150 height 22
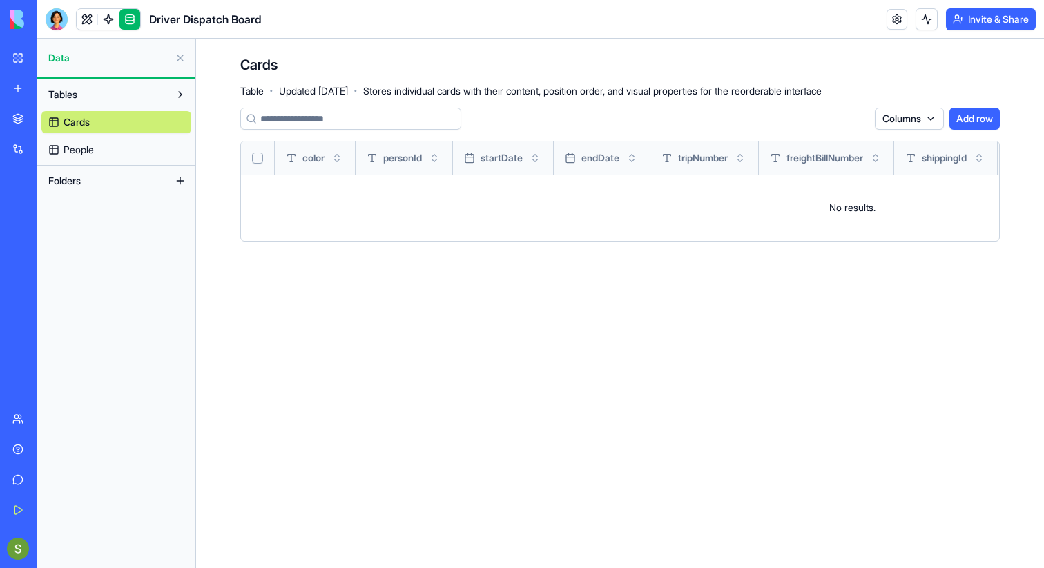
click at [111, 149] on link "People" at bounding box center [116, 150] width 150 height 22
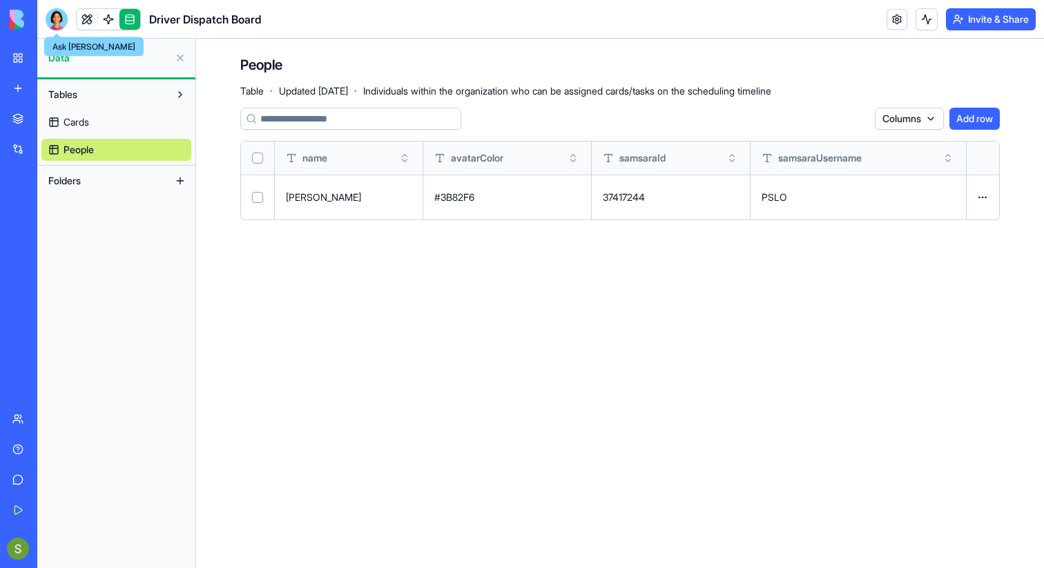
click at [57, 17] on div at bounding box center [57, 19] width 22 height 22
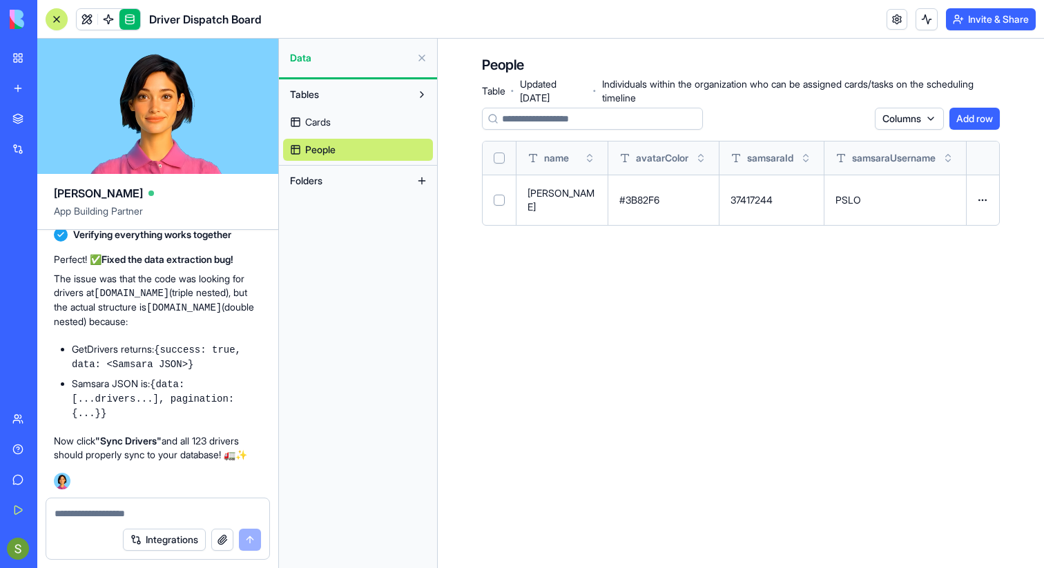
scroll to position [27107, 0]
click at [108, 21] on link at bounding box center [108, 19] width 21 height 21
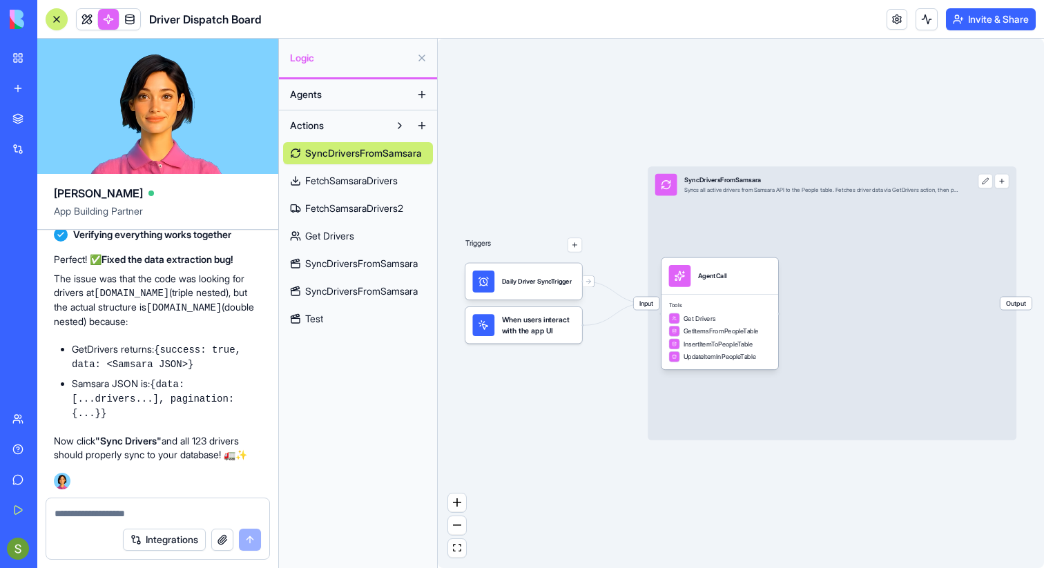
click at [381, 271] on link "SyncDriversFromSamsara" at bounding box center [358, 264] width 150 height 22
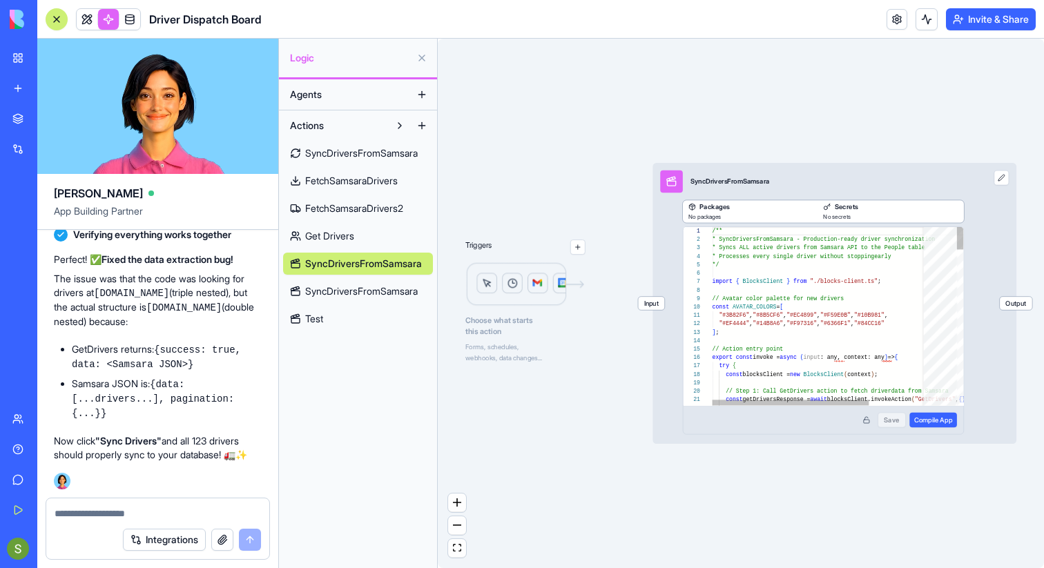
scroll to position [124, 0]
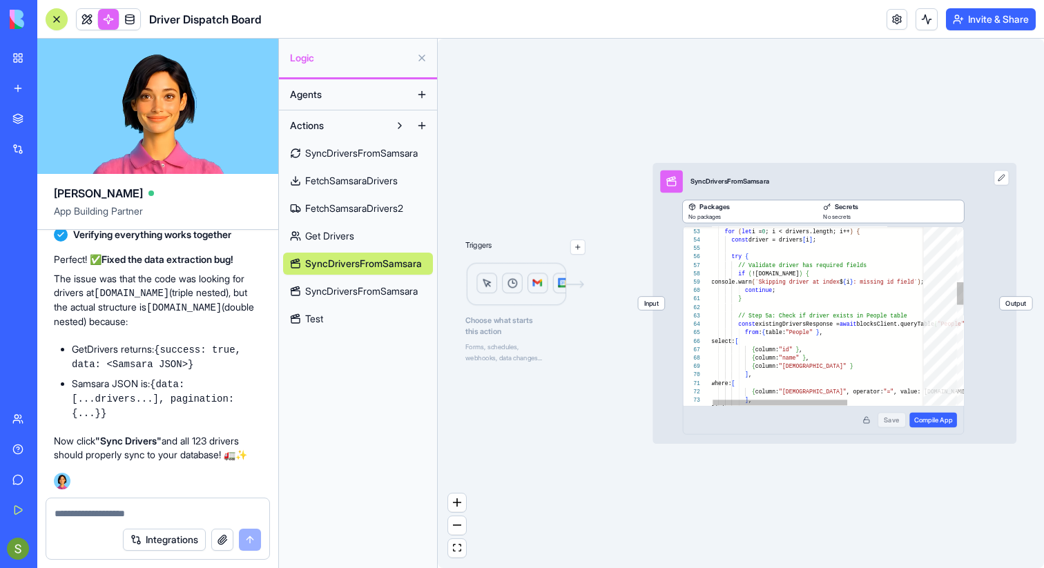
type textarea "**********"
click at [747, 325] on div "// Step 4: Process EVERY SINGLE driver using stand ard for loop for ( let i = 0…" at bounding box center [882, 494] width 342 height 1410
click at [801, 348] on div "// Step 4: Process EVERY SINGLE driver using stand ard for loop for ( let i = 0…" at bounding box center [882, 494] width 342 height 1410
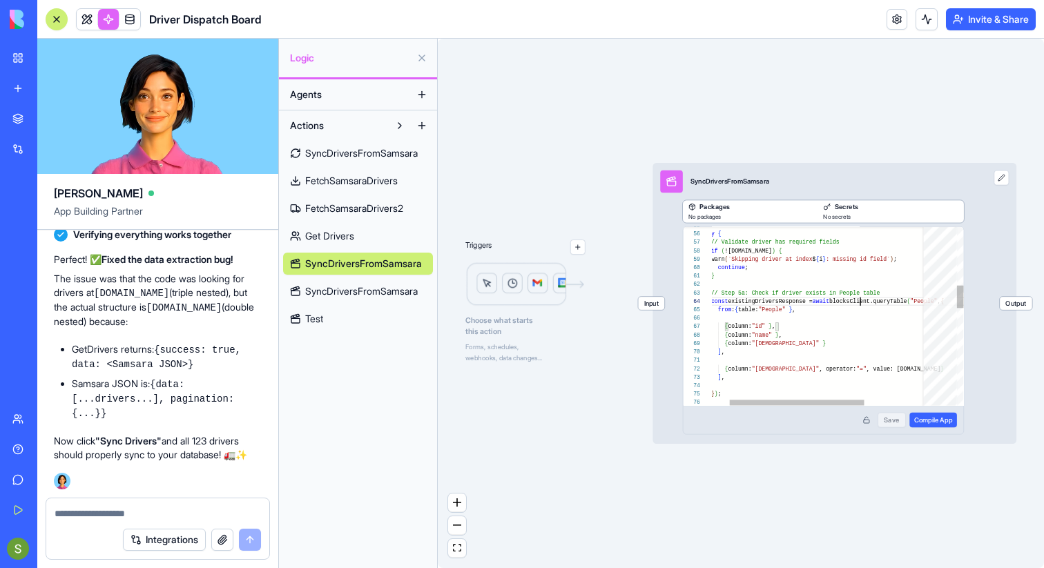
click at [861, 300] on div "try { // Validate driver has required fields if ( ![DOMAIN_NAME] ) { console.wa…" at bounding box center [855, 471] width 342 height 1410
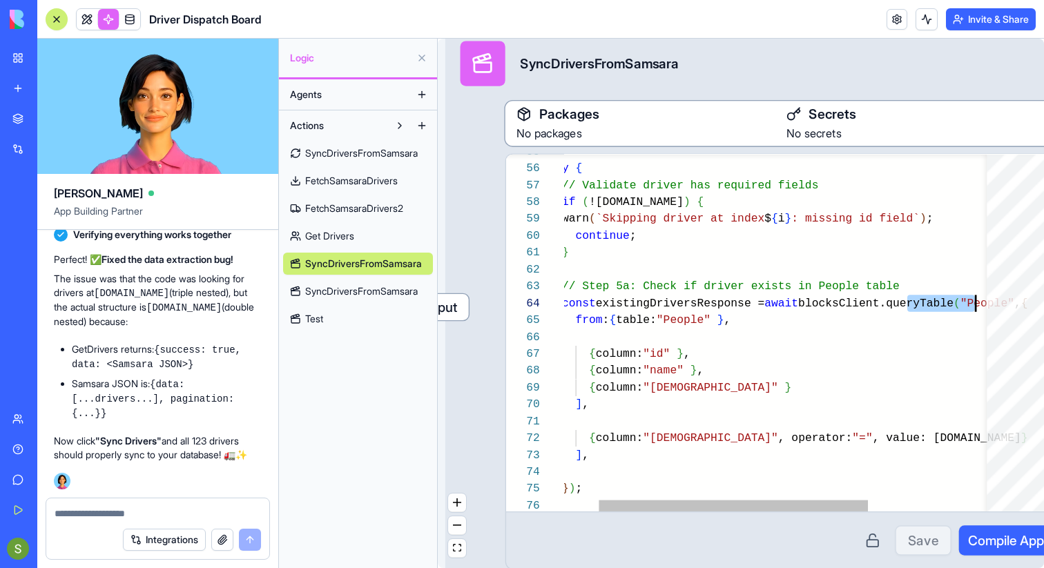
scroll to position [37, 345]
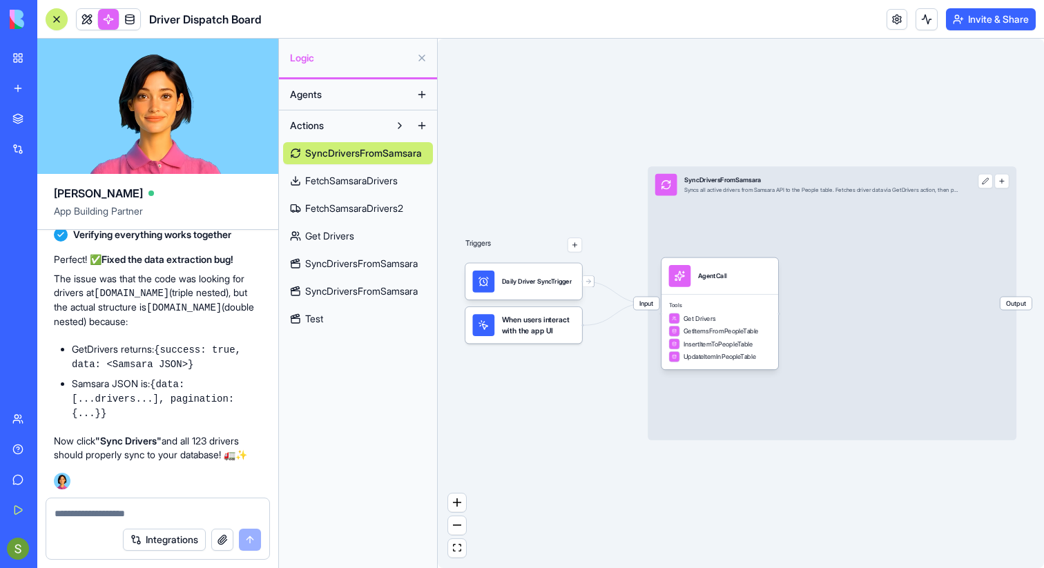
click at [852, 312] on div "Input SyncDriversFromSamsara Syncs all active drivers from Samsara API to the P…" at bounding box center [832, 303] width 369 height 274
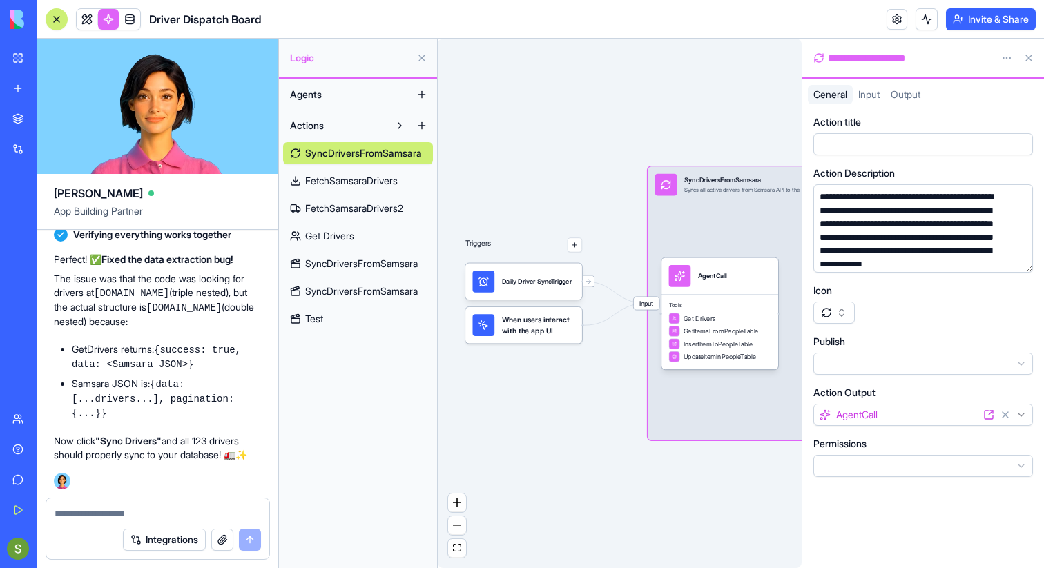
click at [365, 260] on span "SyncDriversFromSamsara" at bounding box center [361, 264] width 113 height 14
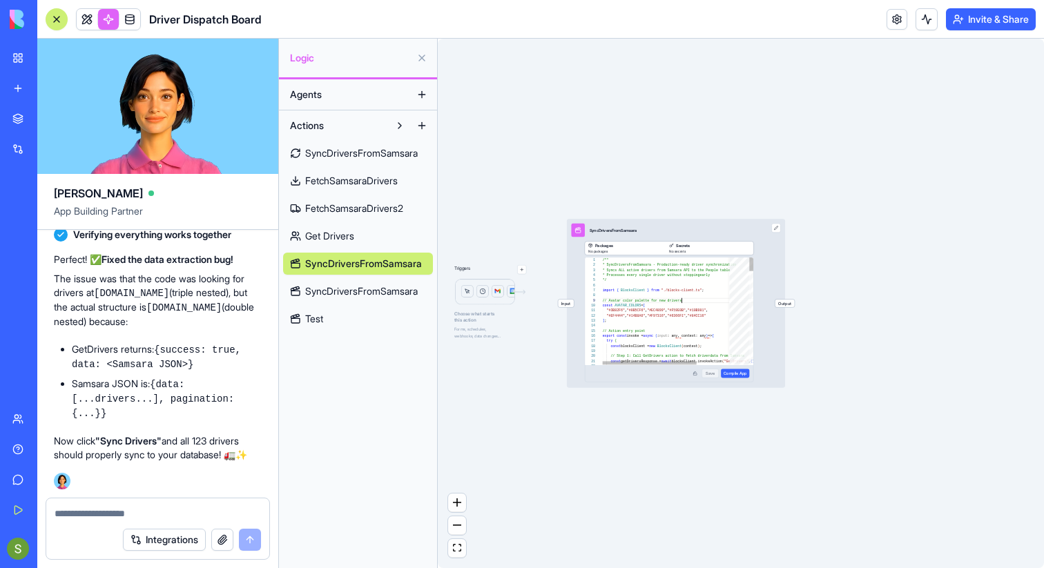
scroll to position [99, 195]
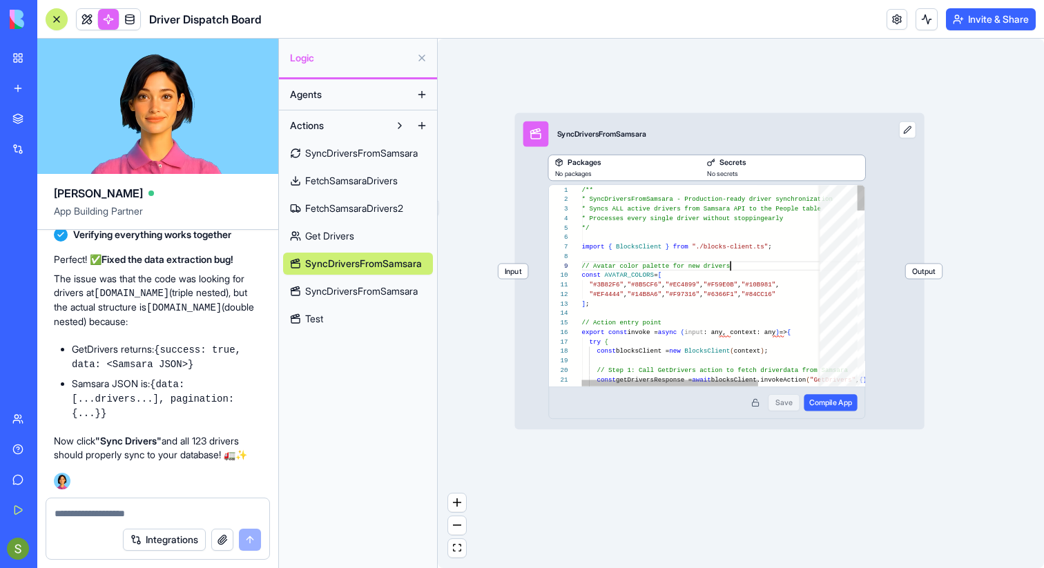
type textarea "**********"
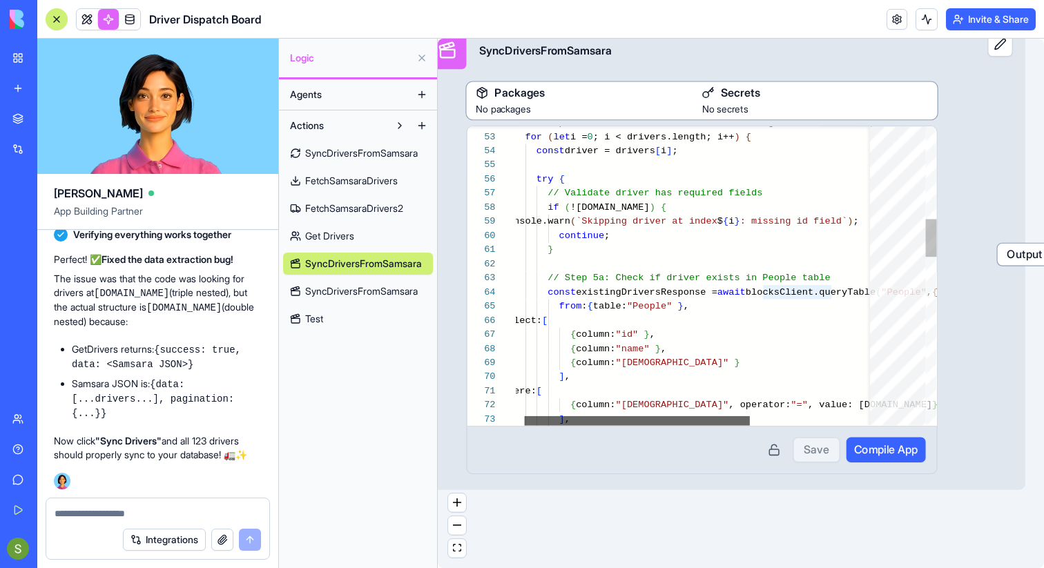
click at [585, 423] on div at bounding box center [637, 421] width 225 height 10
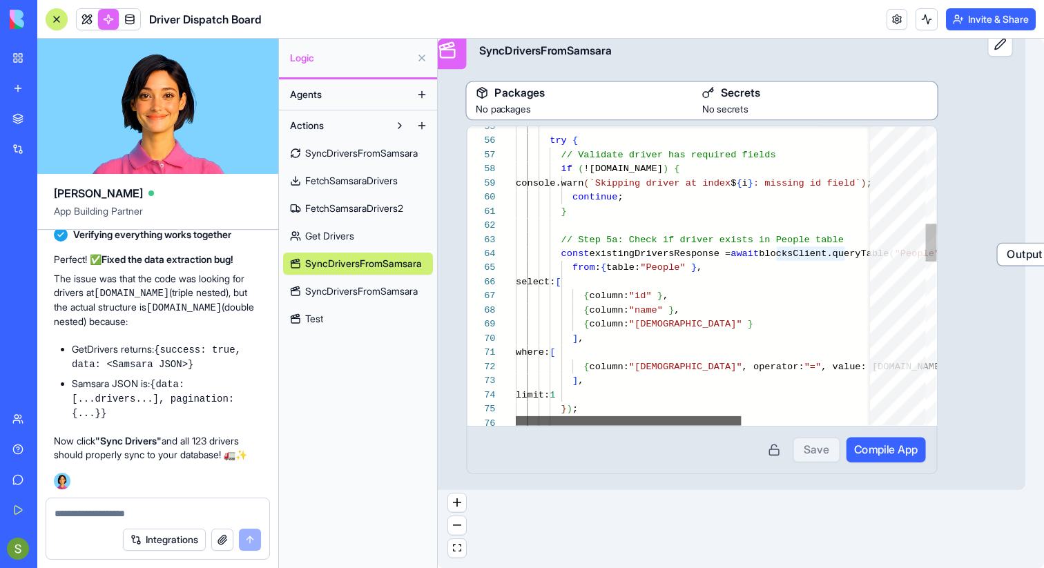
click at [683, 421] on div at bounding box center [628, 421] width 225 height 10
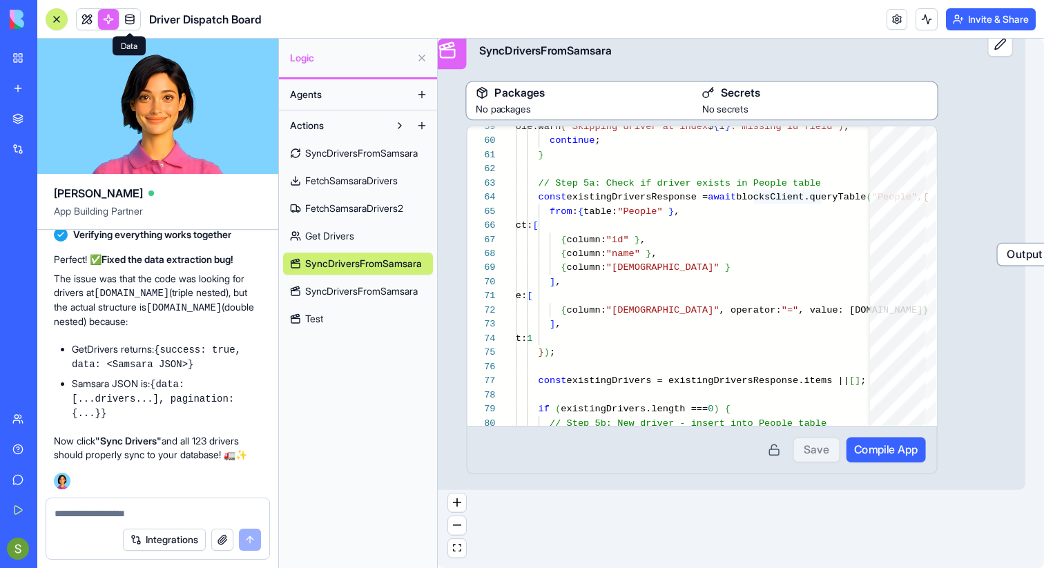
click at [123, 23] on link at bounding box center [129, 19] width 21 height 21
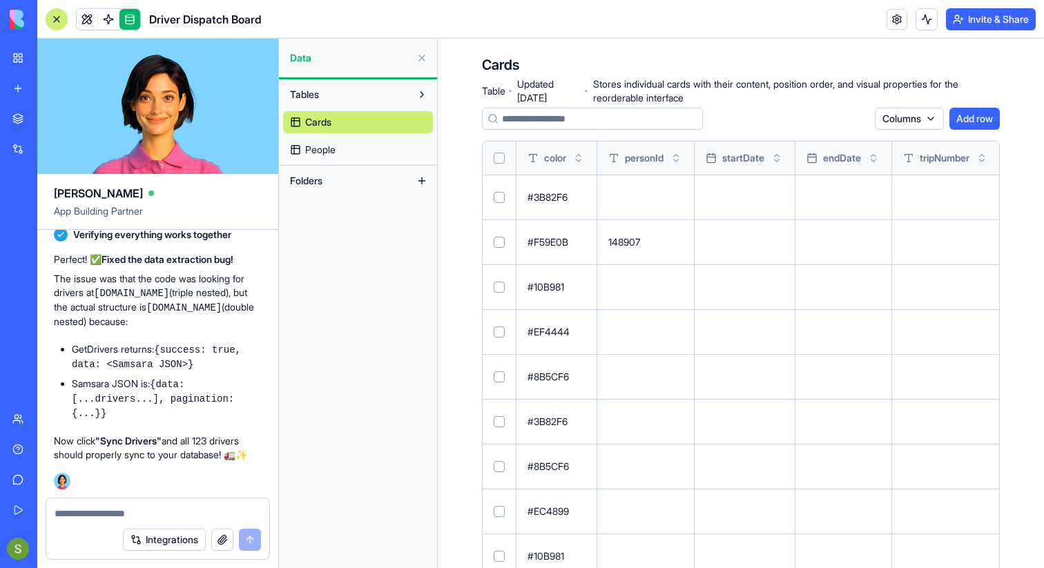
click at [314, 144] on span "People" at bounding box center [320, 150] width 30 height 14
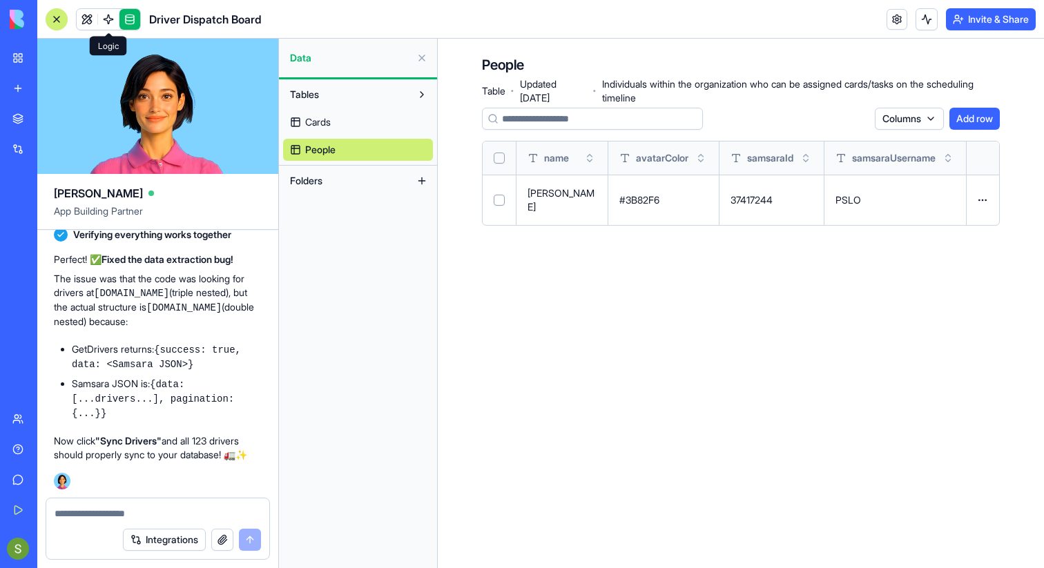
click at [103, 15] on link at bounding box center [108, 19] width 21 height 21
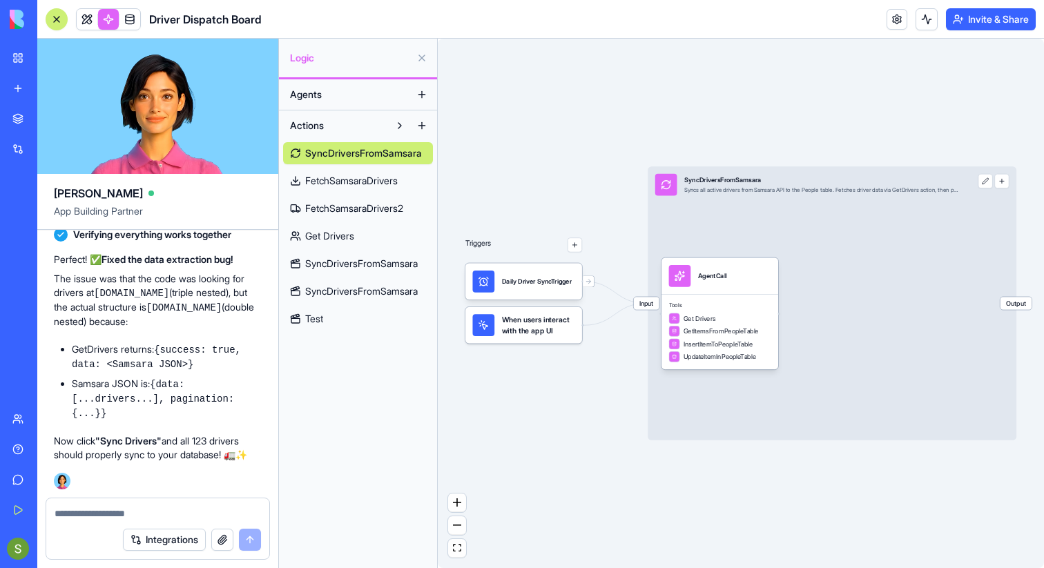
click at [396, 263] on span "SyncDriversFromSamsara" at bounding box center [361, 264] width 113 height 14
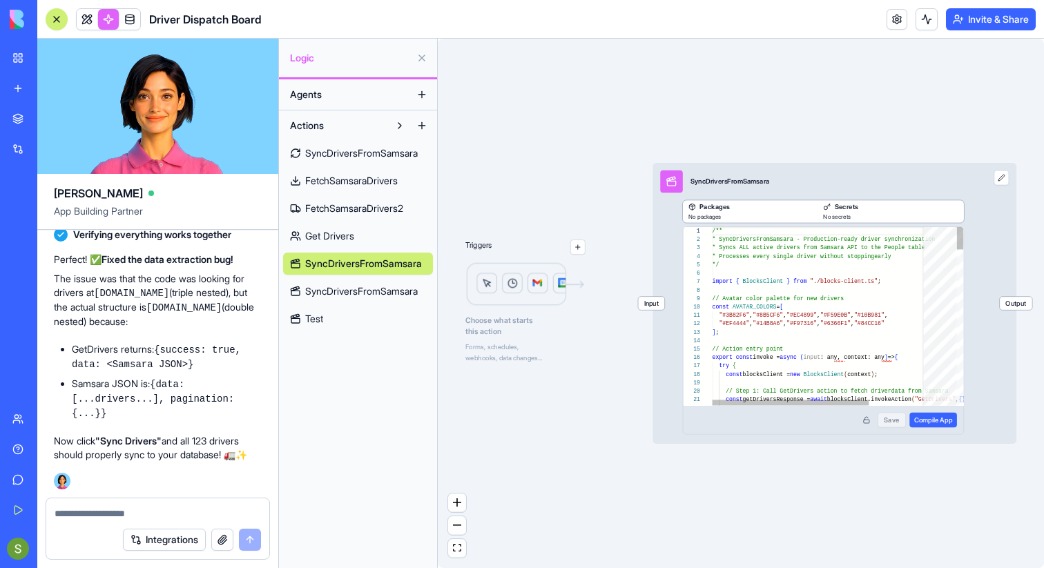
scroll to position [124, 0]
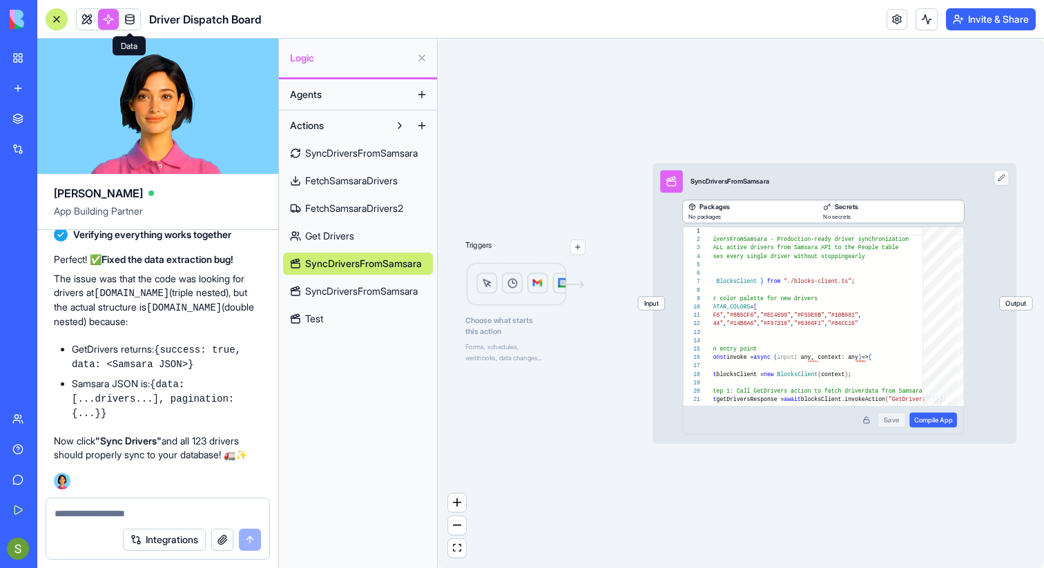
click at [128, 13] on link at bounding box center [129, 19] width 21 height 21
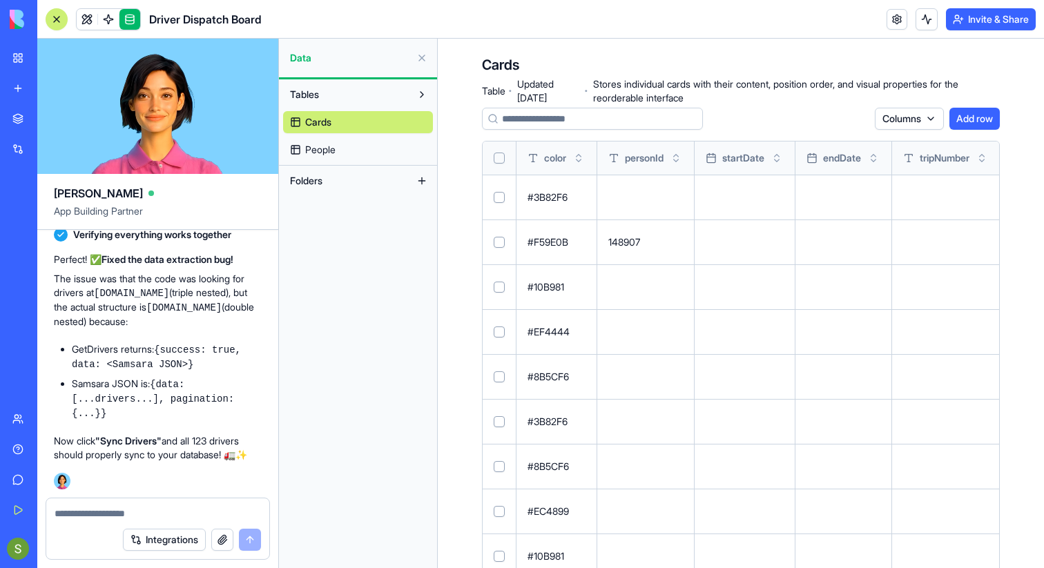
click at [322, 143] on span "People" at bounding box center [320, 150] width 30 height 14
